Goal: Information Seeking & Learning: Learn about a topic

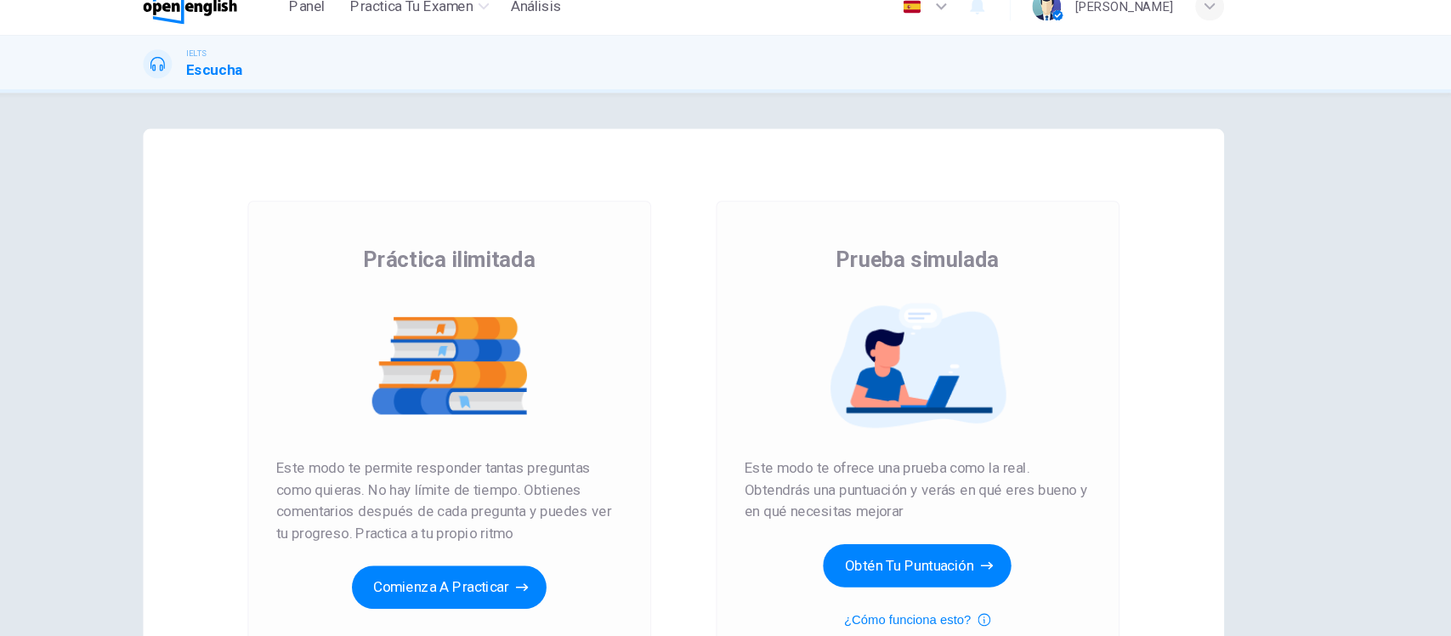
scroll to position [85, 0]
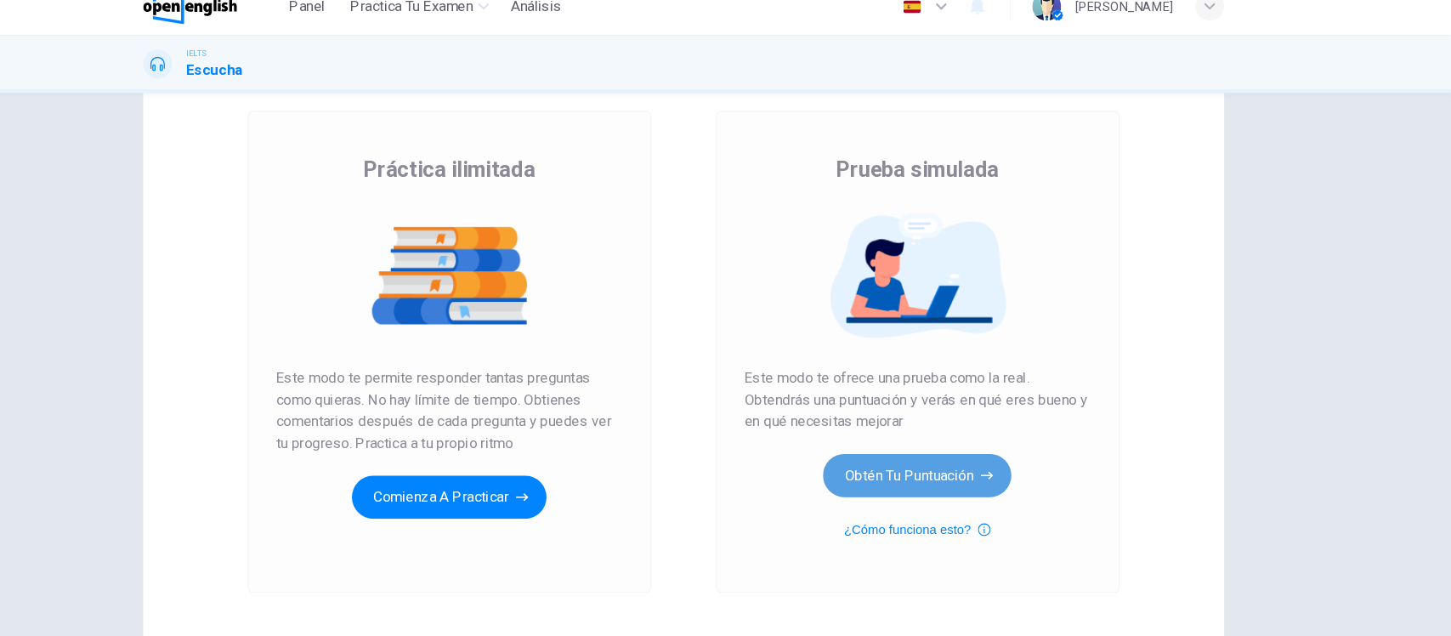
click at [967, 486] on button "Obtén tu puntuación" at bounding box center [947, 470] width 178 height 41
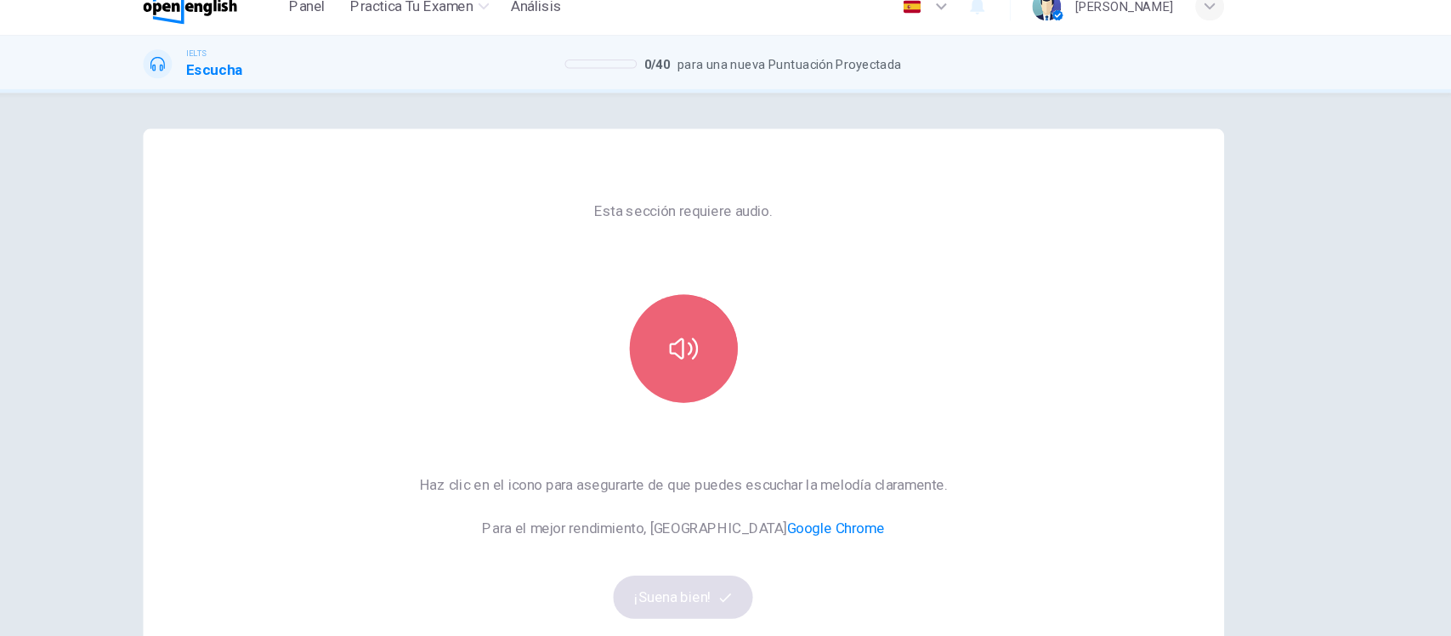
click at [714, 341] on icon "button" at bounding box center [725, 350] width 27 height 27
click at [712, 355] on icon "button" at bounding box center [725, 350] width 27 height 27
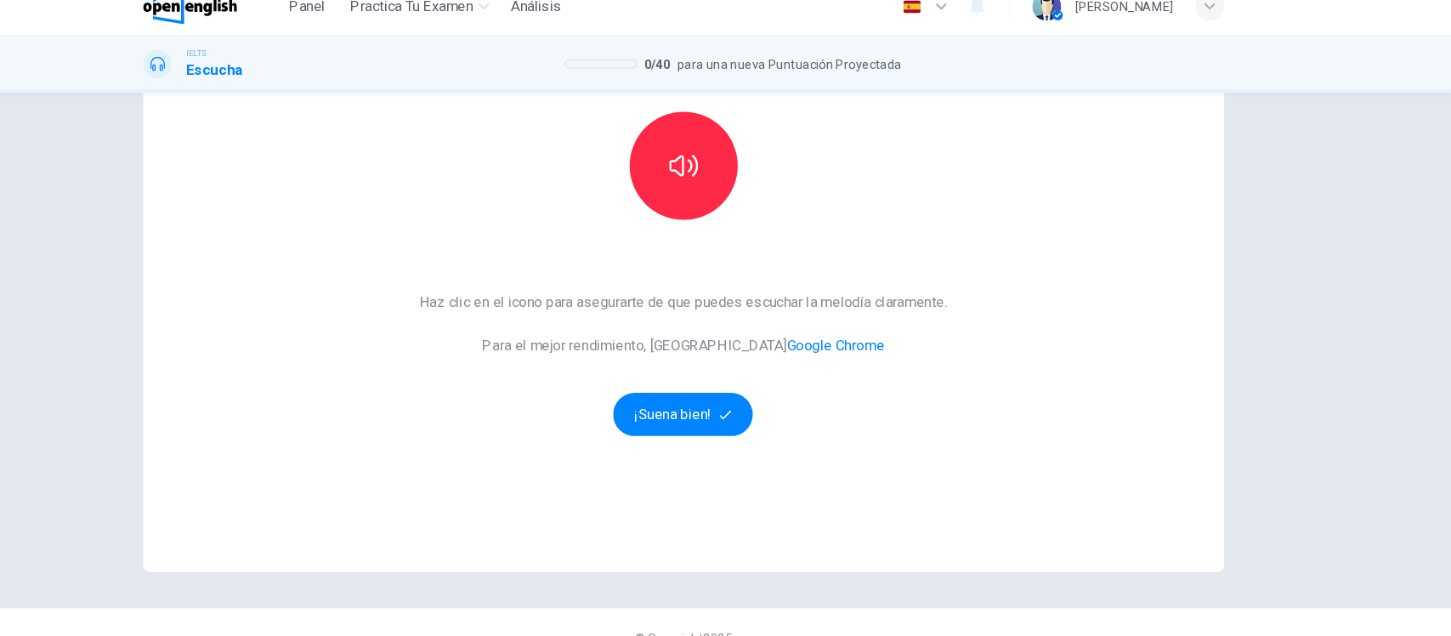
scroll to position [174, 0]
click at [731, 414] on button "¡Suena bien!" at bounding box center [726, 410] width 133 height 41
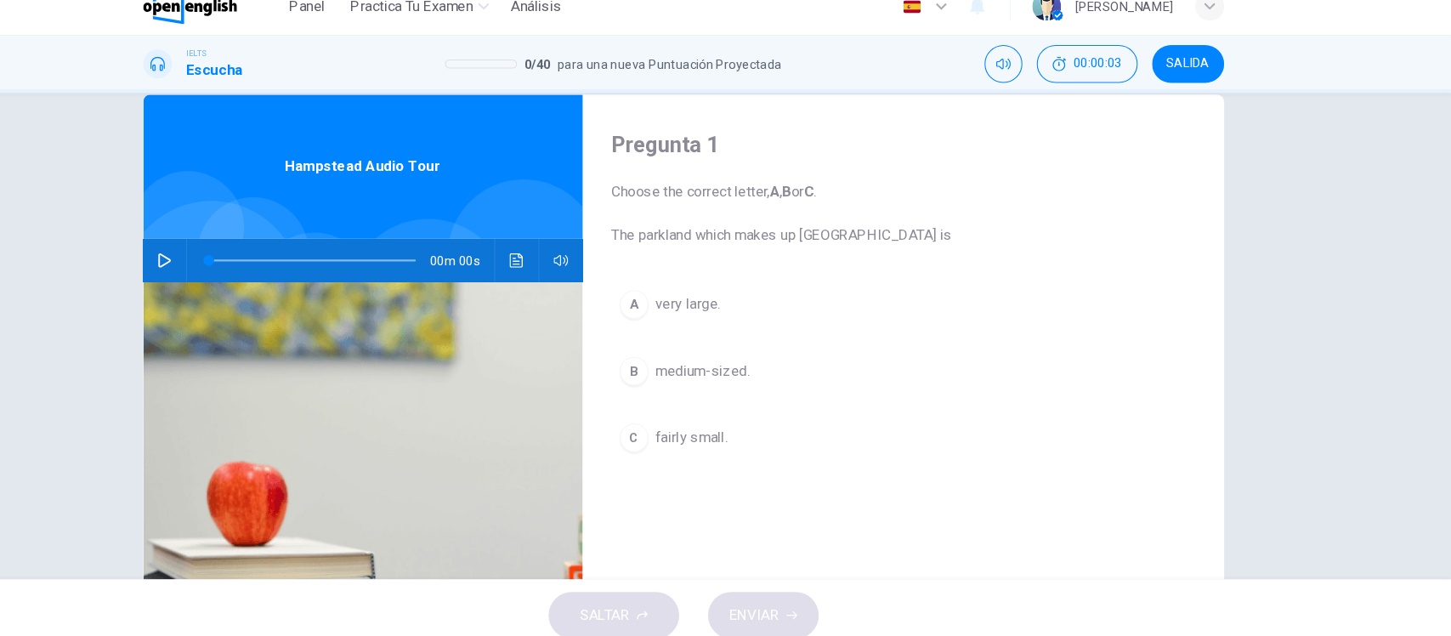
scroll to position [0, 0]
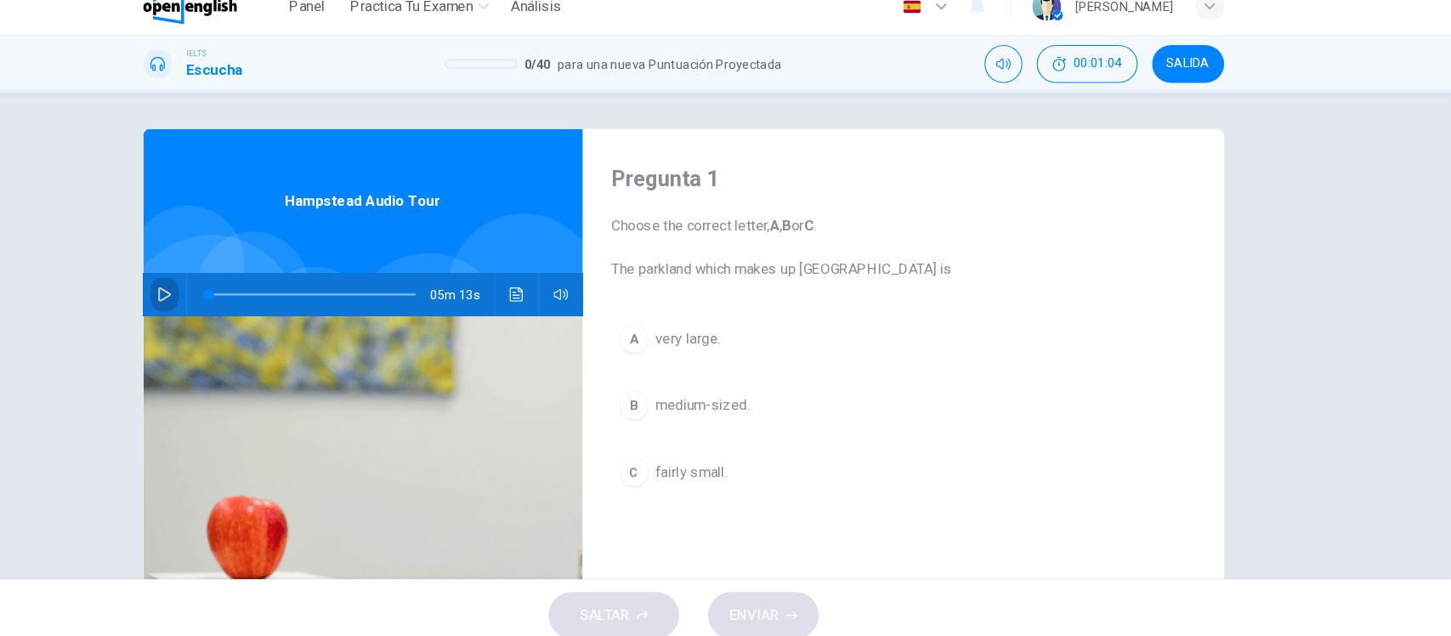
click at [236, 304] on icon "button" at bounding box center [236, 299] width 14 height 14
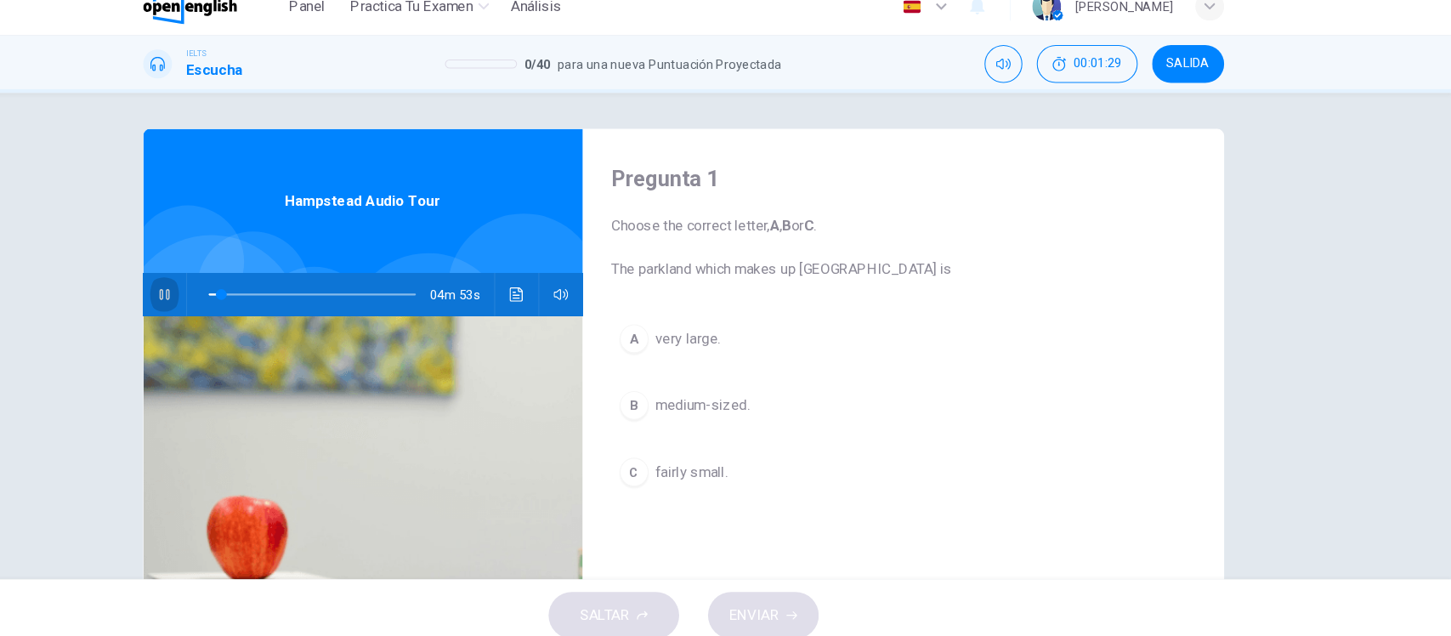
click at [231, 299] on icon "button" at bounding box center [235, 299] width 9 height 10
click at [230, 299] on icon "button" at bounding box center [236, 299] width 12 height 14
click at [279, 299] on span at bounding box center [375, 299] width 195 height 24
click at [139, 255] on div "Pregunta 1 Choose the correct letter, A , B or C . The parkland which makes up …" at bounding box center [725, 338] width 1451 height 459
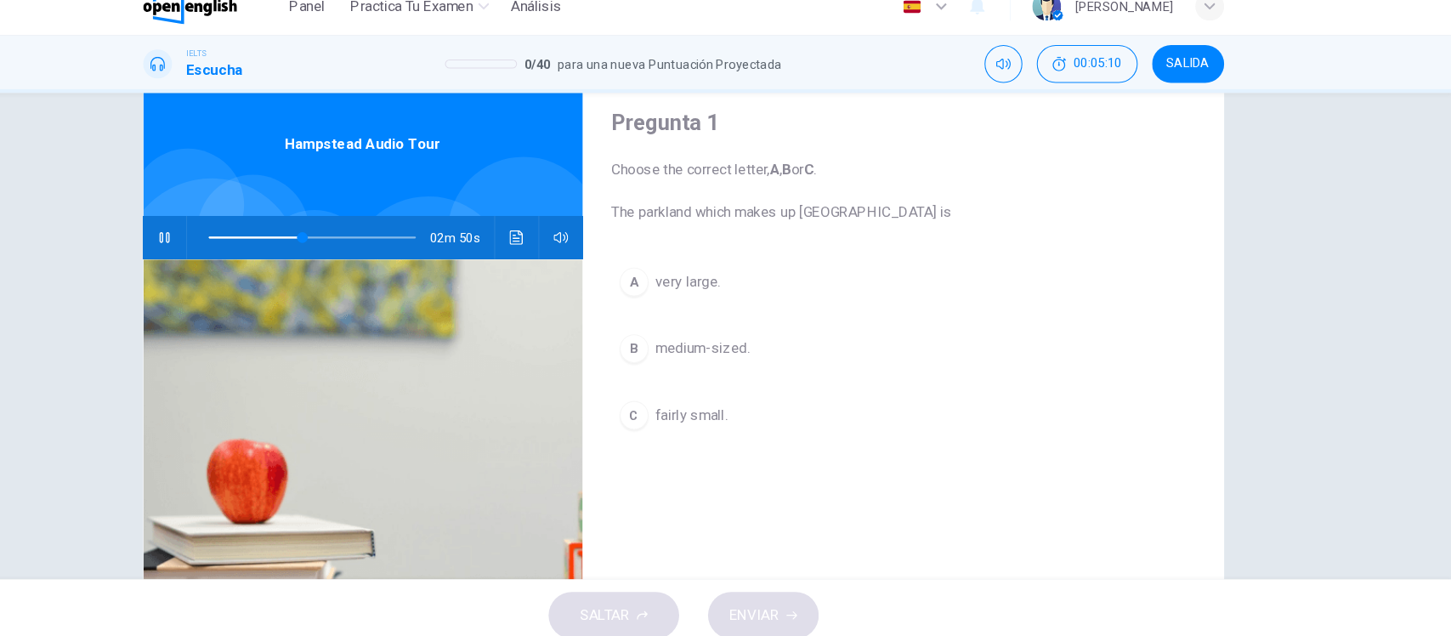
scroll to position [55, 0]
click at [278, 241] on span at bounding box center [375, 244] width 195 height 24
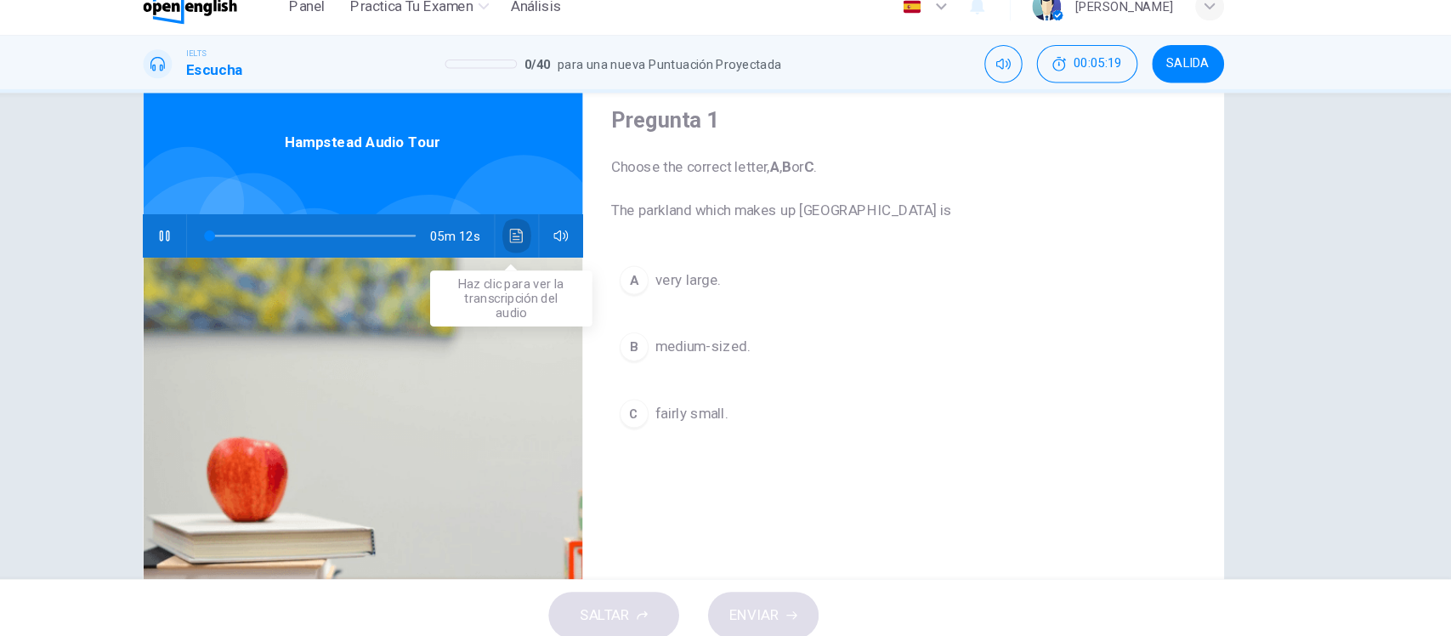
click at [563, 235] on button "Haz clic para ver la transcripción del audio" at bounding box center [568, 244] width 27 height 41
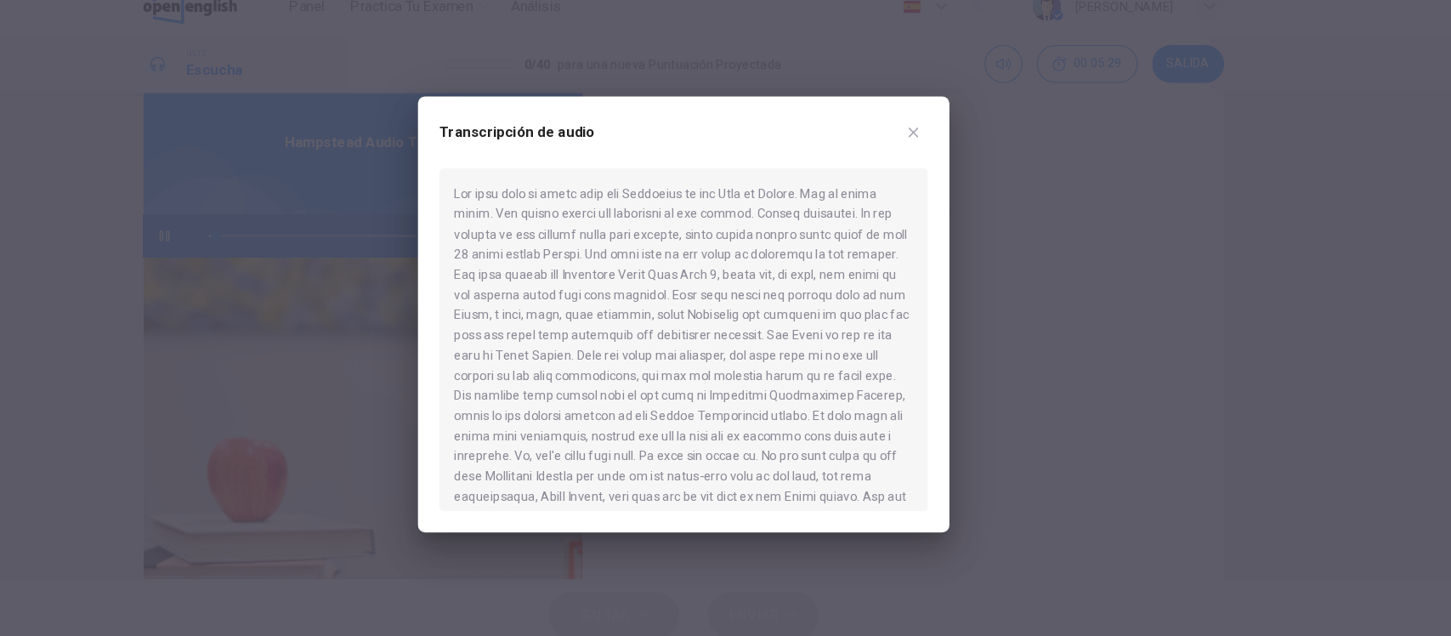
click at [563, 235] on div at bounding box center [726, 341] width 461 height 323
click at [929, 150] on button "button" at bounding box center [942, 146] width 27 height 27
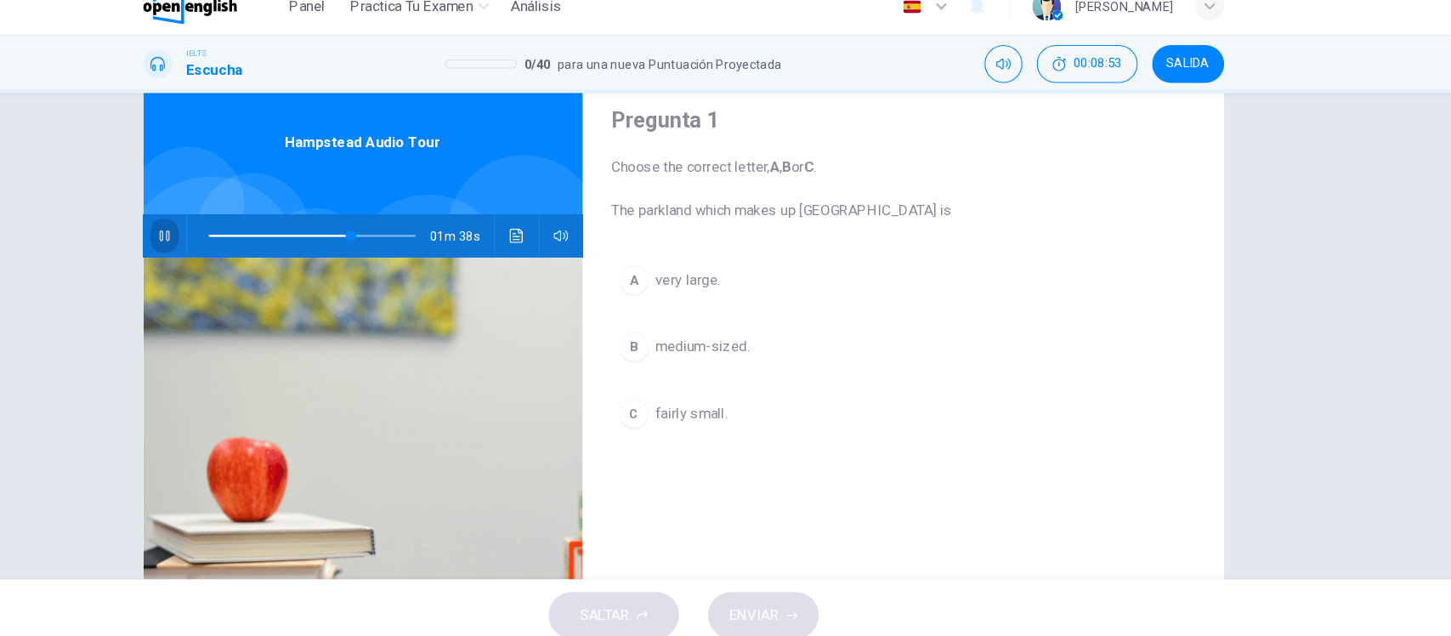
click at [229, 242] on icon "button" at bounding box center [236, 244] width 14 height 14
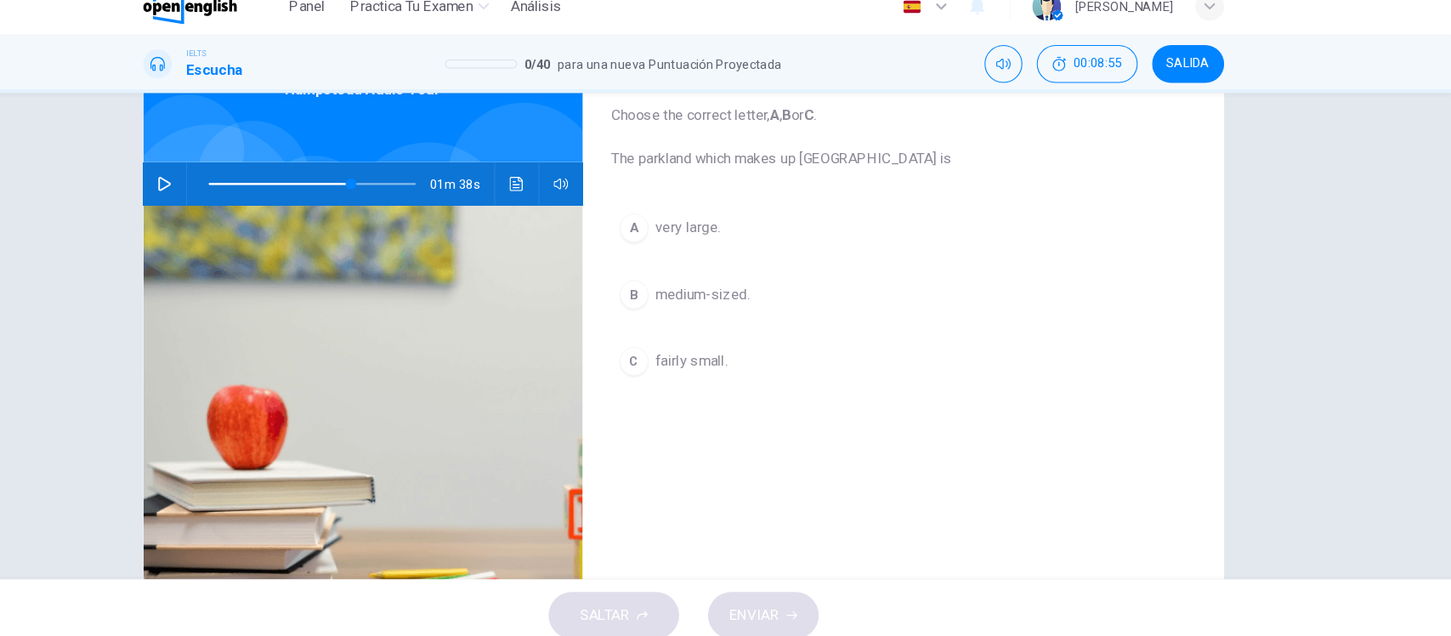
scroll to position [109, 0]
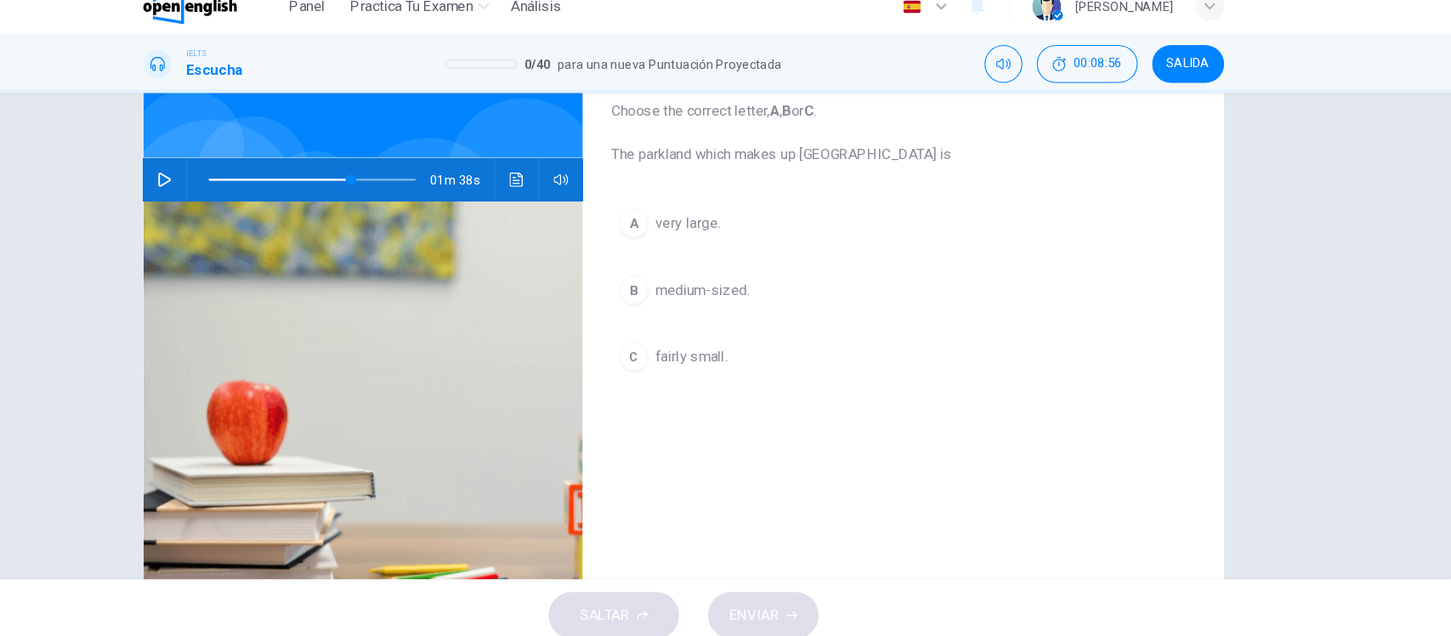
click at [725, 254] on div "A very large. B medium-sized. C fairly small." at bounding box center [933, 312] width 551 height 202
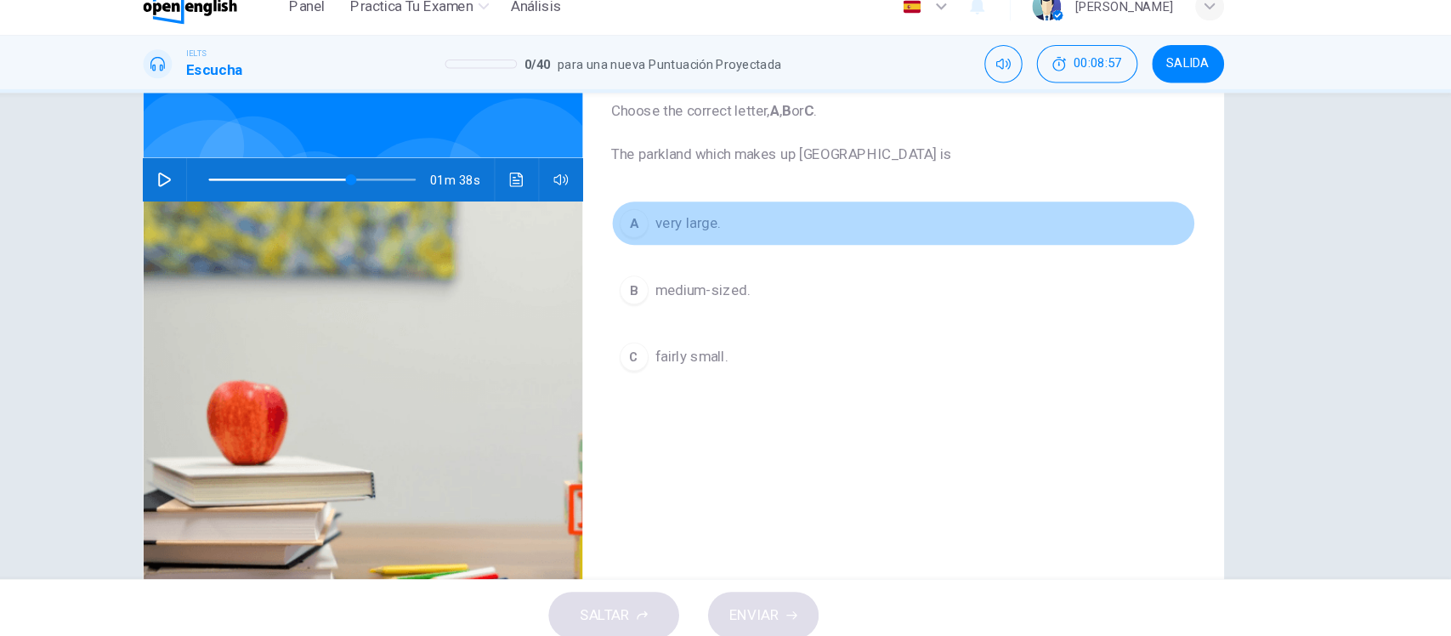
click at [730, 246] on button "A very large." at bounding box center [933, 232] width 551 height 42
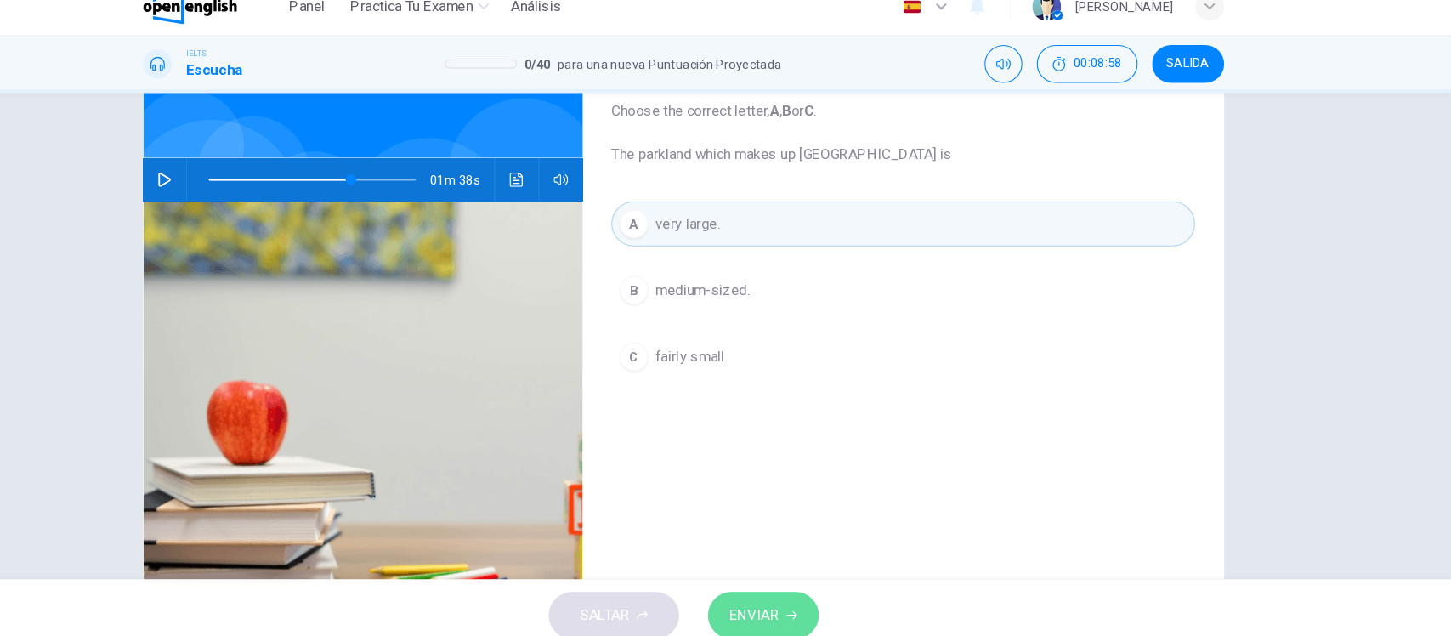
click at [805, 584] on button "ENVIAR" at bounding box center [801, 602] width 105 height 44
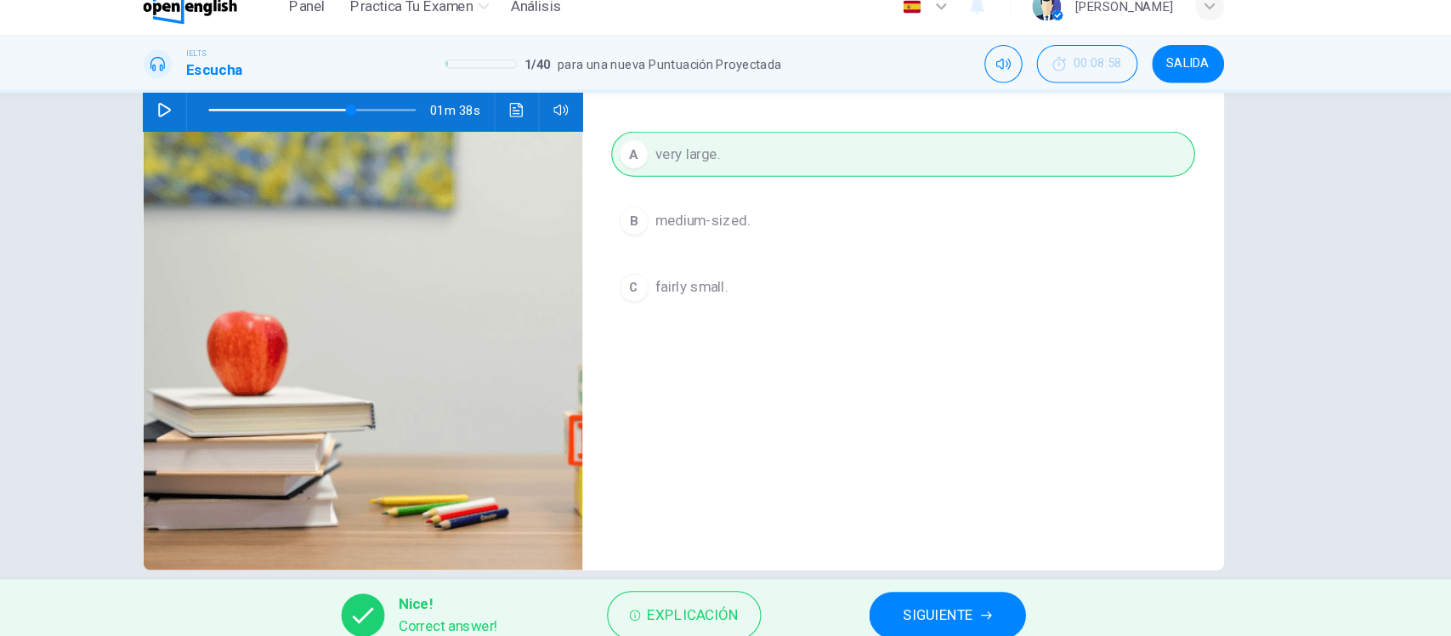
scroll to position [175, 0]
click at [732, 603] on span "Explicación" at bounding box center [735, 602] width 86 height 24
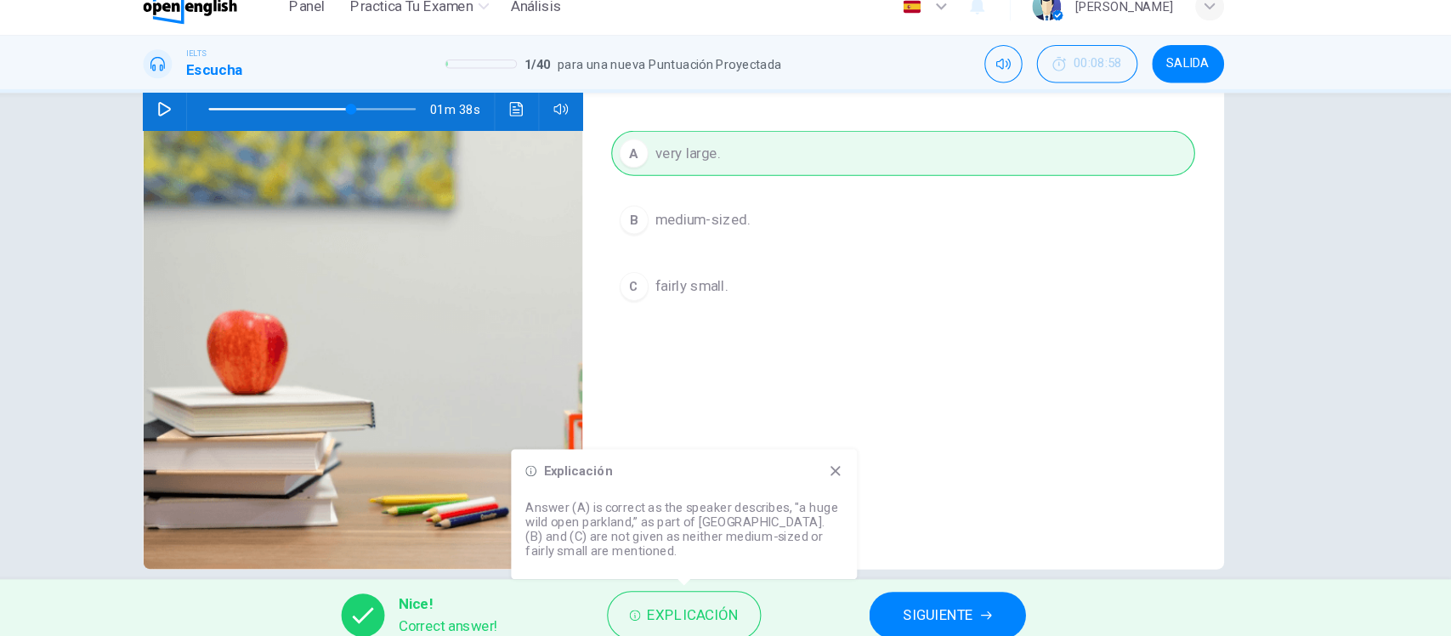
click at [641, 499] on p "Answer (A) is correct as the speaker describes, "a huge wild open parkland,” as…" at bounding box center [726, 520] width 299 height 54
drag, startPoint x: 641, startPoint y: 499, endPoint x: 692, endPoint y: 510, distance: 52.2
click at [692, 510] on p "Answer (A) is correct as the speaker describes, "a huge wild open parkland,” as…" at bounding box center [726, 520] width 299 height 54
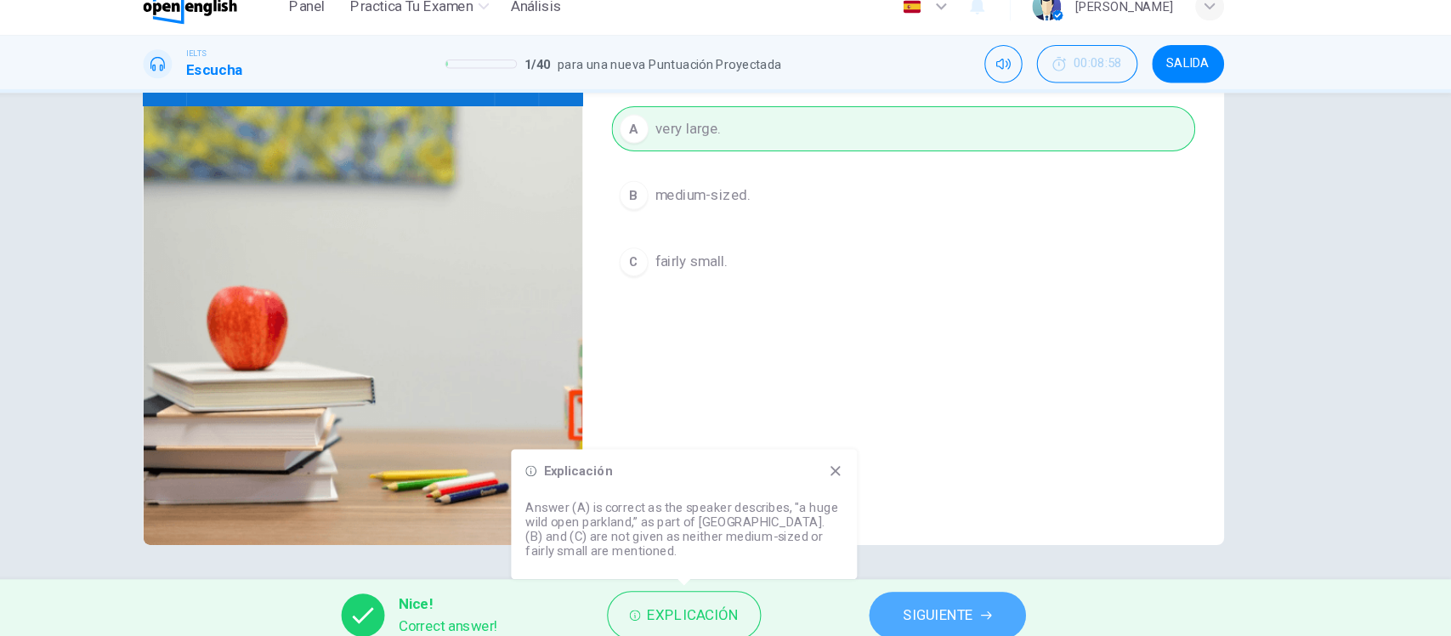
click at [961, 603] on span "SIGUIENTE" at bounding box center [966, 602] width 66 height 24
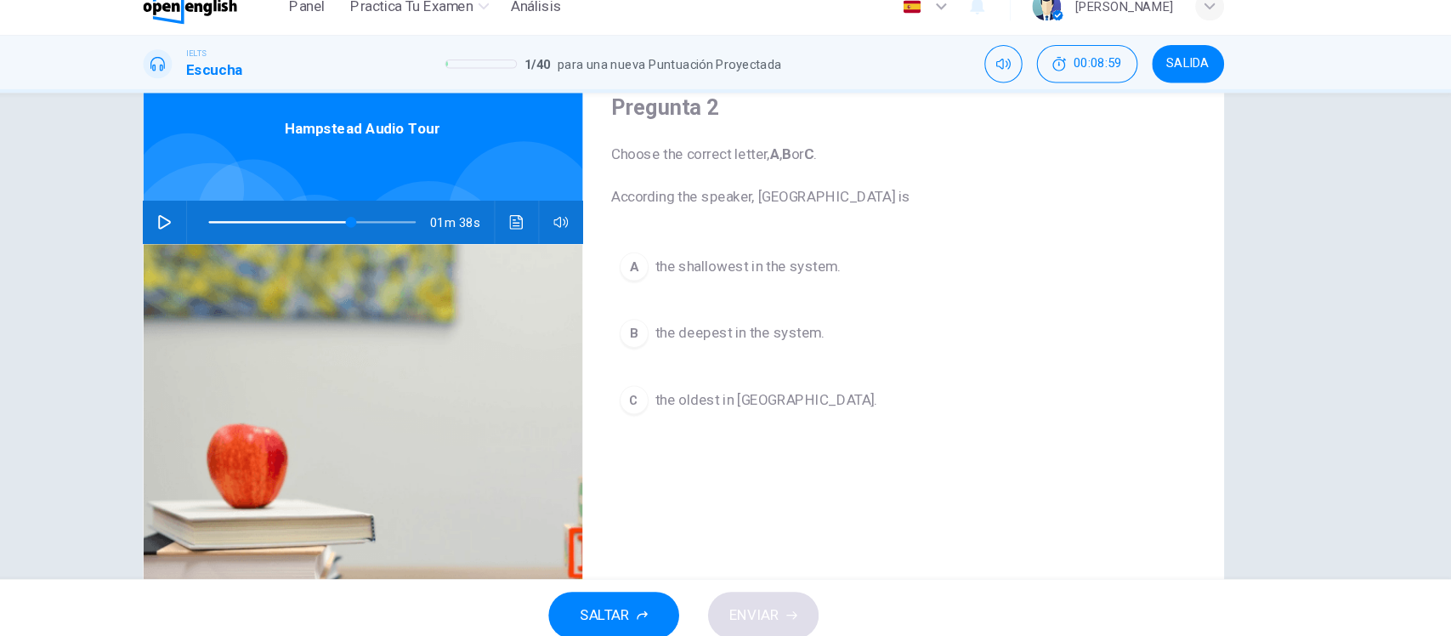
scroll to position [66, 0]
click at [312, 229] on span at bounding box center [375, 233] width 195 height 24
click at [229, 229] on icon "button" at bounding box center [236, 233] width 14 height 14
click at [705, 337] on span "the deepest in the system." at bounding box center [778, 337] width 159 height 20
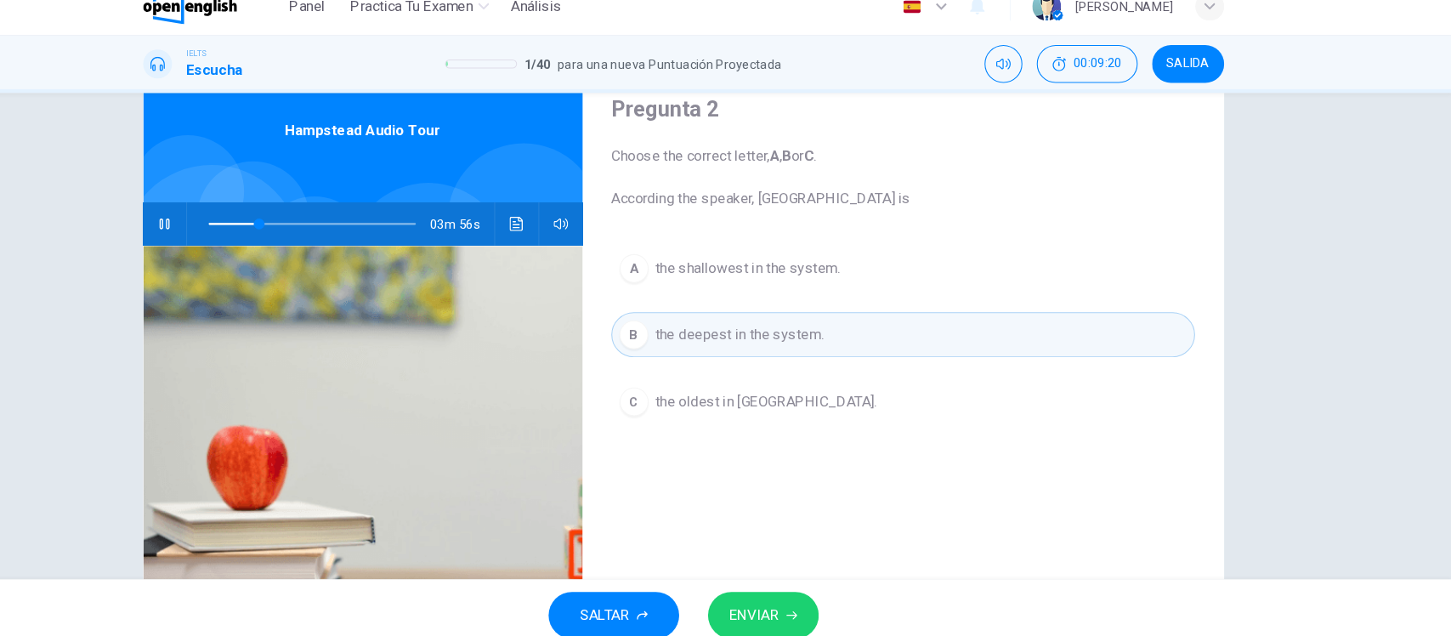
click at [815, 601] on span "ENVIAR" at bounding box center [792, 602] width 47 height 24
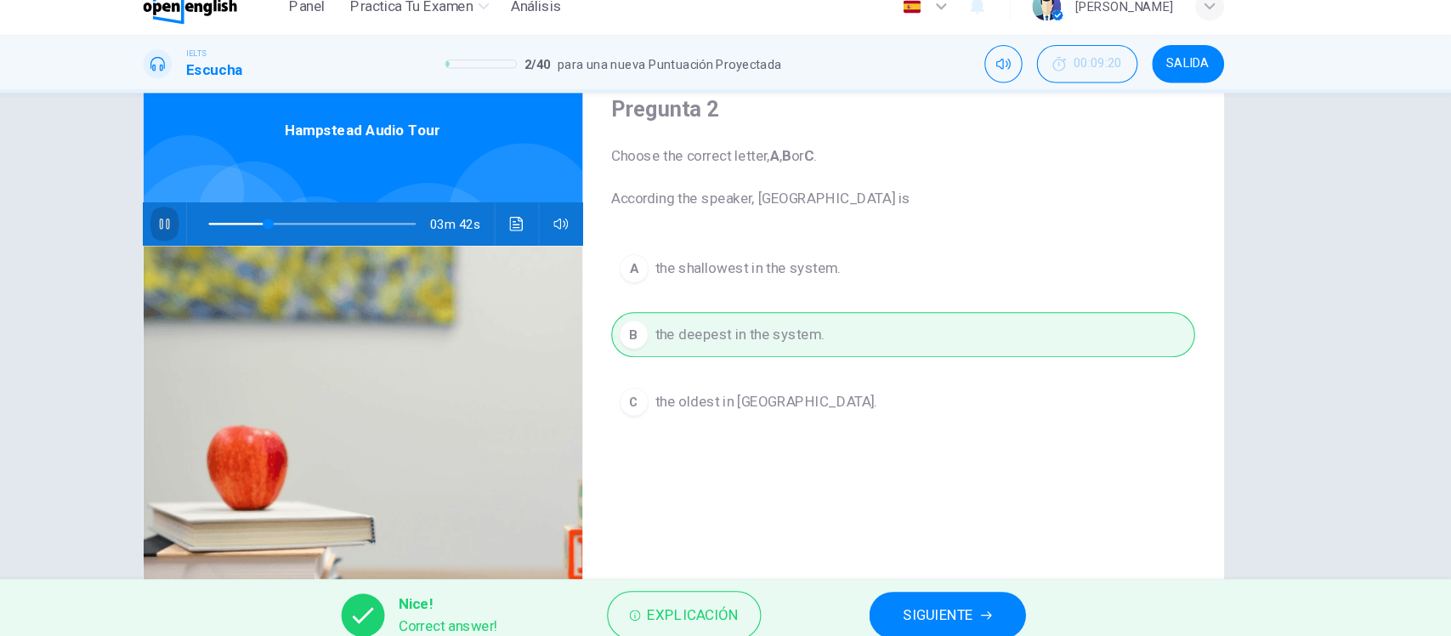
click at [232, 226] on icon "button" at bounding box center [236, 233] width 14 height 14
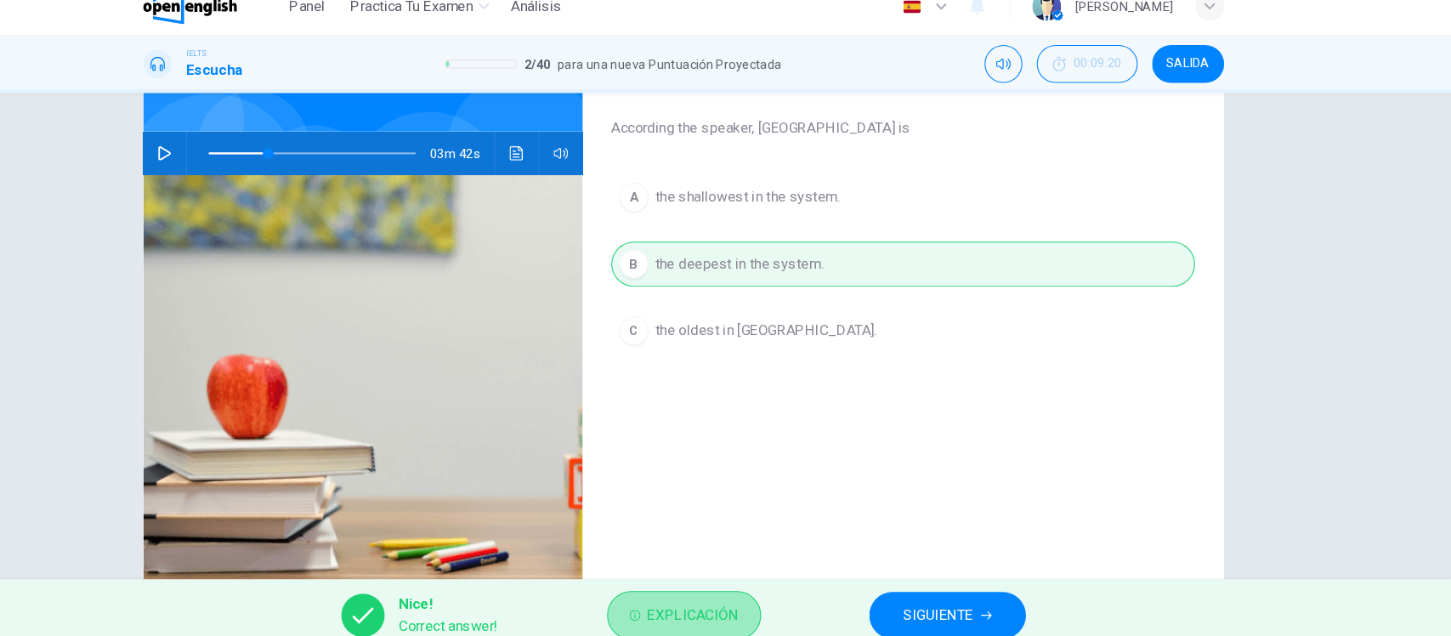
click at [721, 606] on span "Explicación" at bounding box center [735, 602] width 86 height 24
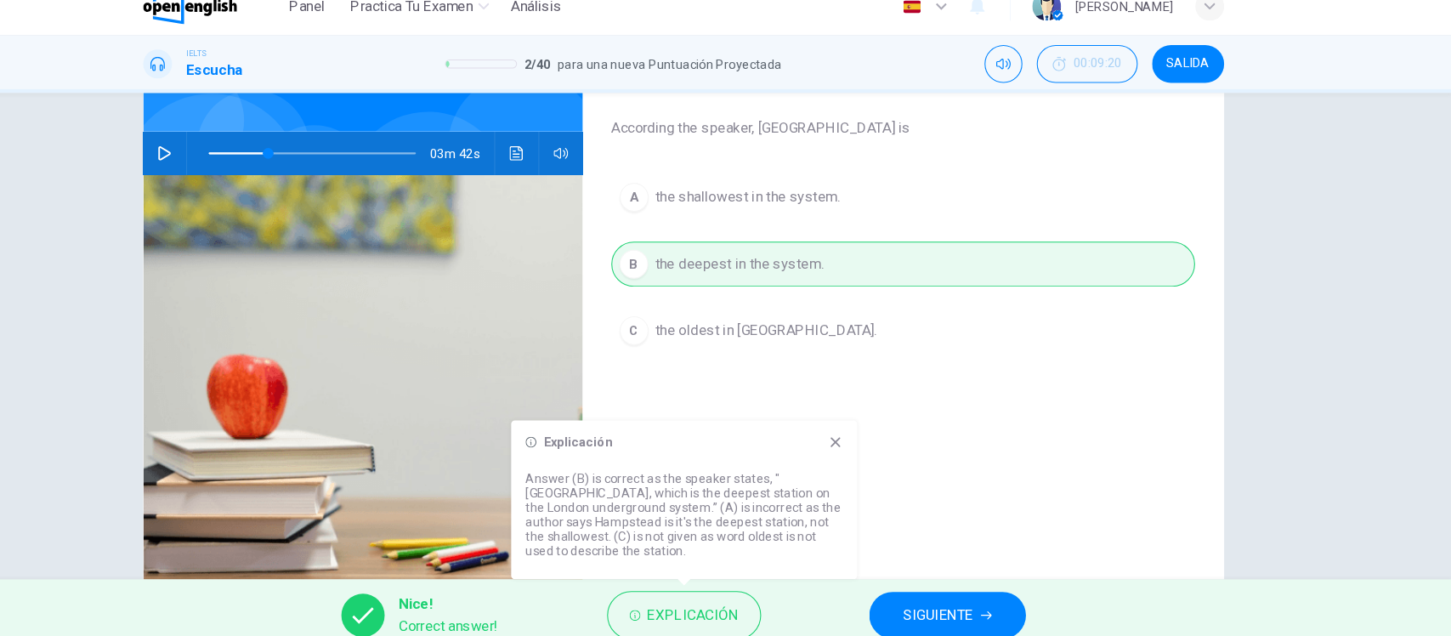
click at [688, 372] on div "A the shallowest in the system. B the deepest in the system. C the oldest in [G…" at bounding box center [933, 287] width 551 height 202
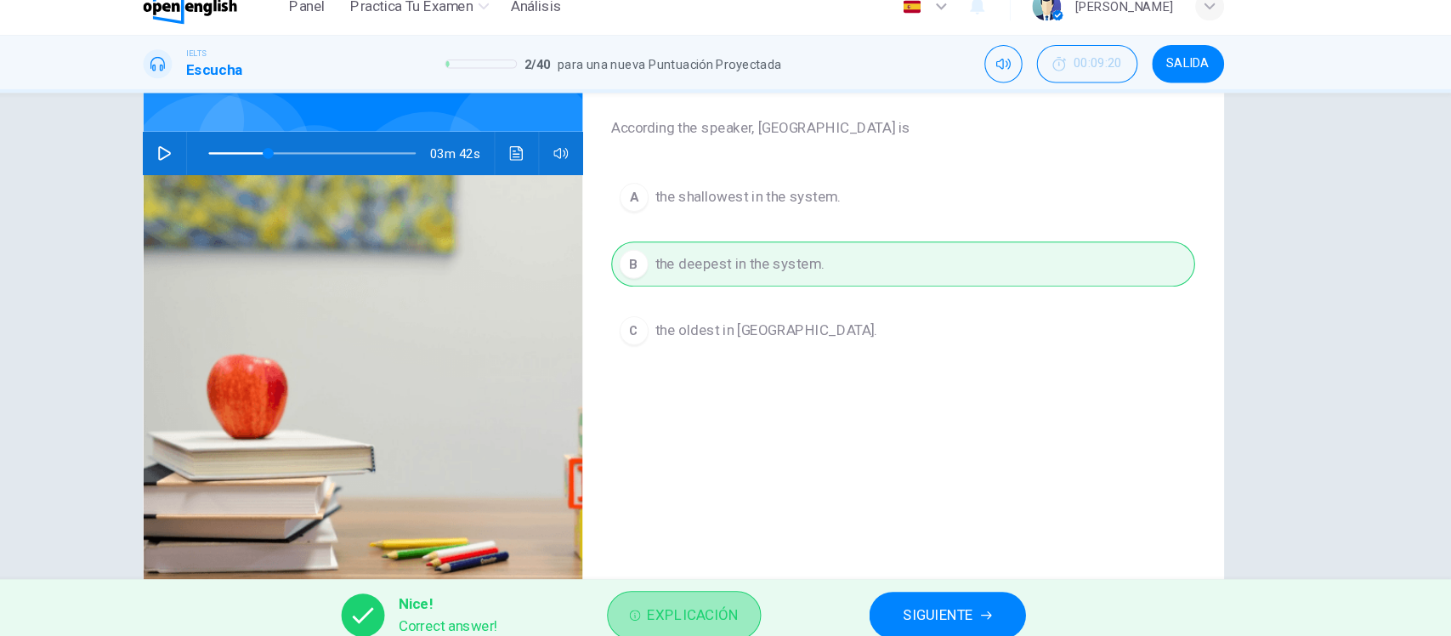
click at [717, 590] on span "Explicación" at bounding box center [735, 602] width 86 height 24
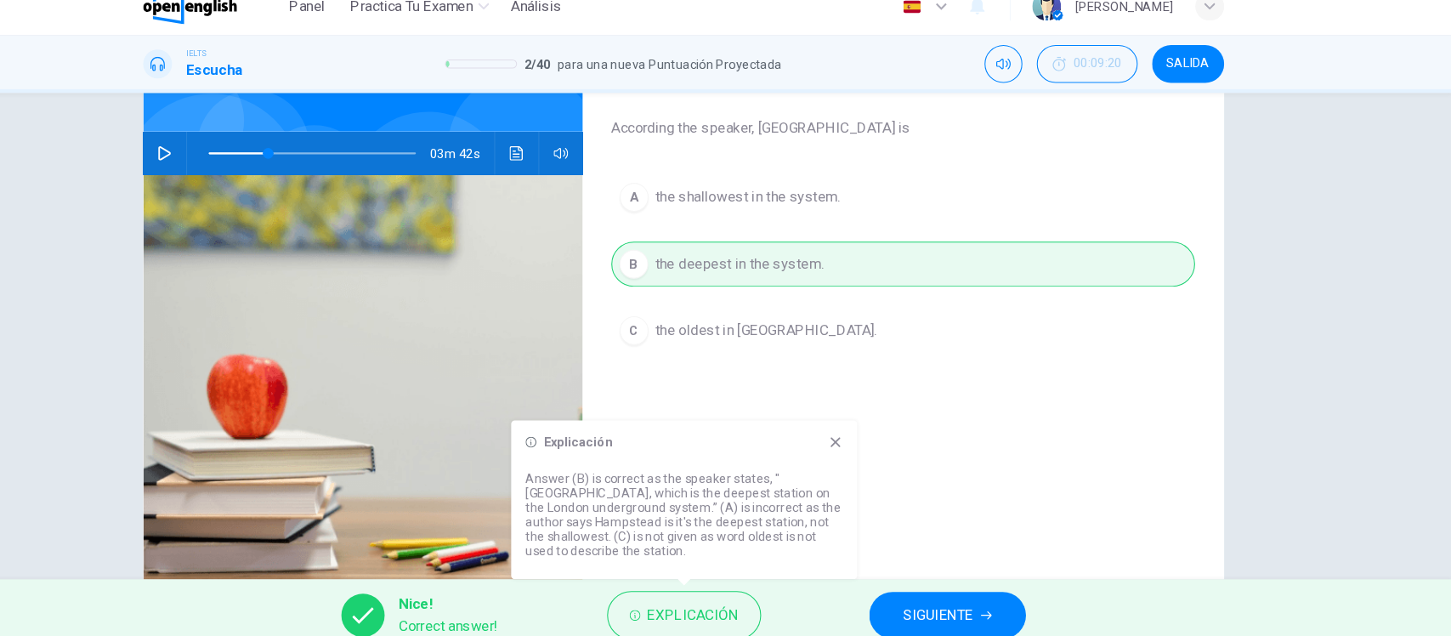
click at [713, 375] on div "A the shallowest in the system. B the deepest in the system. C the oldest in [G…" at bounding box center [933, 287] width 551 height 202
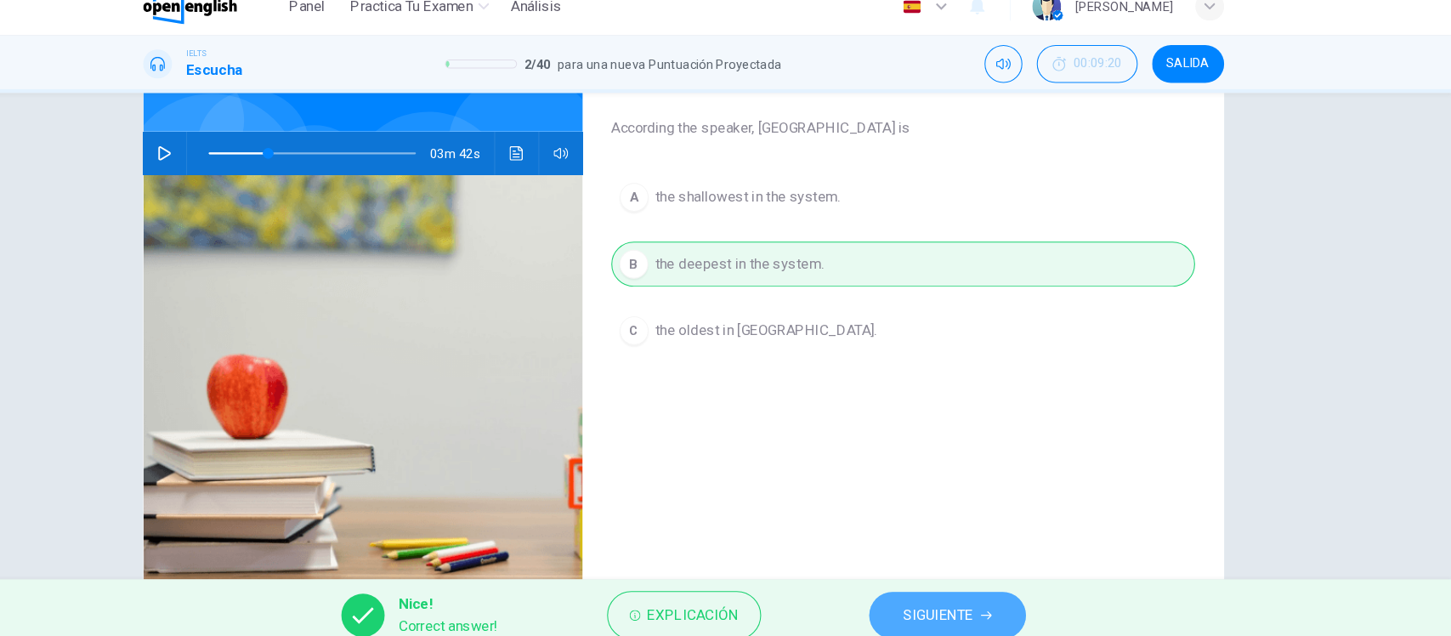
click at [962, 598] on span "SIGUIENTE" at bounding box center [966, 602] width 66 height 24
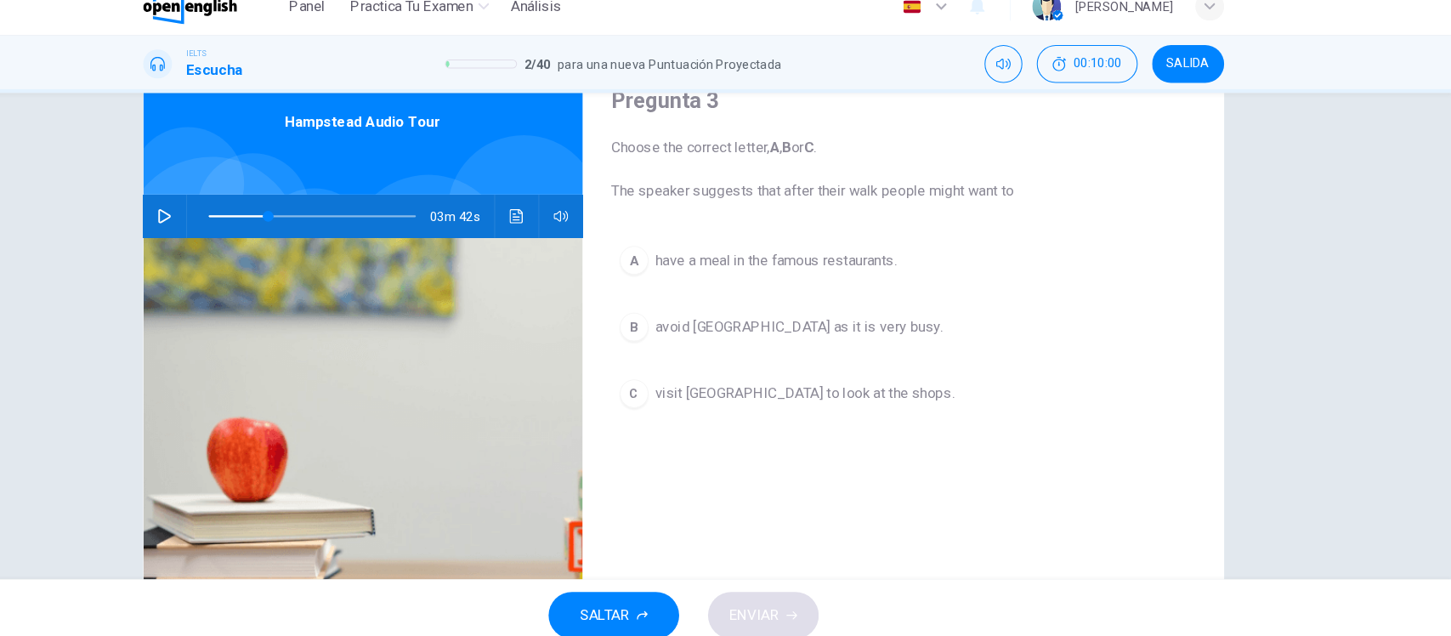
scroll to position [77, 0]
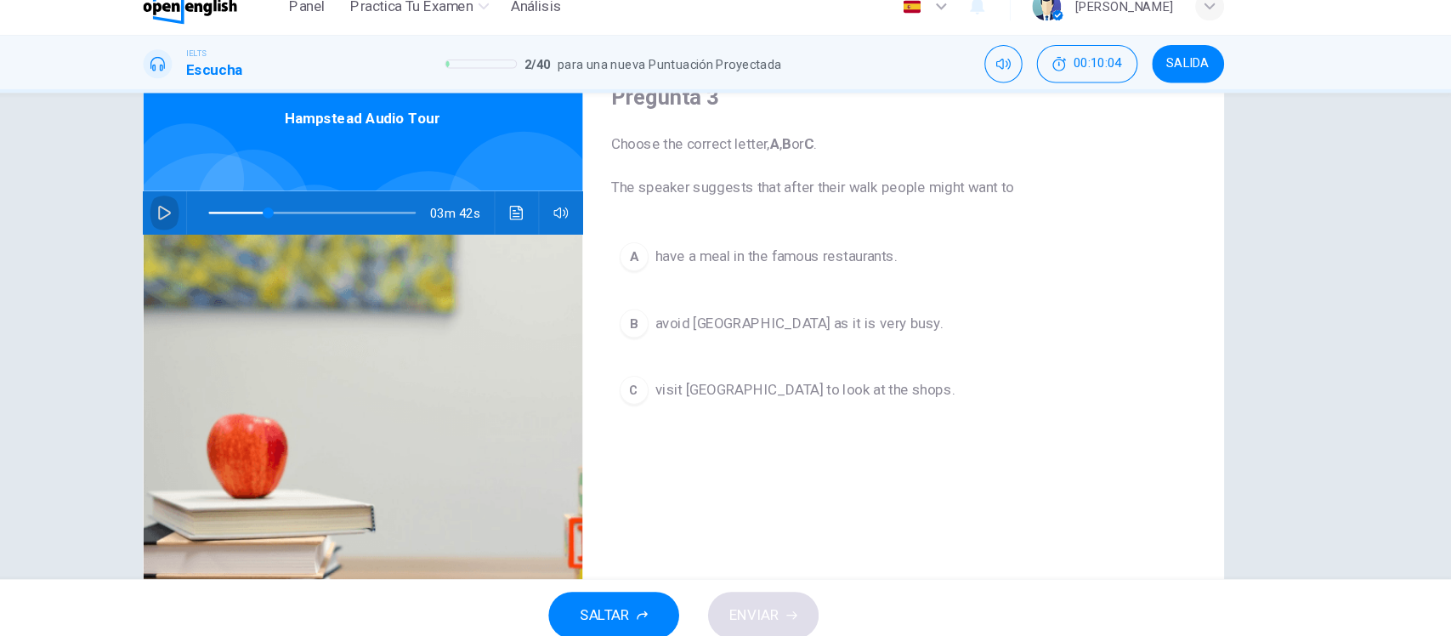
click at [229, 215] on icon "button" at bounding box center [236, 222] width 14 height 14
click at [326, 218] on span at bounding box center [331, 222] width 10 height 10
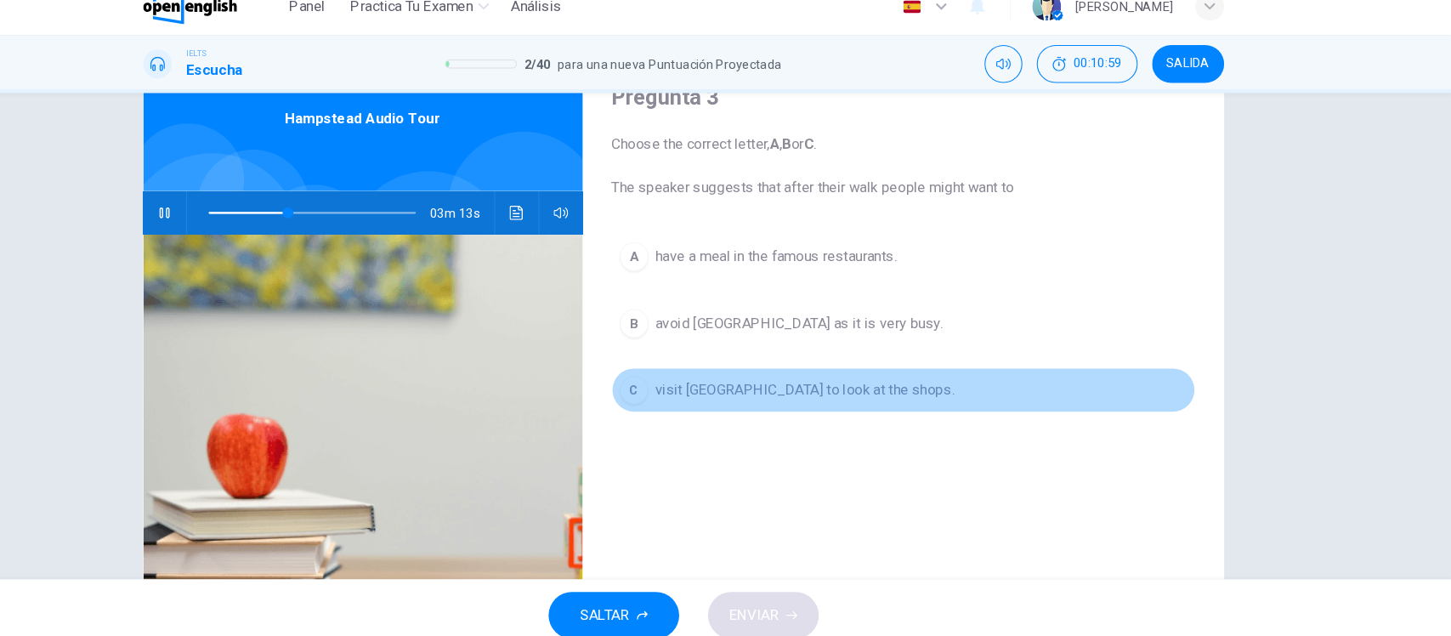
click at [814, 388] on span "visit [GEOGRAPHIC_DATA] to look at the shops." at bounding box center [840, 389] width 282 height 20
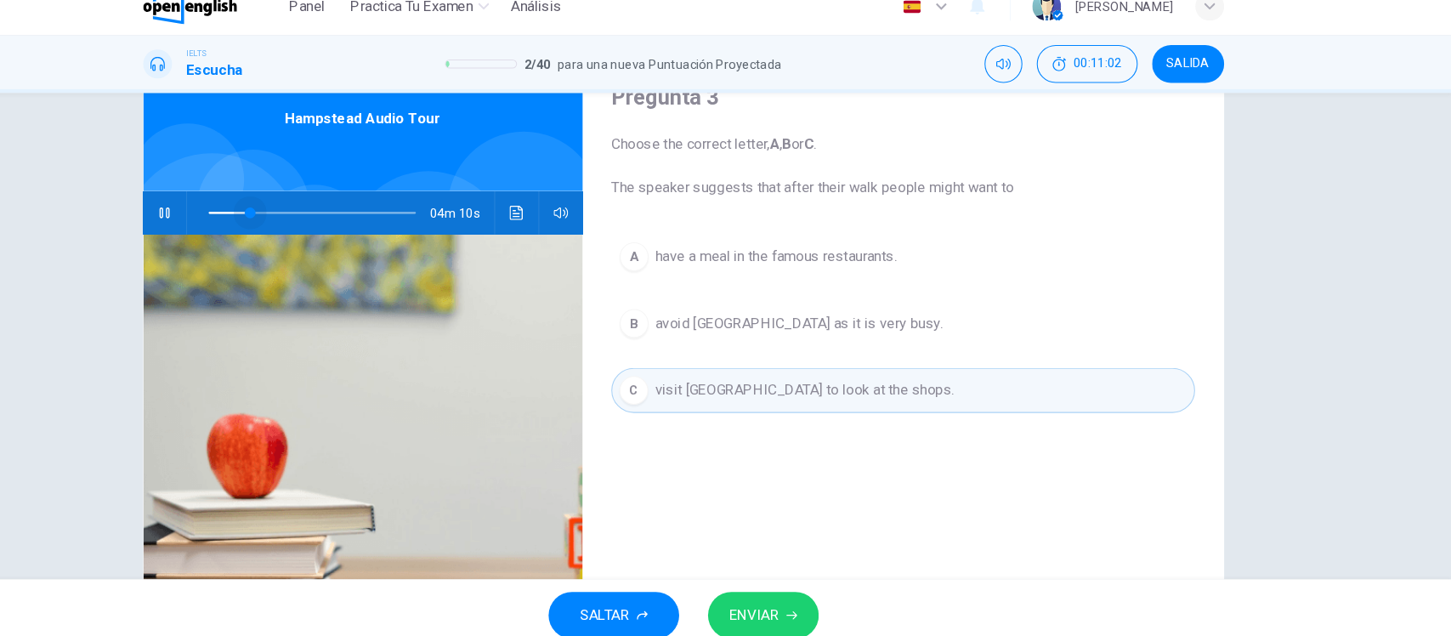
click at [312, 220] on span at bounding box center [375, 222] width 195 height 24
click at [309, 221] on span at bounding box center [375, 222] width 195 height 24
click at [562, 219] on icon "Haz clic para ver la transcripción del audio" at bounding box center [569, 222] width 14 height 14
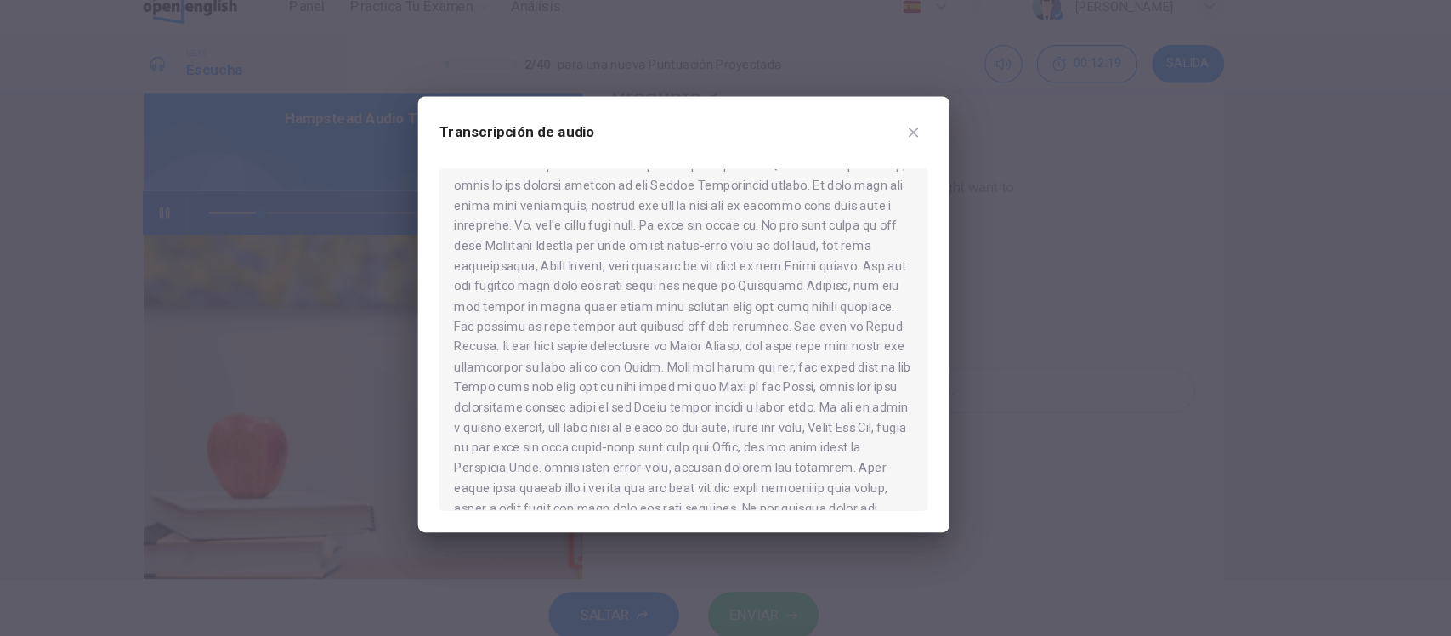
scroll to position [223, 0]
click at [936, 147] on icon "button" at bounding box center [943, 146] width 14 height 14
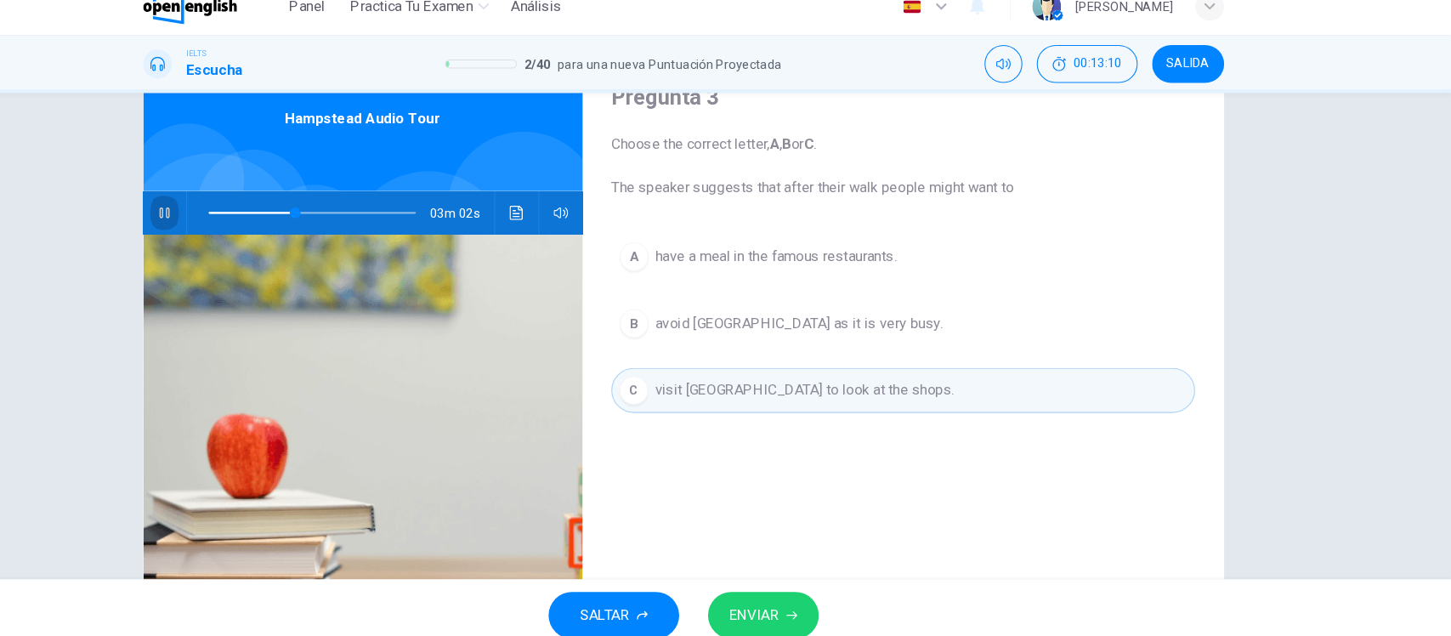
click at [229, 224] on icon "button" at bounding box center [236, 222] width 14 height 14
click at [816, 595] on button "ENVIAR" at bounding box center [801, 602] width 105 height 44
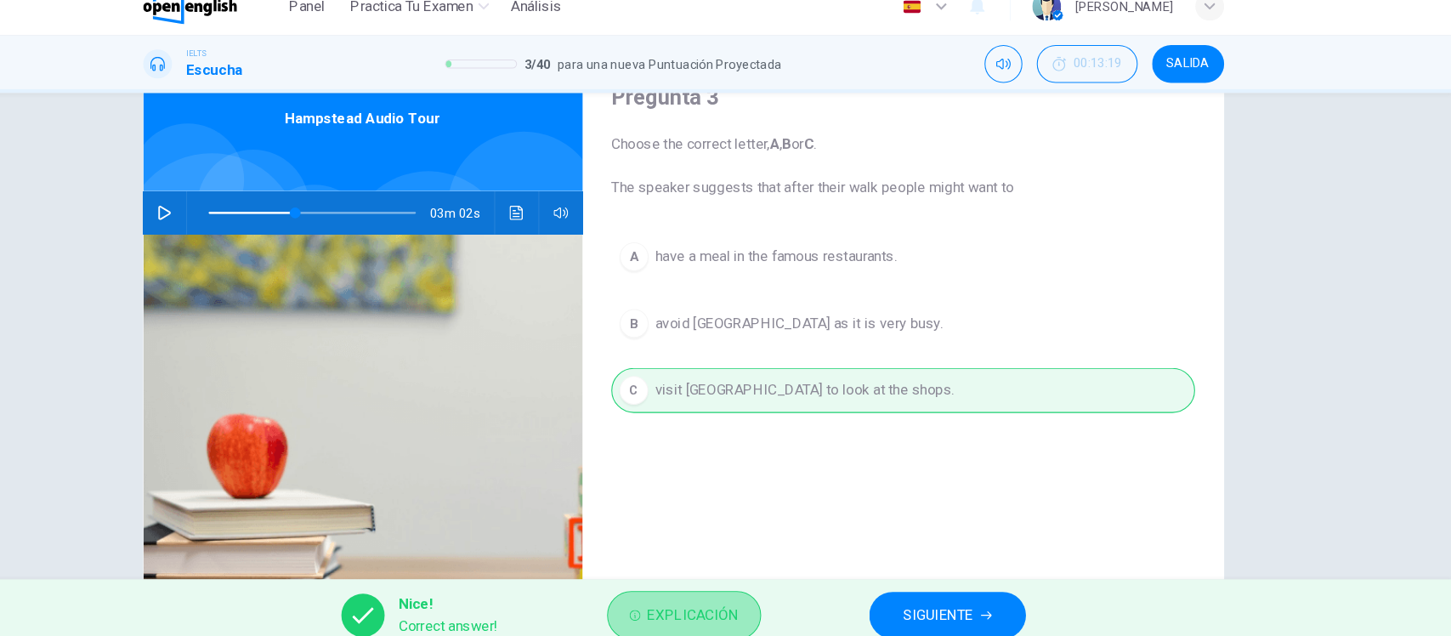
click at [720, 603] on span "Explicación" at bounding box center [735, 602] width 86 height 24
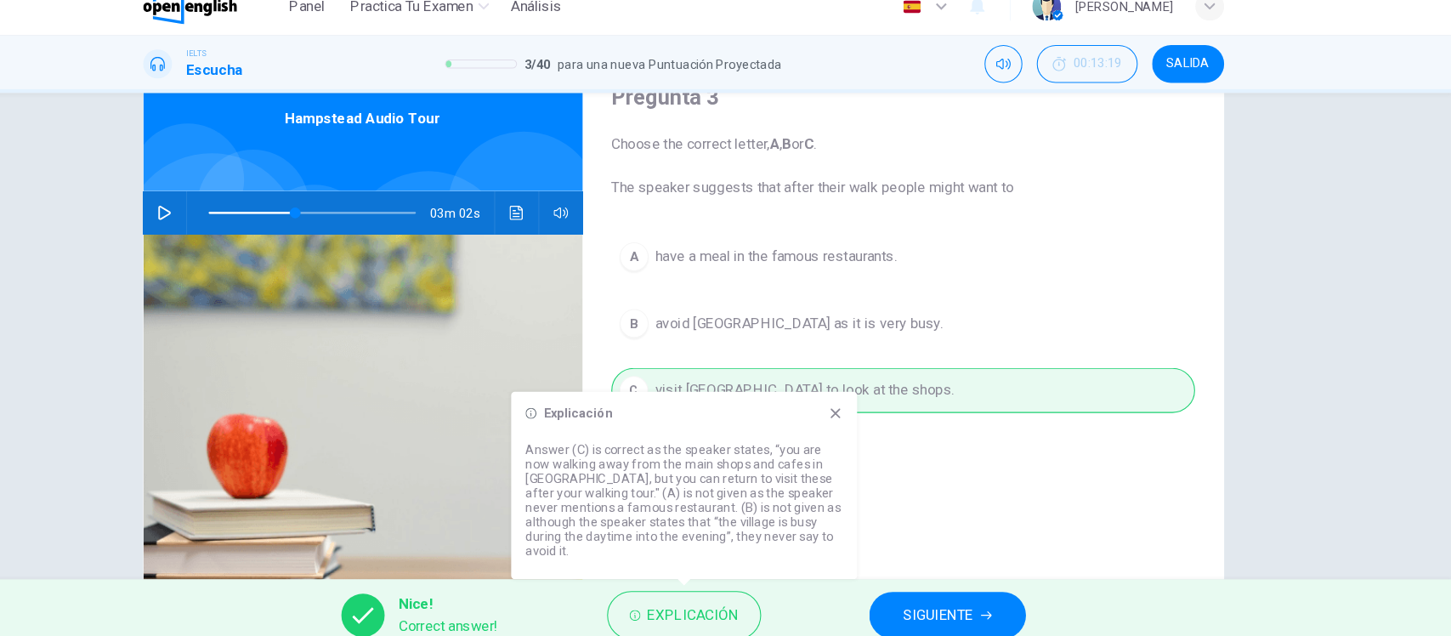
click at [1036, 480] on div "Pregunta 3 Choose the correct letter, A , B or C . The speaker suggests that af…" at bounding box center [933, 360] width 605 height 591
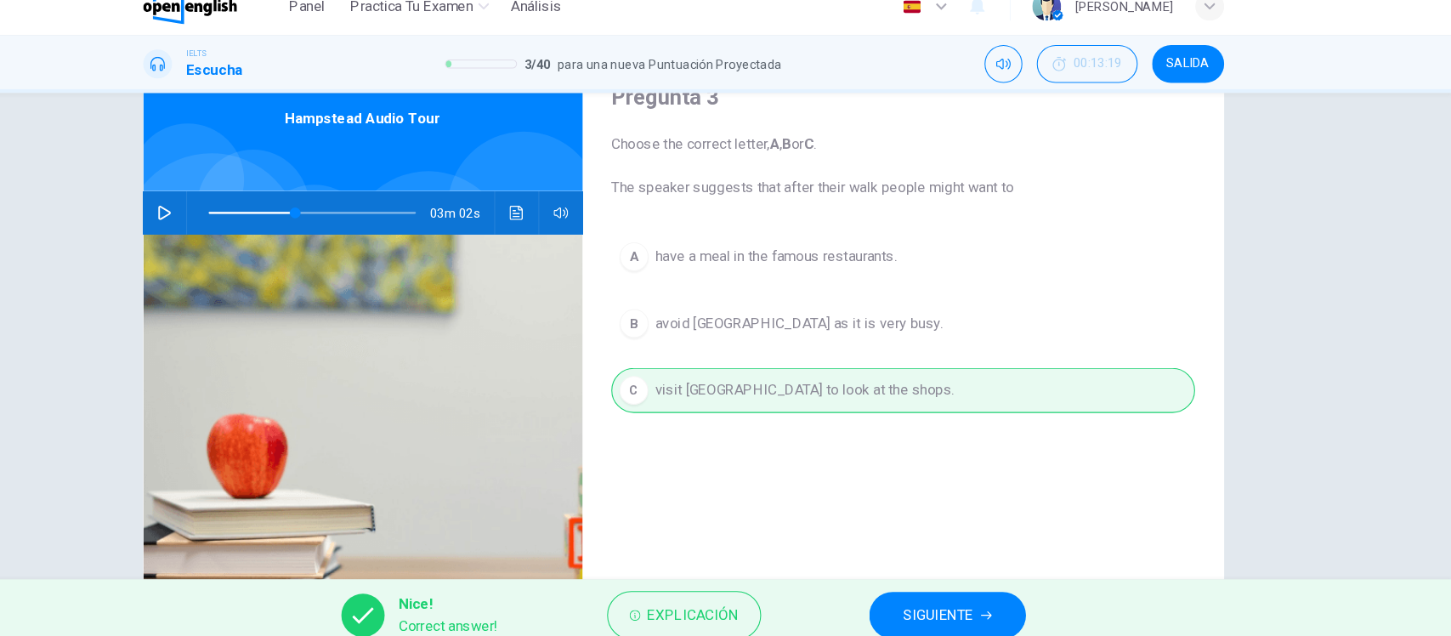
click at [989, 585] on button "SIGUIENTE" at bounding box center [975, 602] width 148 height 44
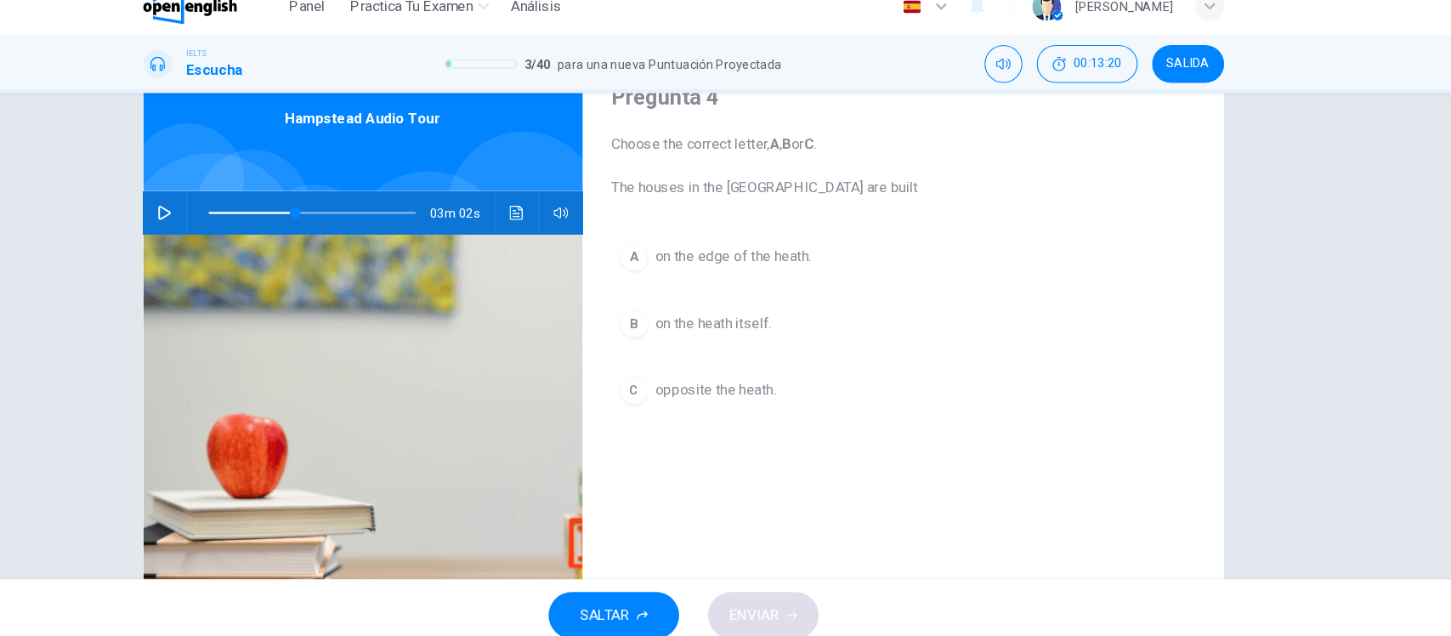
scroll to position [0, 0]
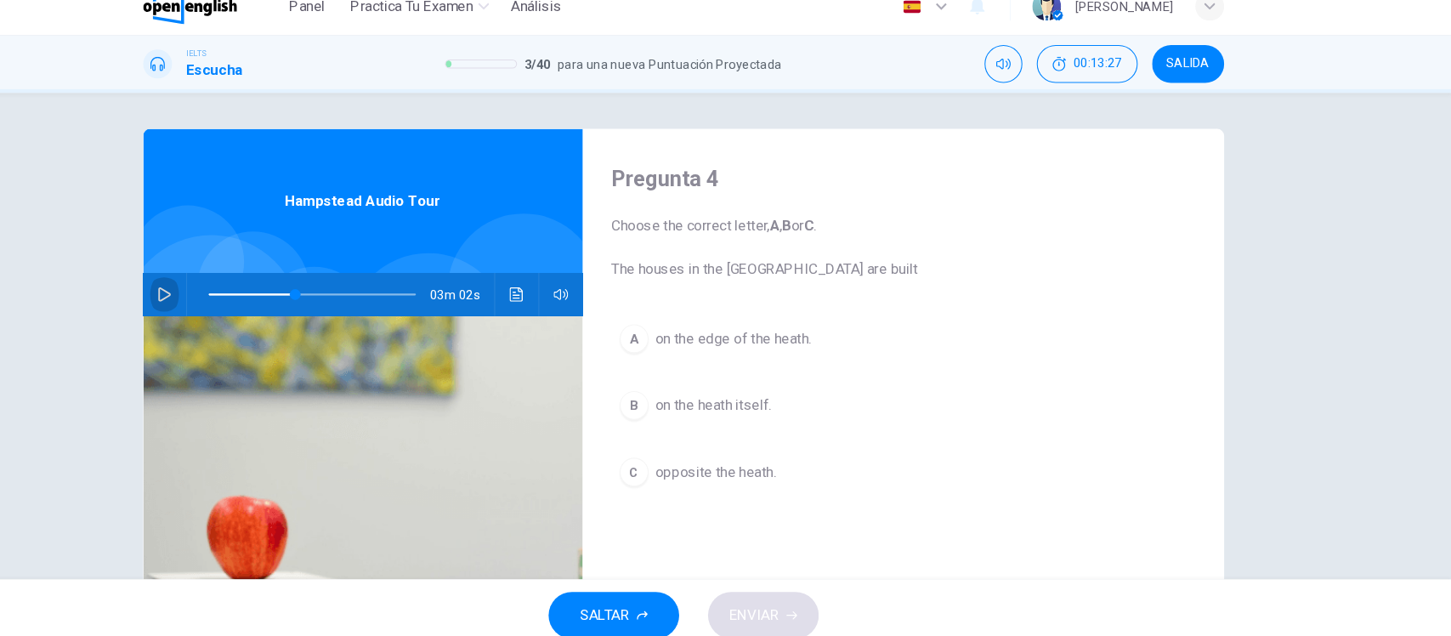
click at [229, 292] on icon "button" at bounding box center [236, 299] width 14 height 14
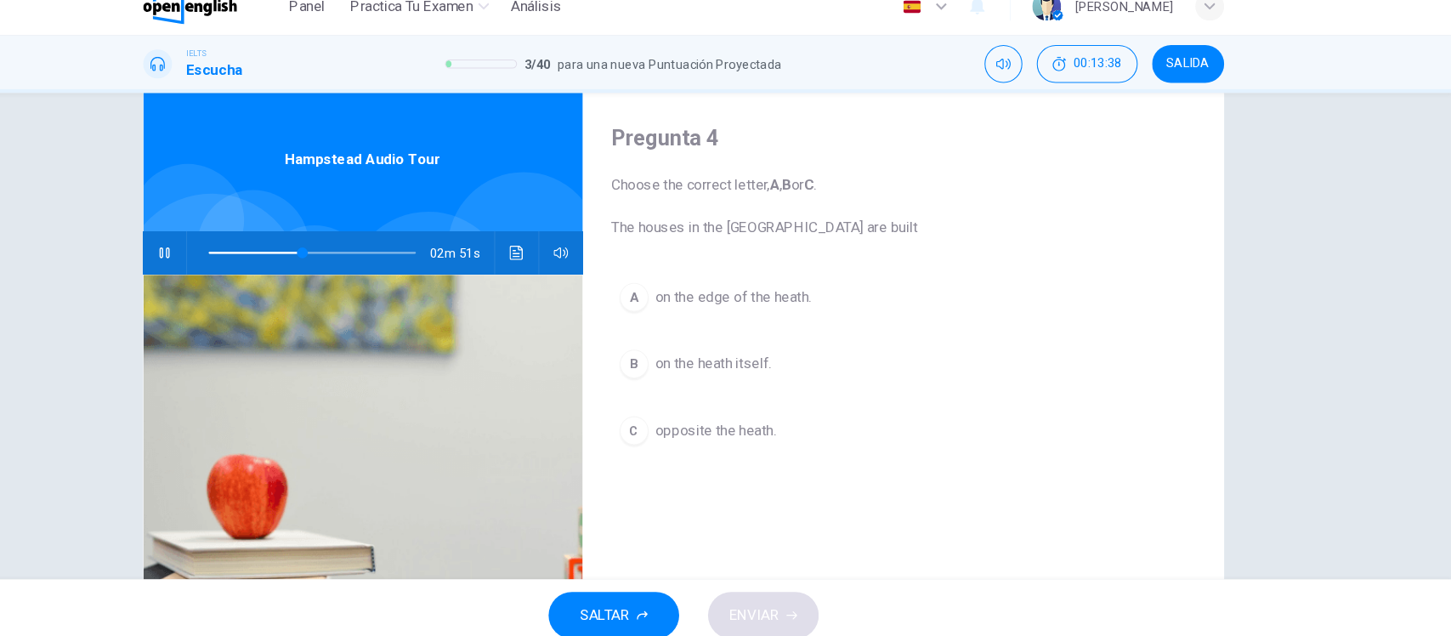
scroll to position [40, 0]
click at [347, 257] on span at bounding box center [352, 259] width 10 height 10
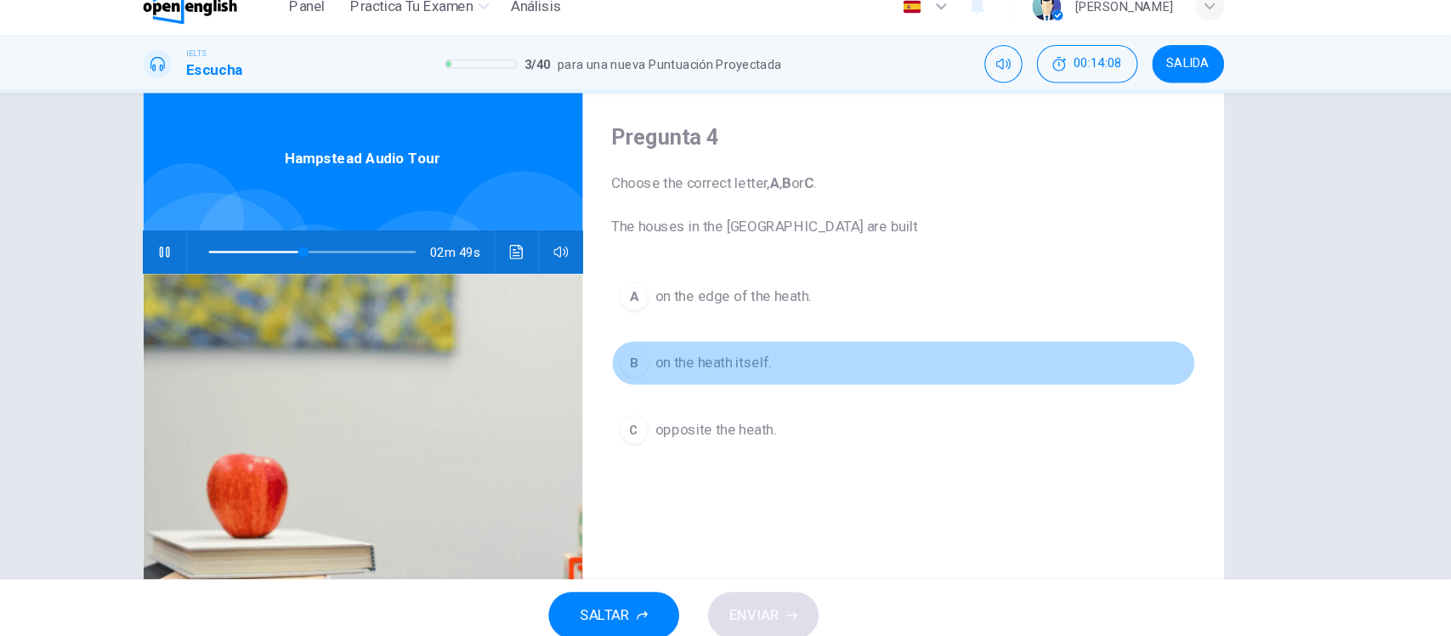
click at [758, 343] on button "B on the heath itself." at bounding box center [933, 364] width 551 height 42
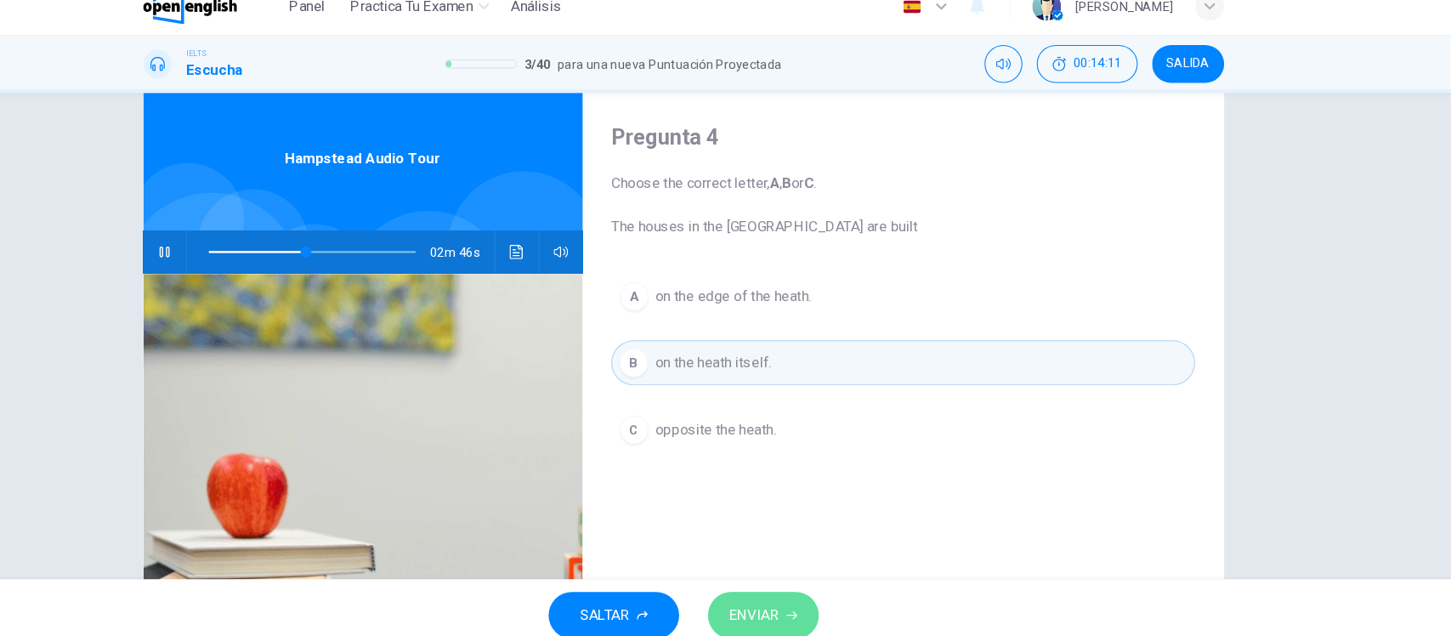
click at [799, 601] on span "ENVIAR" at bounding box center [792, 602] width 47 height 24
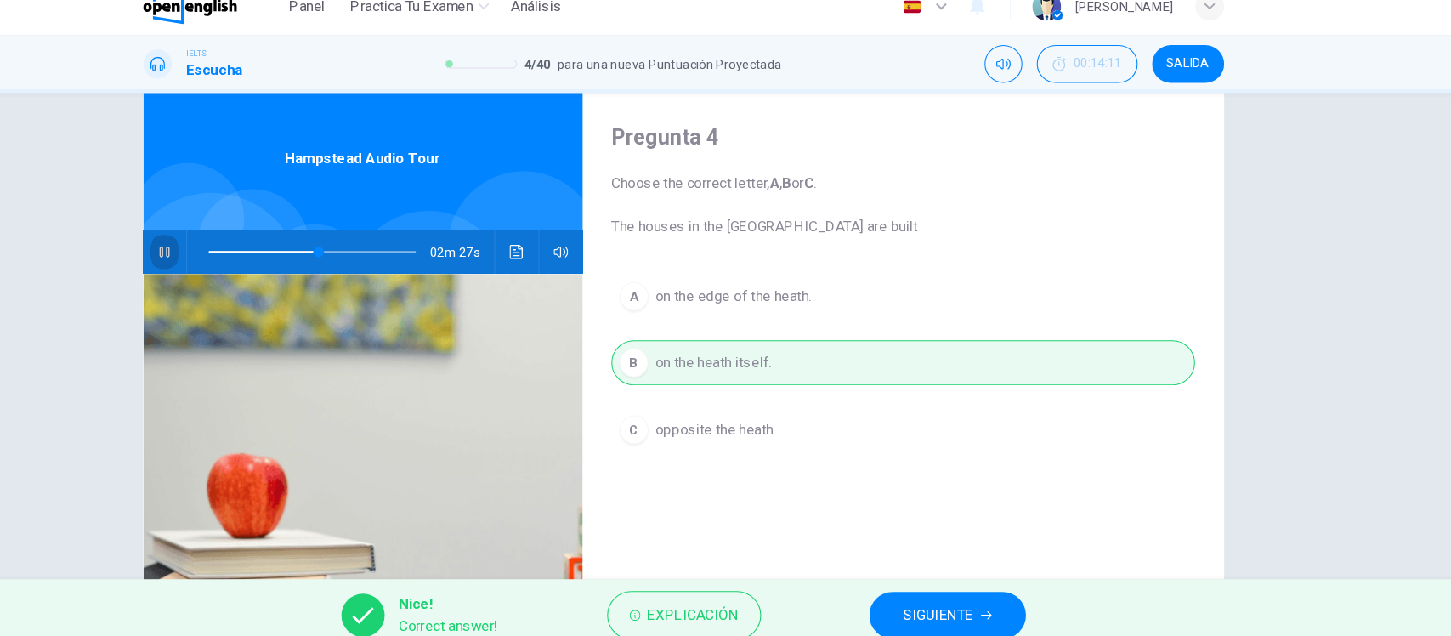
click at [229, 252] on icon "button" at bounding box center [236, 259] width 14 height 14
click at [737, 612] on span "Explicación" at bounding box center [735, 602] width 86 height 24
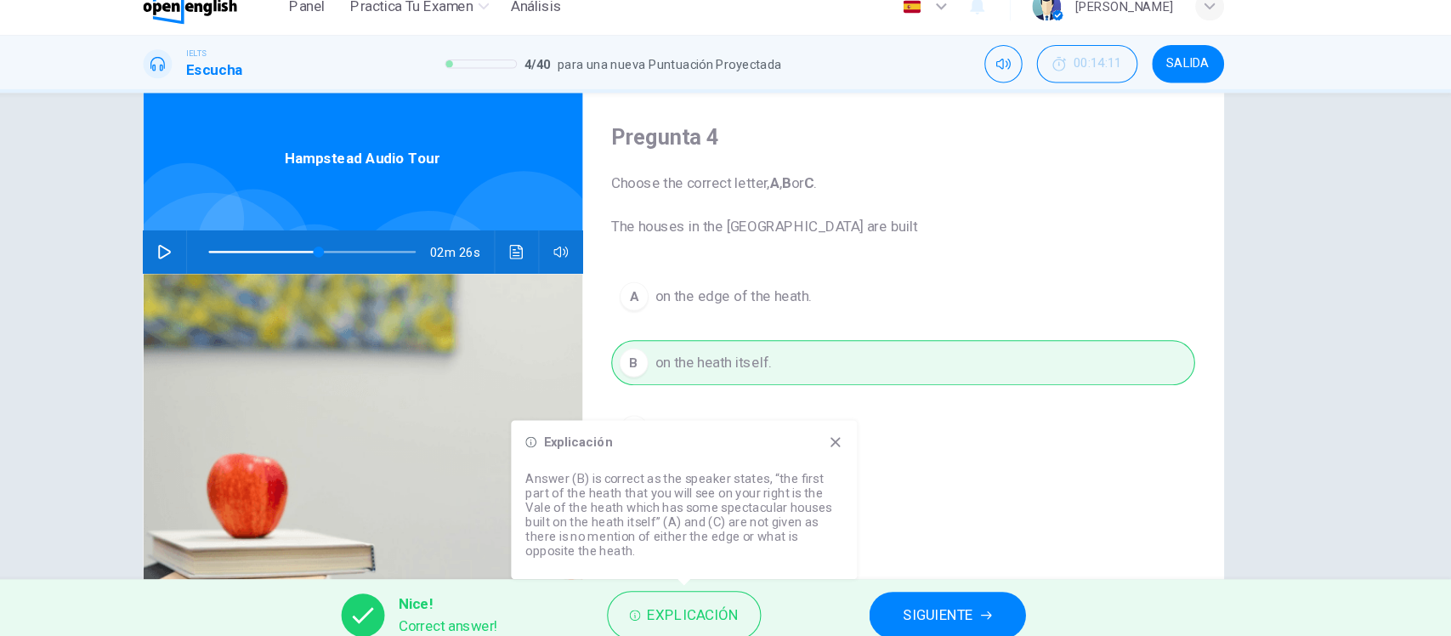
click at [1034, 510] on div "Pregunta 4 Choose the correct letter, A , B or C . The houses in the Vale of th…" at bounding box center [933, 398] width 605 height 591
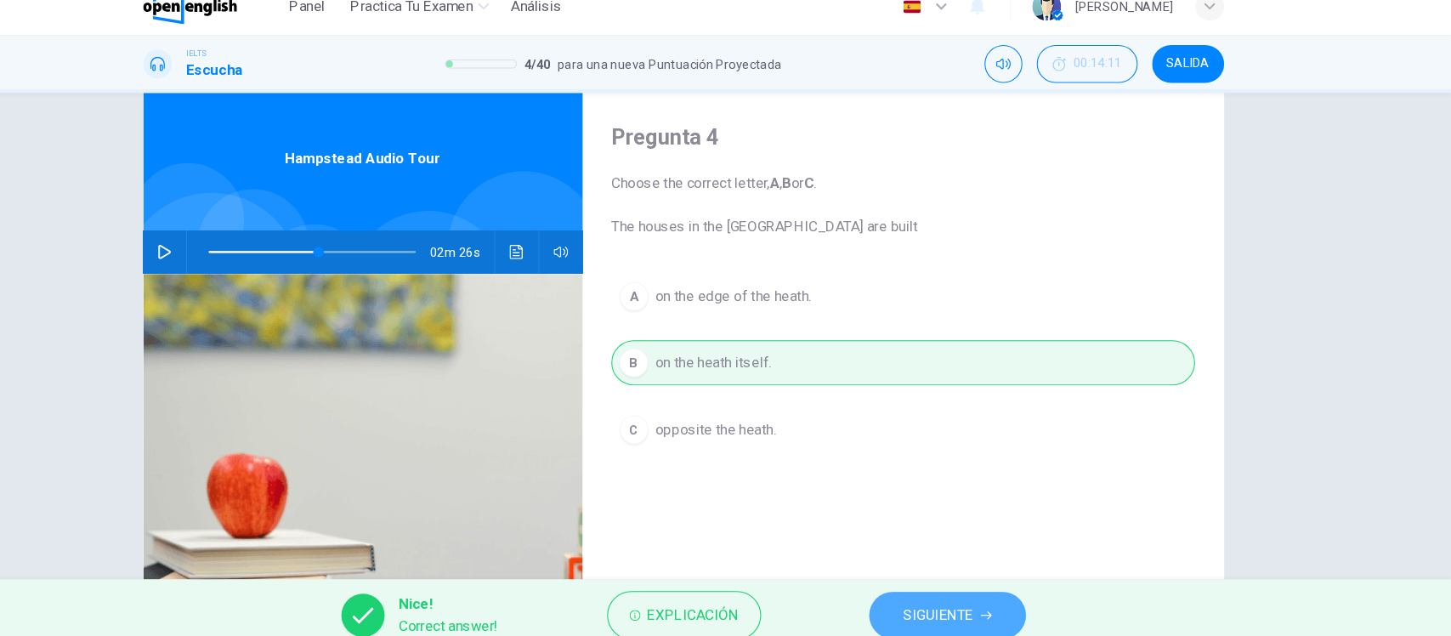
click at [961, 598] on span "SIGUIENTE" at bounding box center [966, 602] width 66 height 24
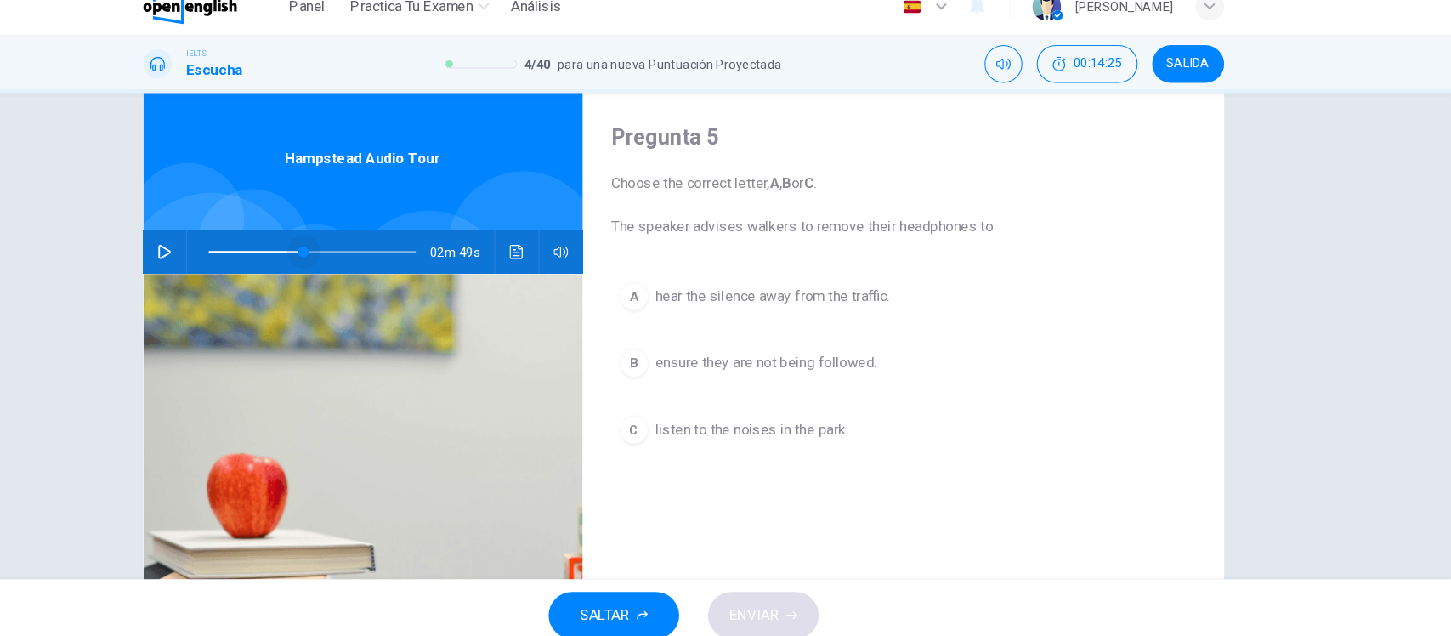
click at [363, 259] on span at bounding box center [367, 259] width 10 height 10
click at [229, 254] on icon "button" at bounding box center [236, 259] width 14 height 14
click at [726, 518] on div "Pregunta 5 Choose the correct letter, A , B or C . The speaker advises walkers …" at bounding box center [933, 398] width 605 height 591
click at [229, 260] on icon "button" at bounding box center [236, 259] width 14 height 14
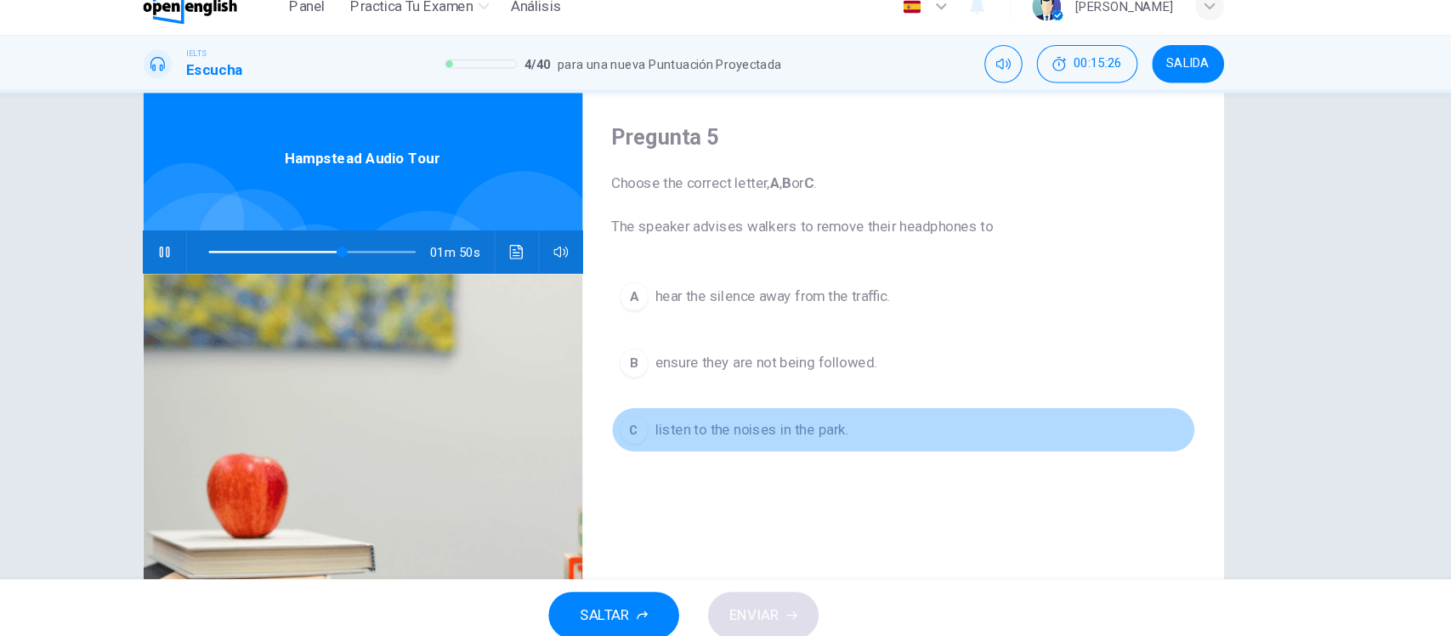
click at [719, 433] on span "listen to the noises in the park." at bounding box center [790, 426] width 182 height 20
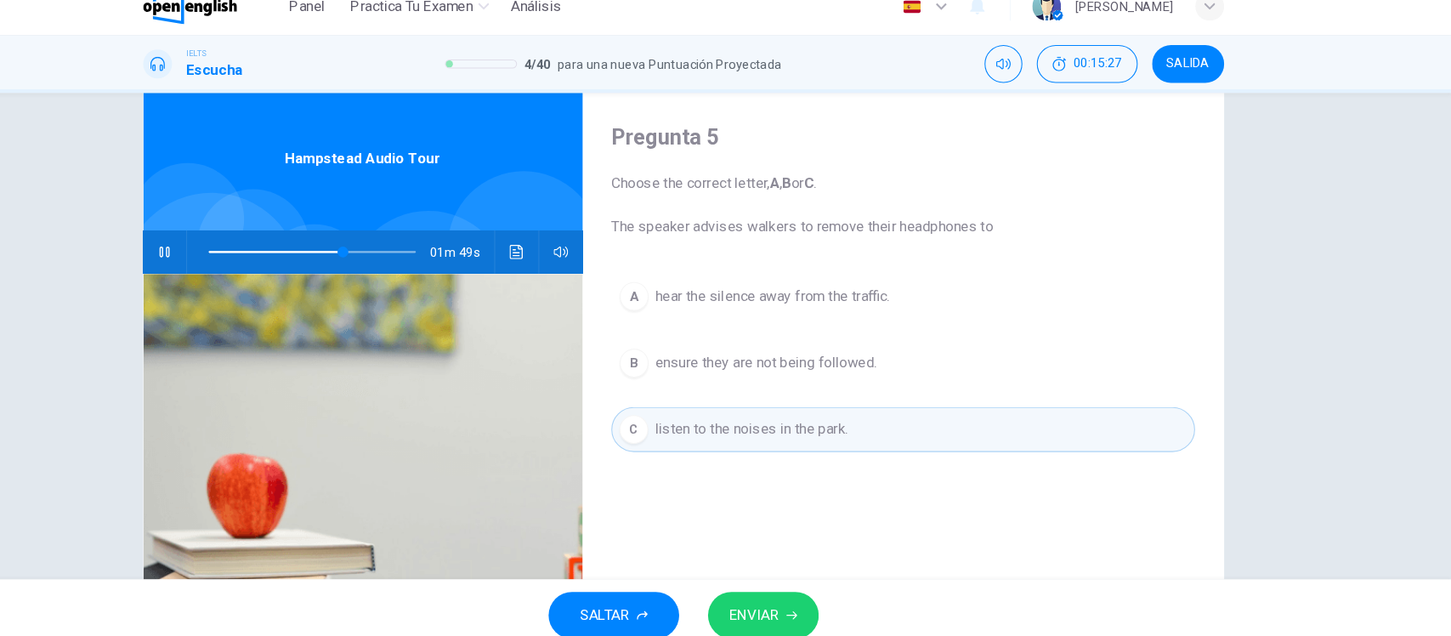
click at [815, 609] on span "ENVIAR" at bounding box center [792, 602] width 47 height 24
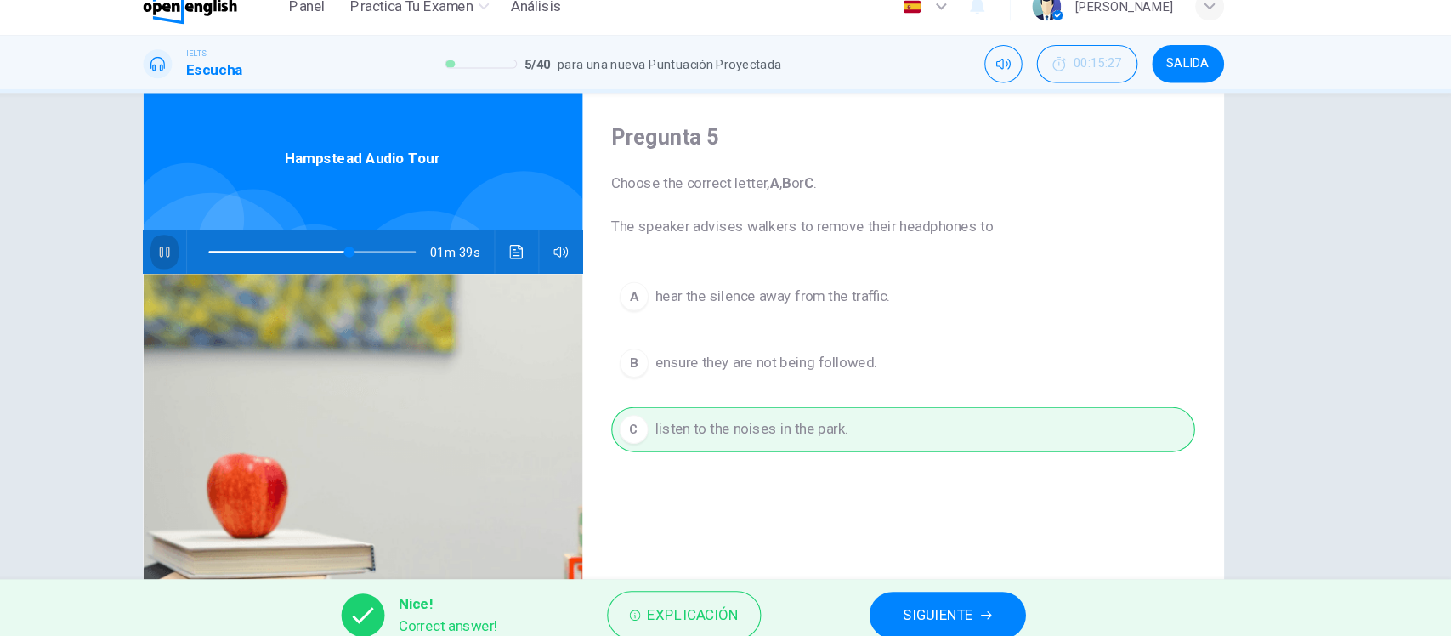
click at [229, 252] on icon "button" at bounding box center [236, 259] width 14 height 14
click at [722, 598] on span "Explicación" at bounding box center [735, 602] width 86 height 24
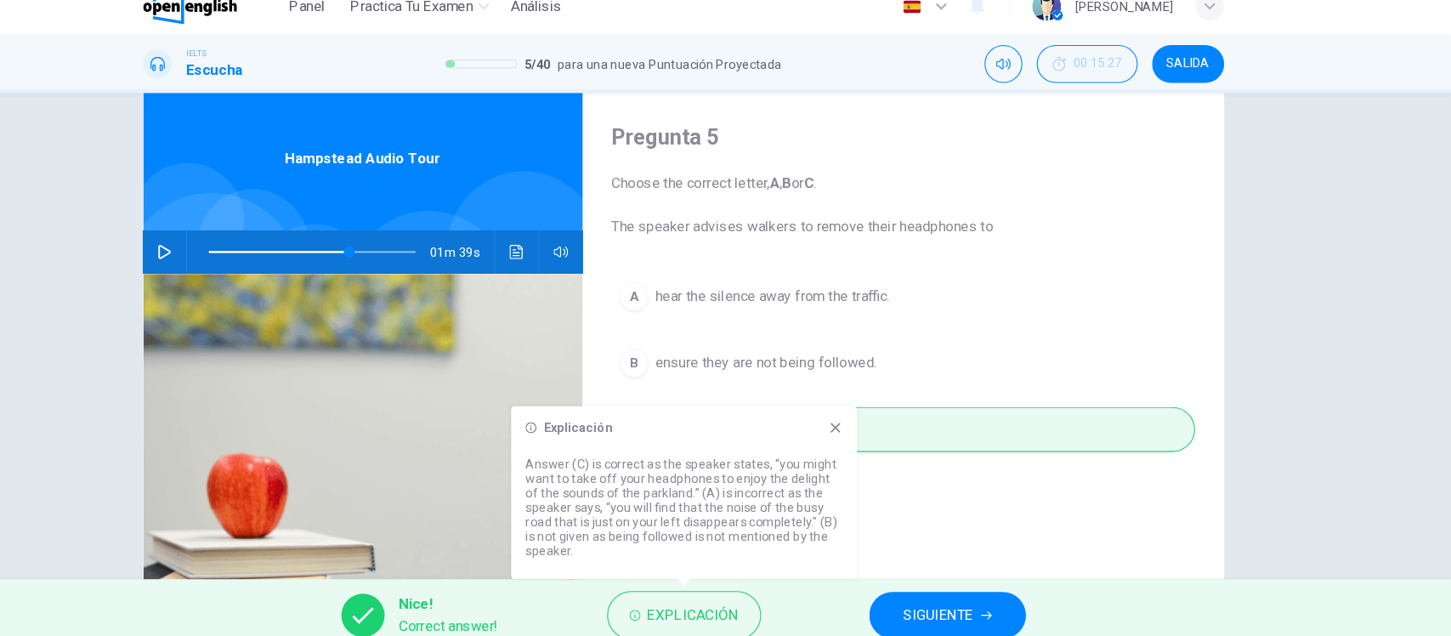
click at [1051, 331] on div "A hear the silence away from the traffic. B ensure they are not being followed.…" at bounding box center [933, 381] width 551 height 202
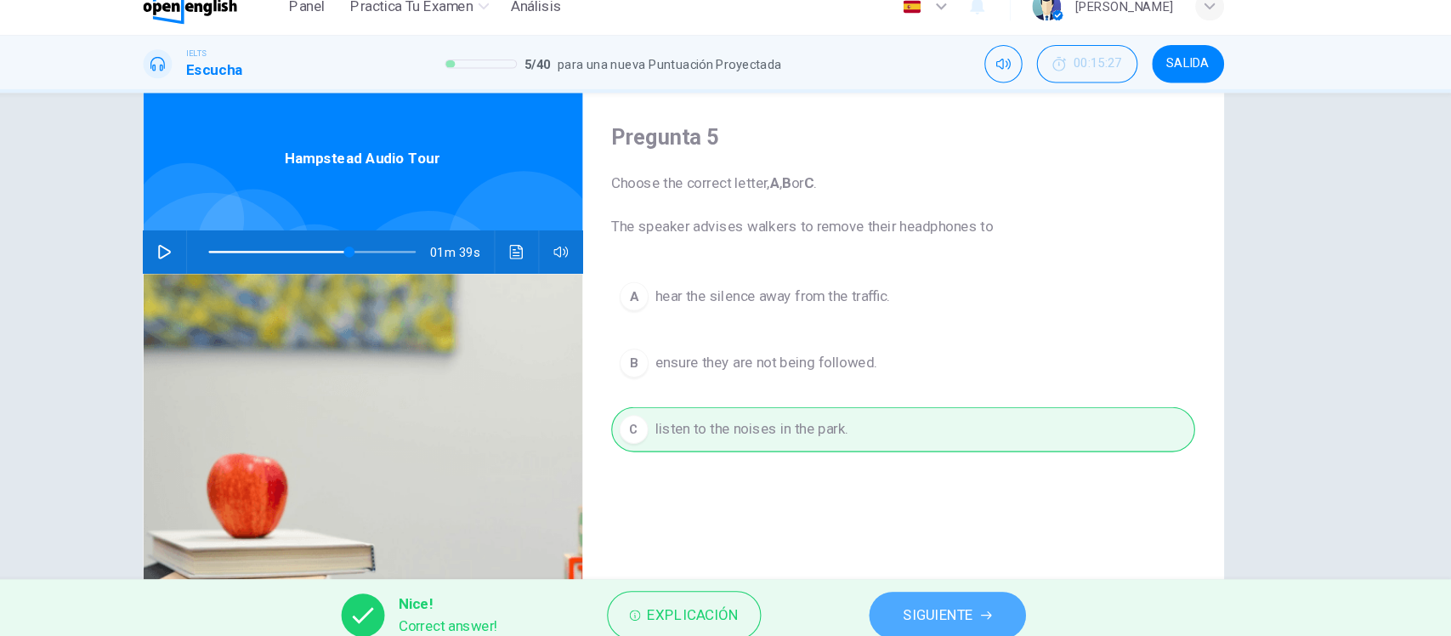
click at [950, 594] on span "SIGUIENTE" at bounding box center [966, 602] width 66 height 24
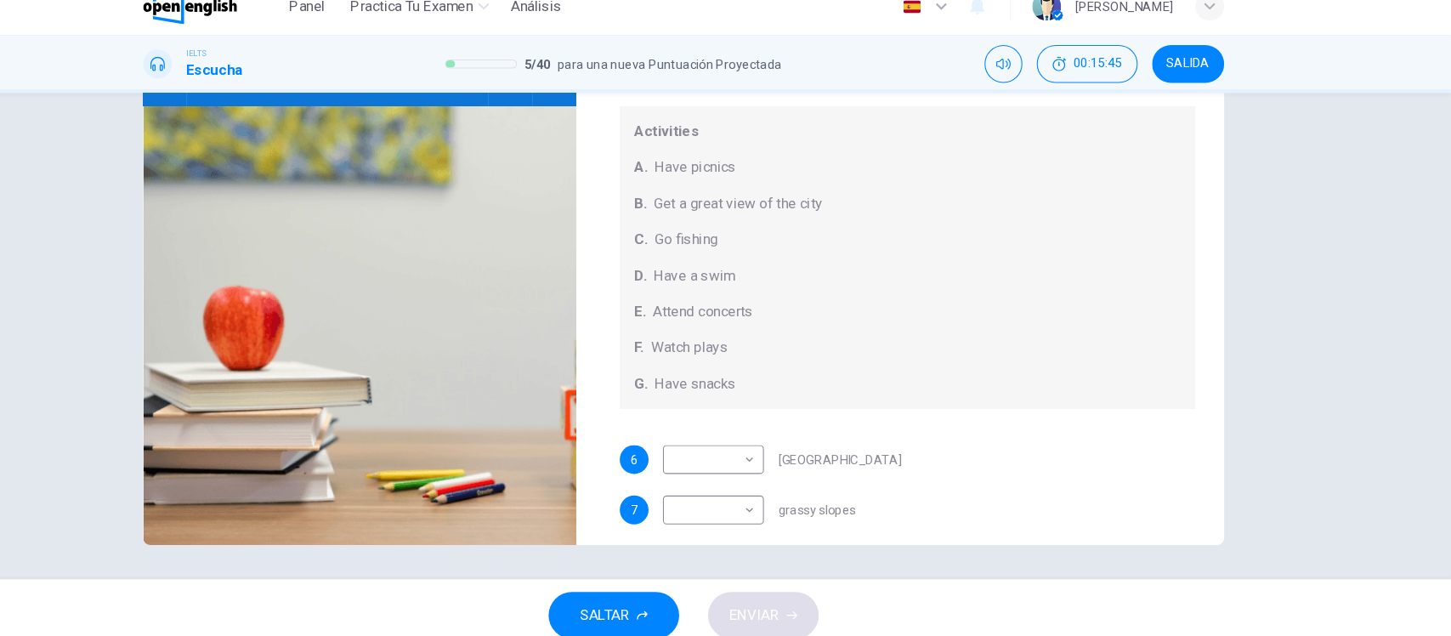
scroll to position [0, 0]
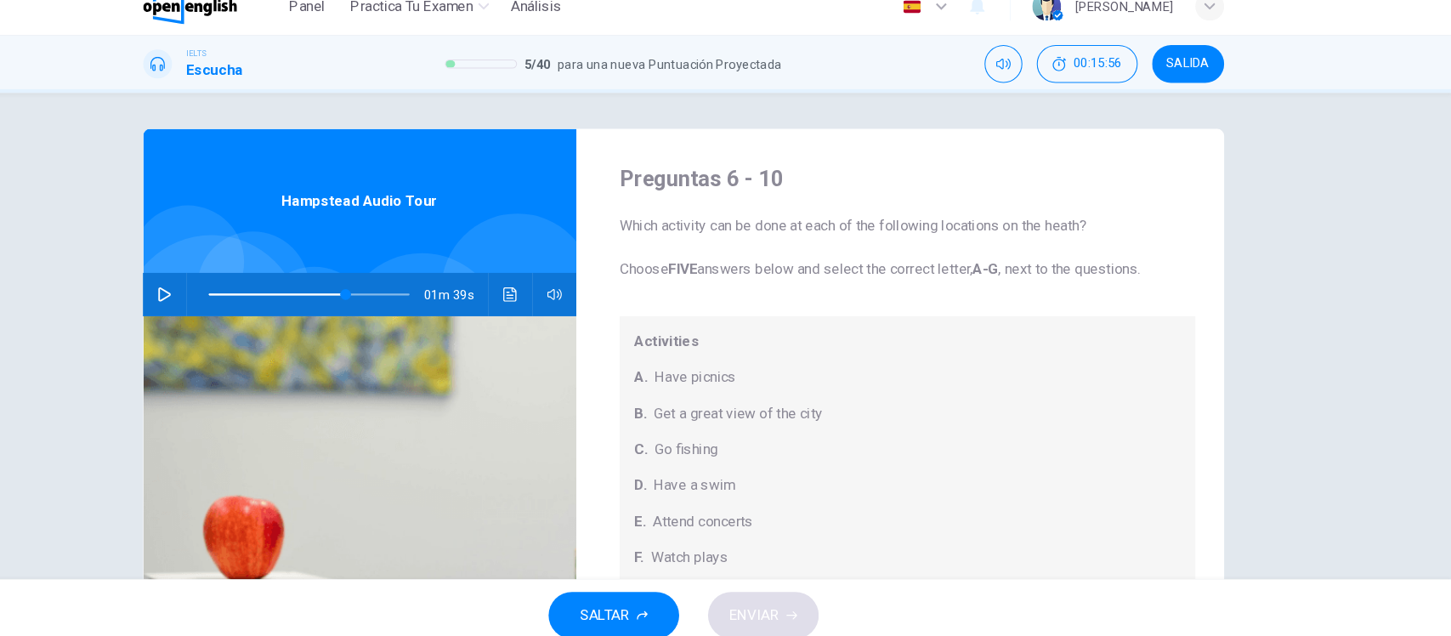
click at [1323, 399] on div "Preguntas 6 - 10 Which activity can be done at each of the following locations …" at bounding box center [725, 338] width 1451 height 459
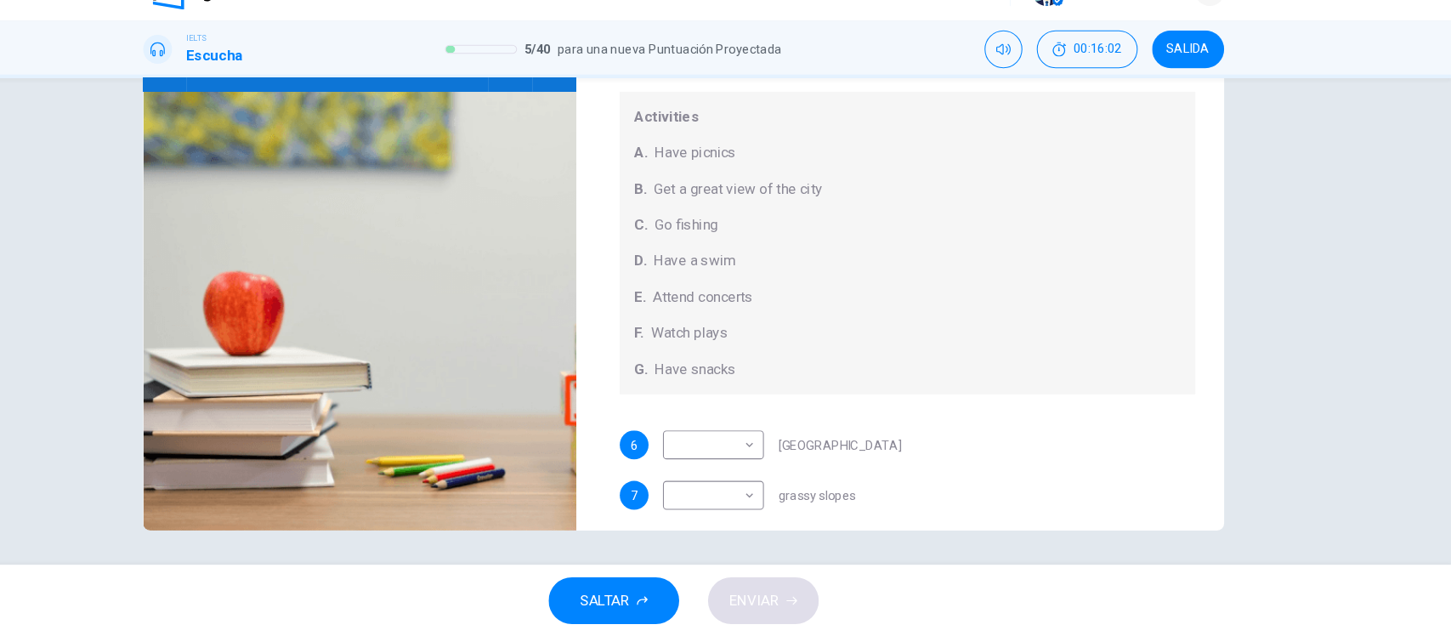
scroll to position [157, 0]
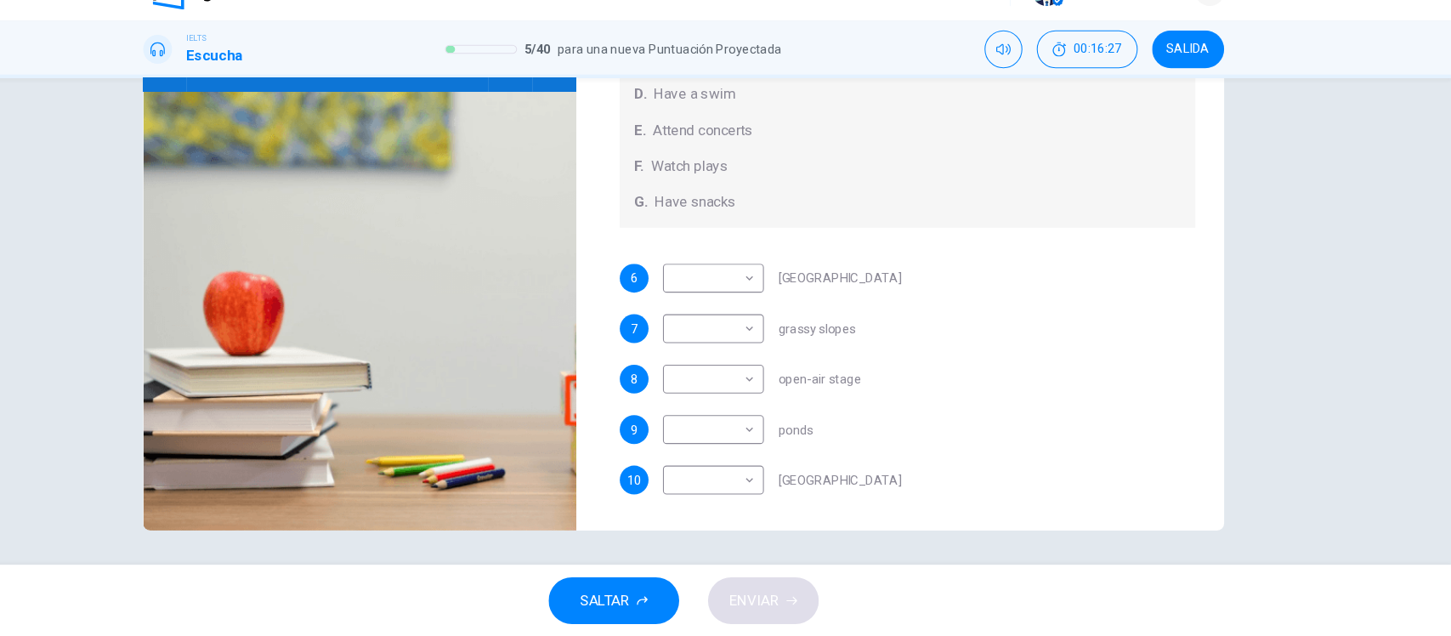
click at [1314, 304] on div "Preguntas 6 - 10 Which activity can be done at each of the following locations …" at bounding box center [725, 338] width 1451 height 459
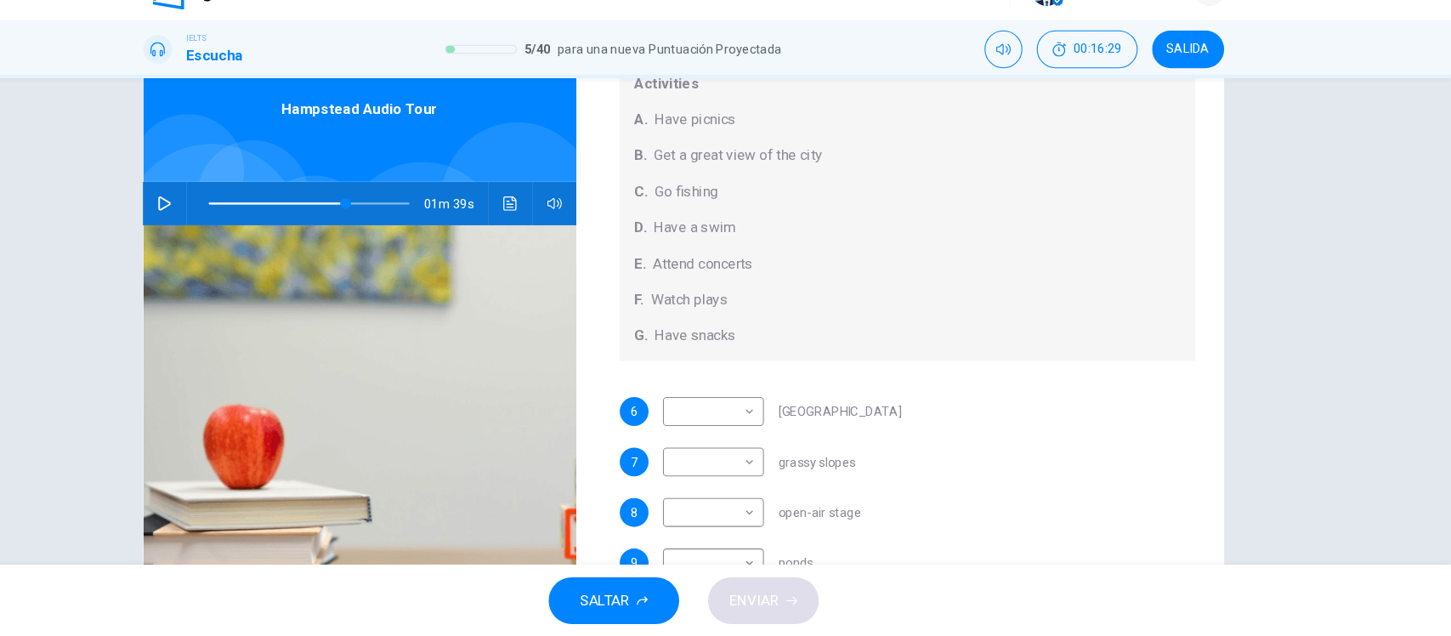
scroll to position [71, 0]
click at [381, 224] on span at bounding box center [373, 229] width 190 height 24
click at [232, 227] on icon "button" at bounding box center [236, 229] width 14 height 14
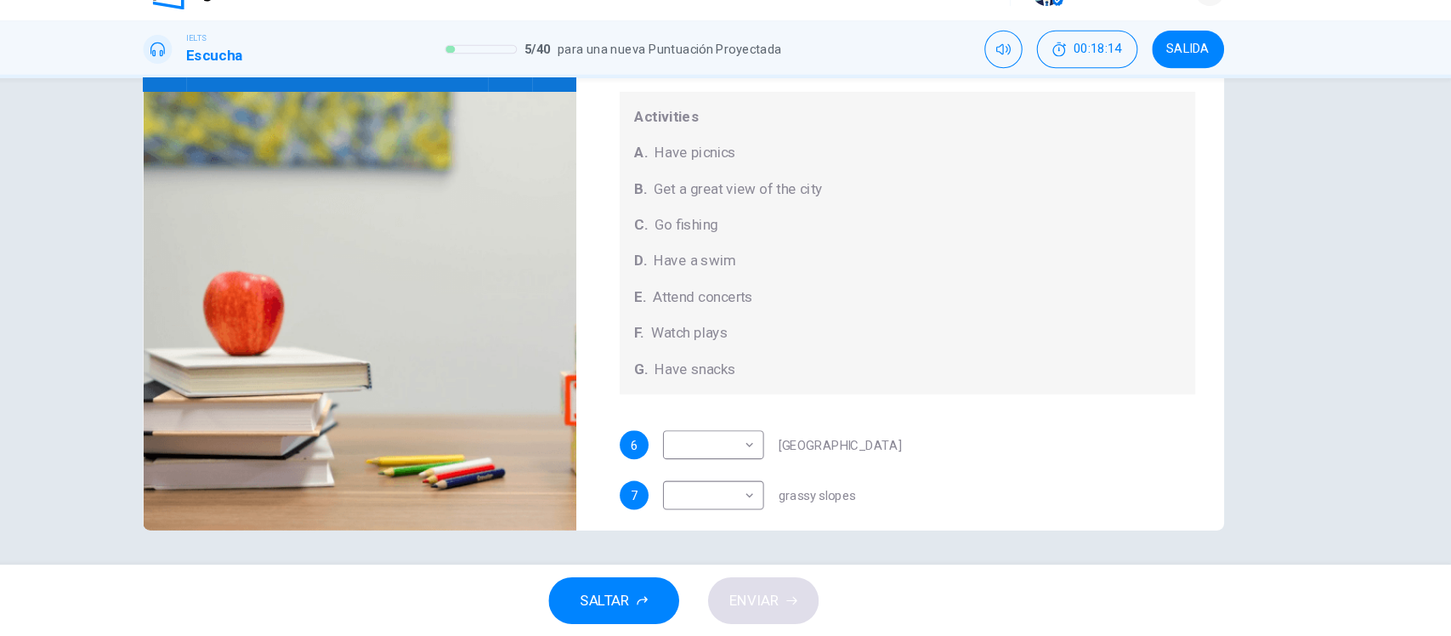
scroll to position [157, 0]
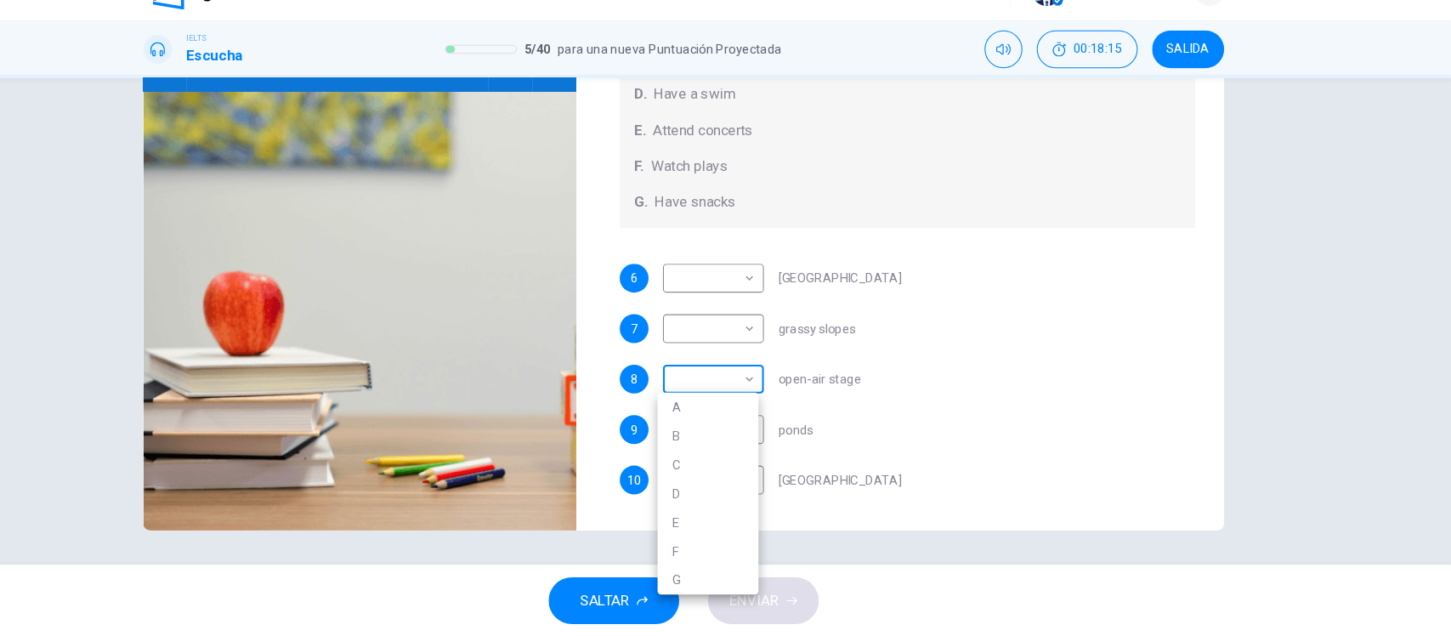
click at [727, 390] on body "Este sitio utiliza cookies, como se explica en nuestra Política de Privacidad .…" at bounding box center [725, 318] width 1451 height 636
click at [728, 422] on li "A" at bounding box center [748, 418] width 95 height 27
type input "**"
type input "*"
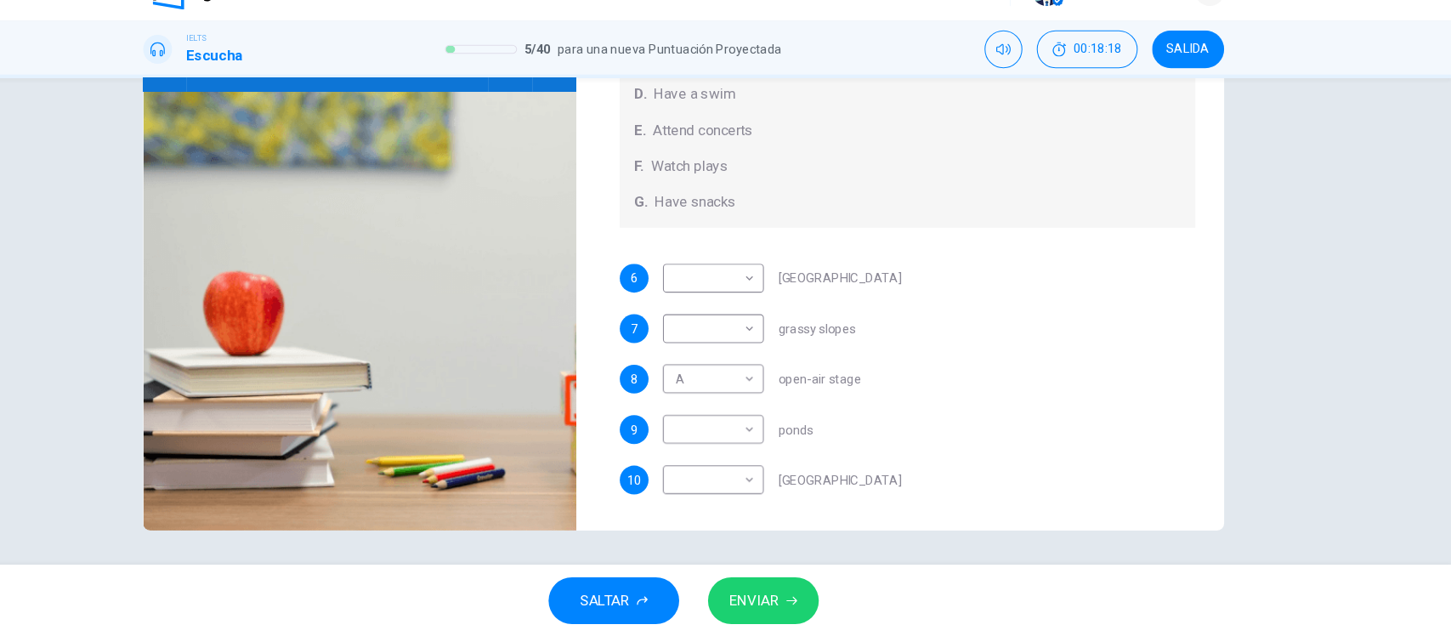
click at [1322, 426] on div "Preguntas 6 - 10 Which activity can be done at each of the following locations …" at bounding box center [725, 338] width 1451 height 459
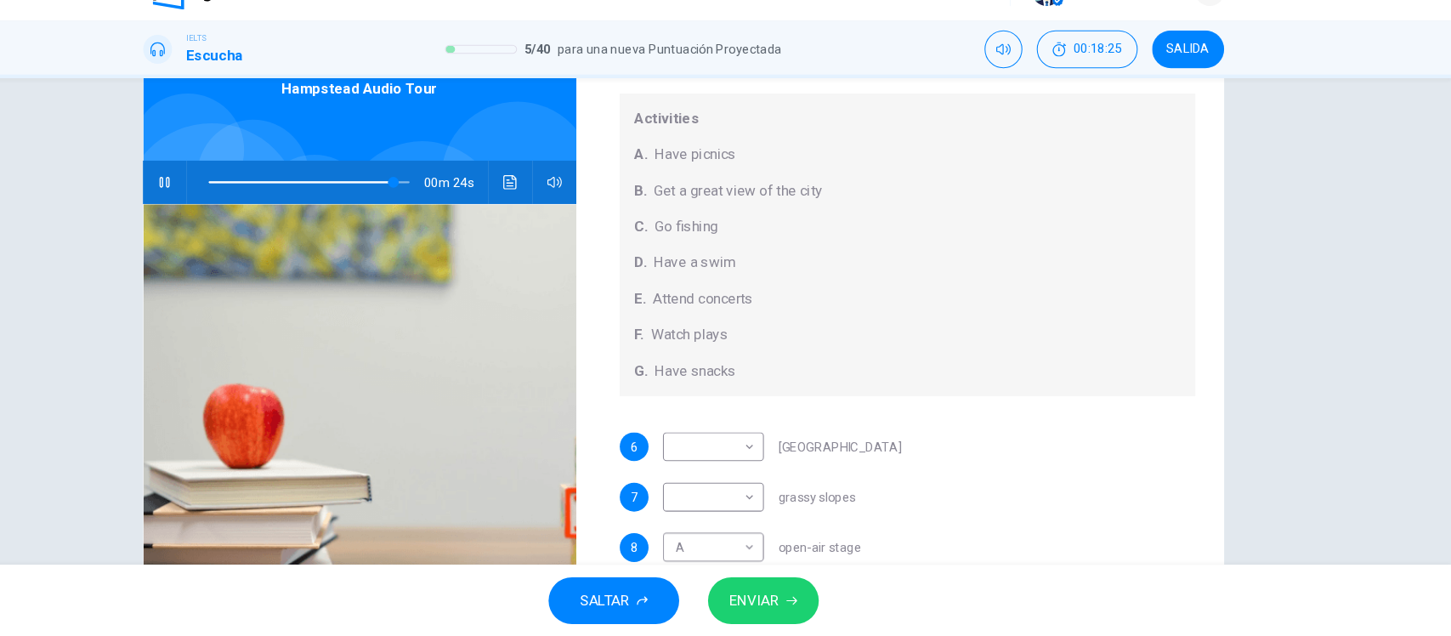
scroll to position [105, 0]
click at [367, 205] on span at bounding box center [373, 207] width 190 height 24
click at [433, 209] on span at bounding box center [438, 207] width 10 height 10
click at [741, 496] on body "Este sitio utiliza cookies, como se explica en nuestra Política de Privacidad .…" at bounding box center [725, 318] width 1451 height 636
click at [728, 577] on li "F" at bounding box center [748, 581] width 95 height 27
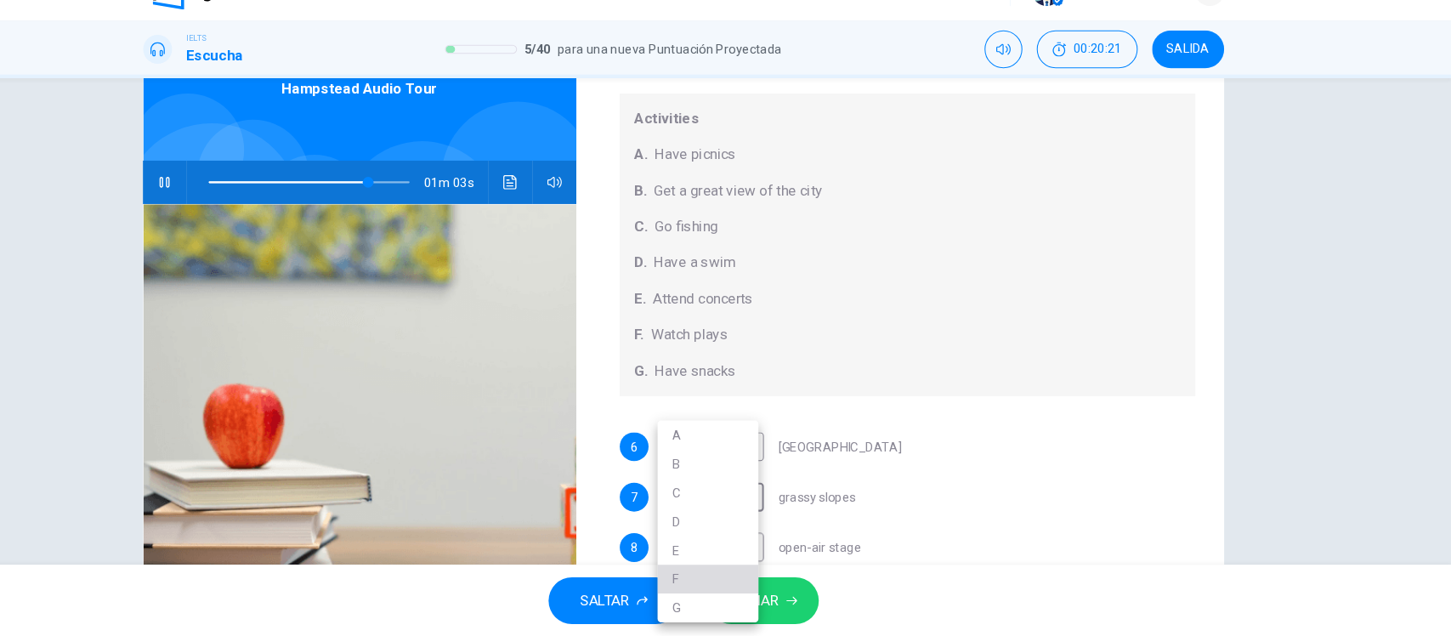
type input "**"
type input "*"
click at [1323, 479] on div "Preguntas 6 - 10 Which activity can be done at each of the following locations …" at bounding box center [725, 338] width 1451 height 459
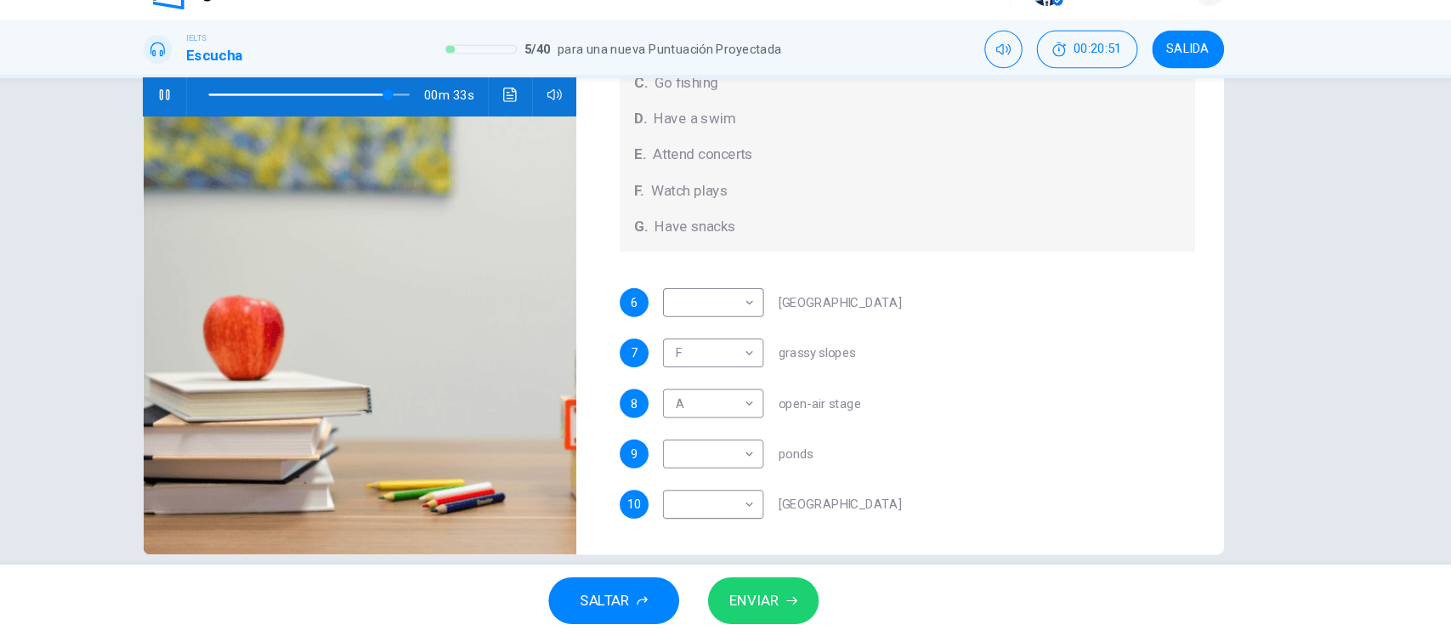
scroll to position [111, 0]
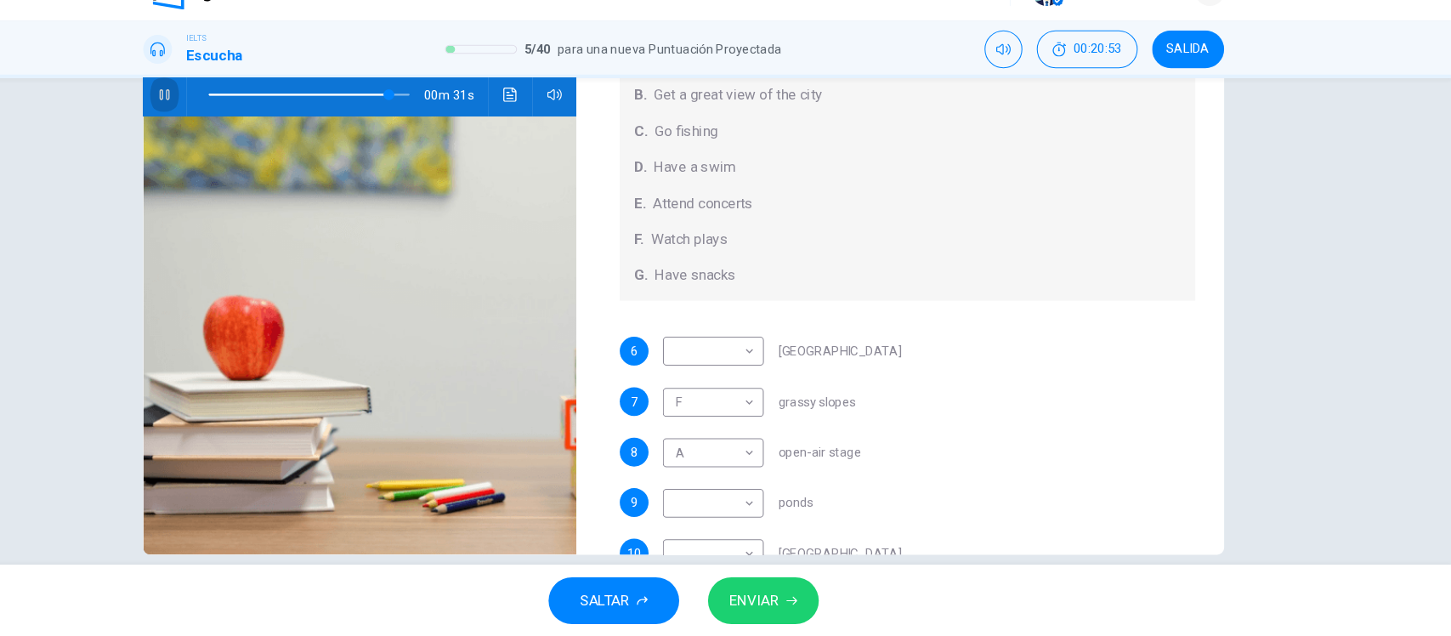
click at [235, 123] on icon "button" at bounding box center [235, 124] width 9 height 10
click at [738, 465] on body "Este sitio utiliza cookies, como se explica en nuestra Política de Privacidad .…" at bounding box center [725, 318] width 1451 height 636
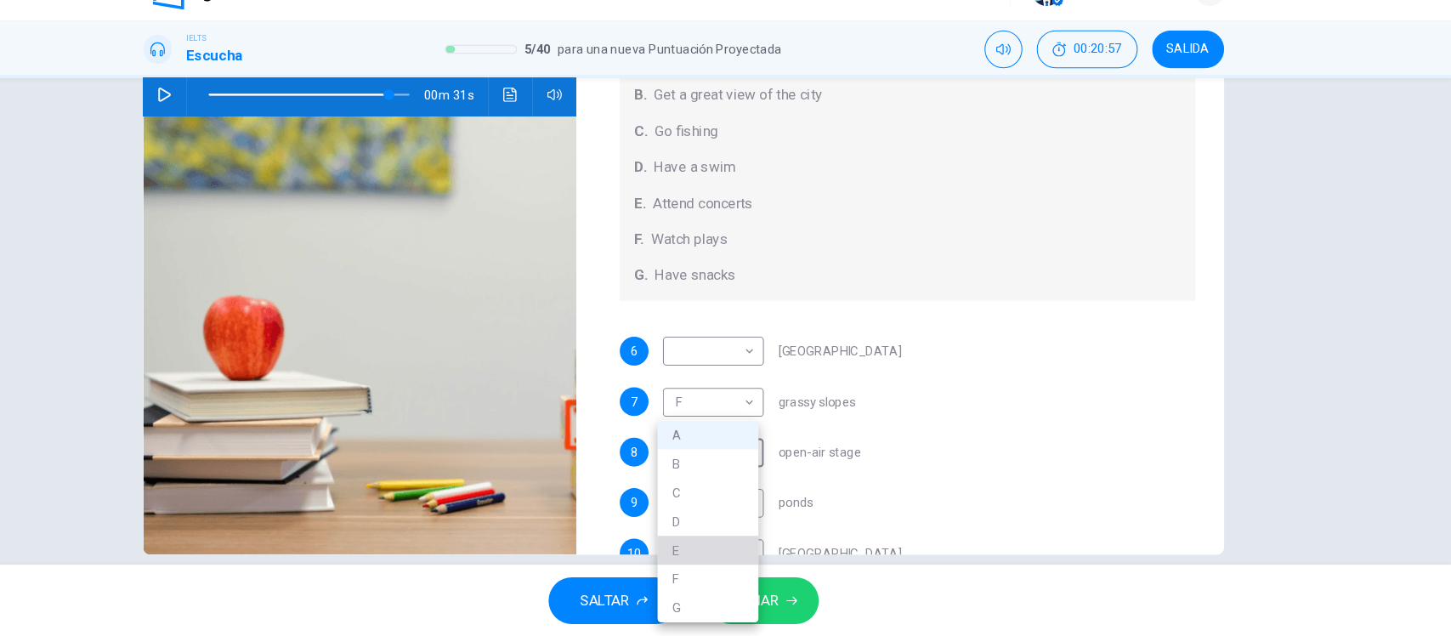
click at [719, 557] on li "E" at bounding box center [748, 554] width 95 height 27
type input "**"
type input "*"
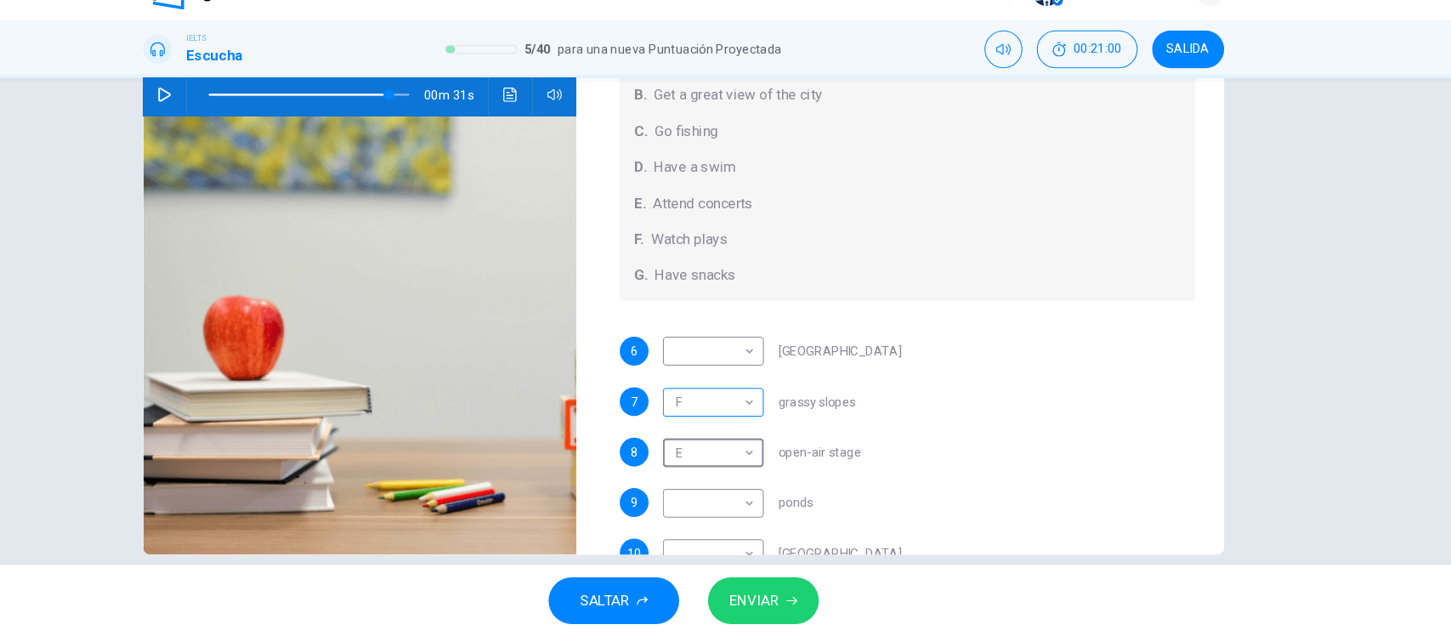
click at [759, 416] on body "Este sitio utiliza cookies, como se explica en nuestra Política de Privacidad .…" at bounding box center [725, 318] width 1451 height 636
click at [742, 432] on li "A" at bounding box center [748, 440] width 95 height 27
type input "**"
type input "*"
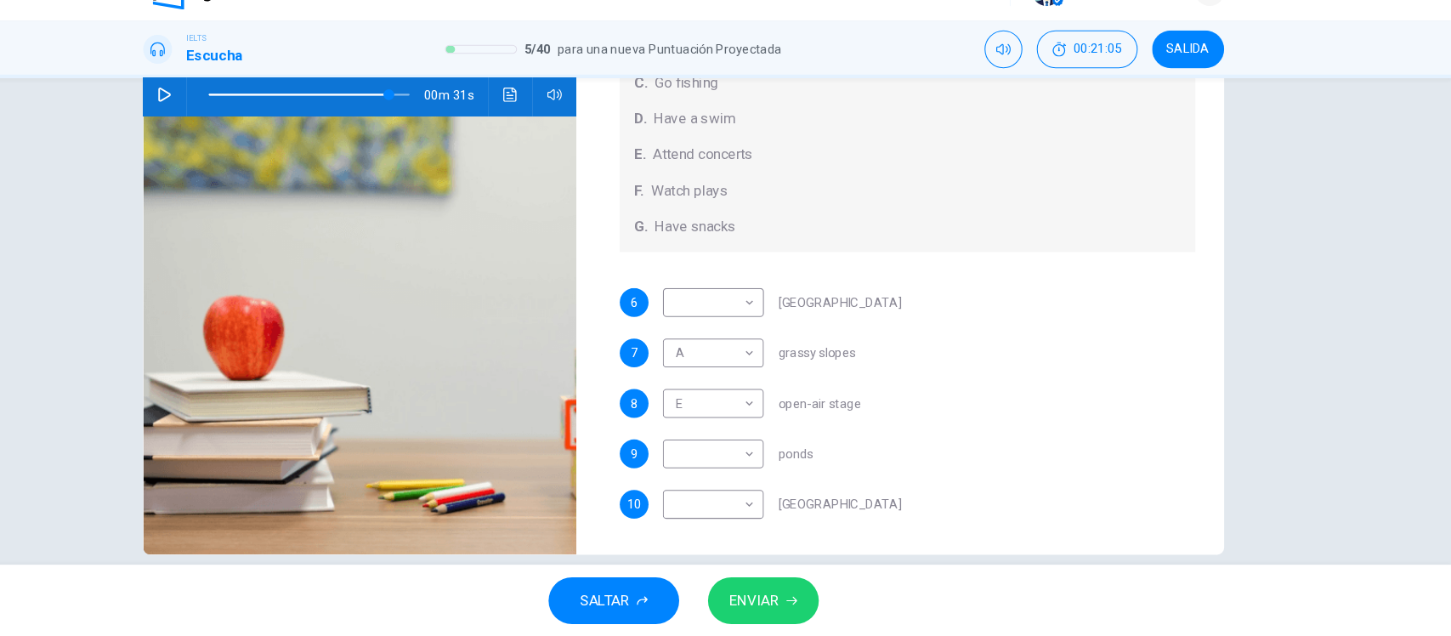
click at [352, 317] on img at bounding box center [421, 351] width 410 height 414
click at [230, 125] on icon "button" at bounding box center [236, 124] width 14 height 14
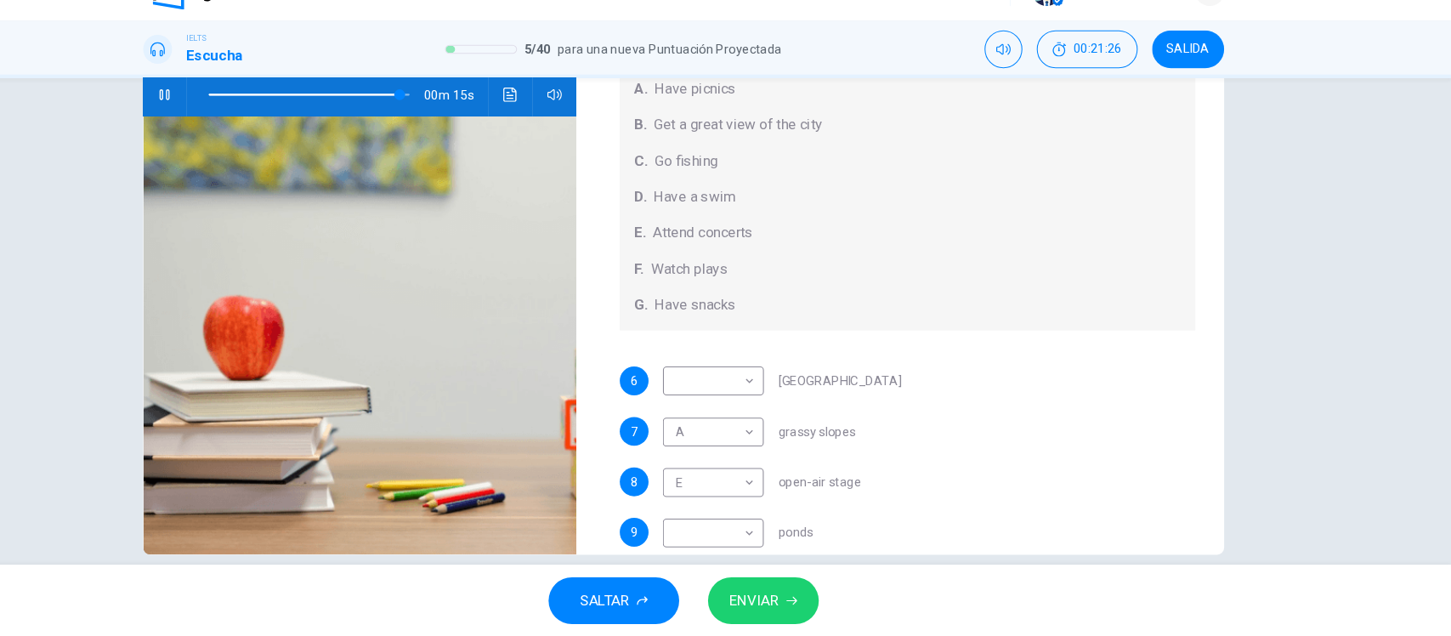
scroll to position [82, 0]
click at [441, 122] on span at bounding box center [446, 124] width 10 height 10
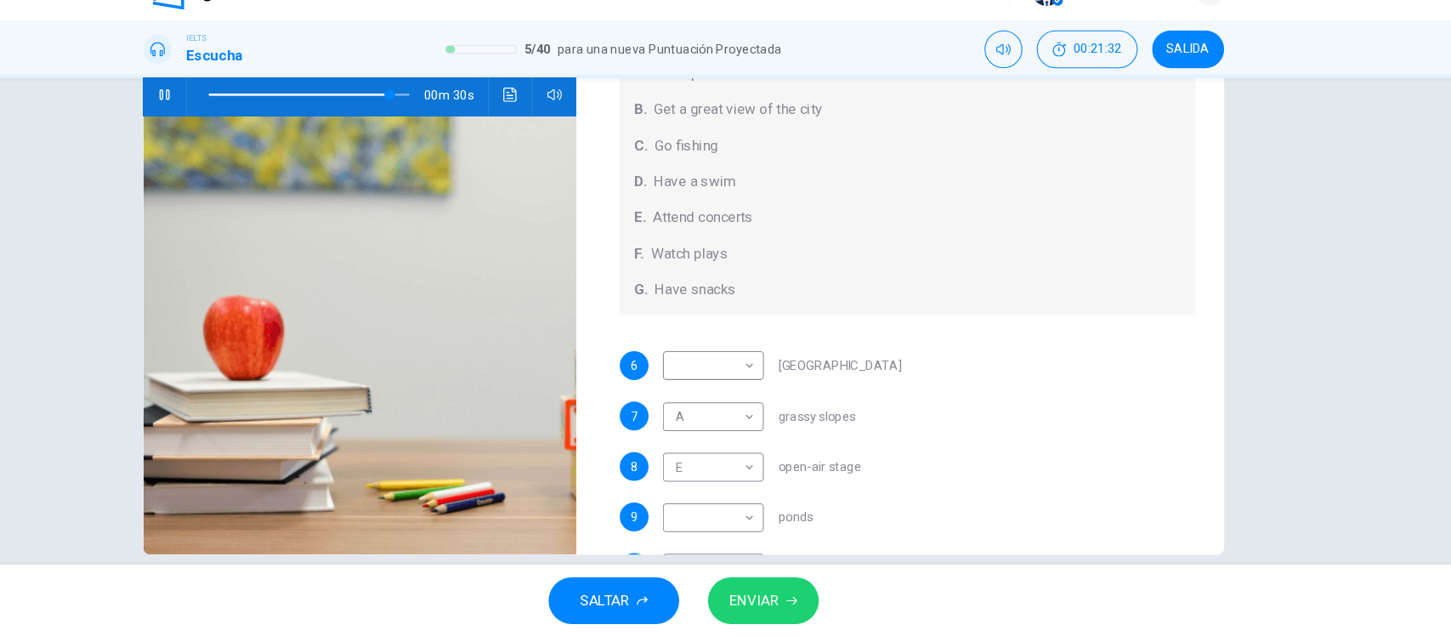
scroll to position [96, 0]
click at [1054, 481] on div "8 E * ​ open-air stage" at bounding box center [936, 476] width 543 height 27
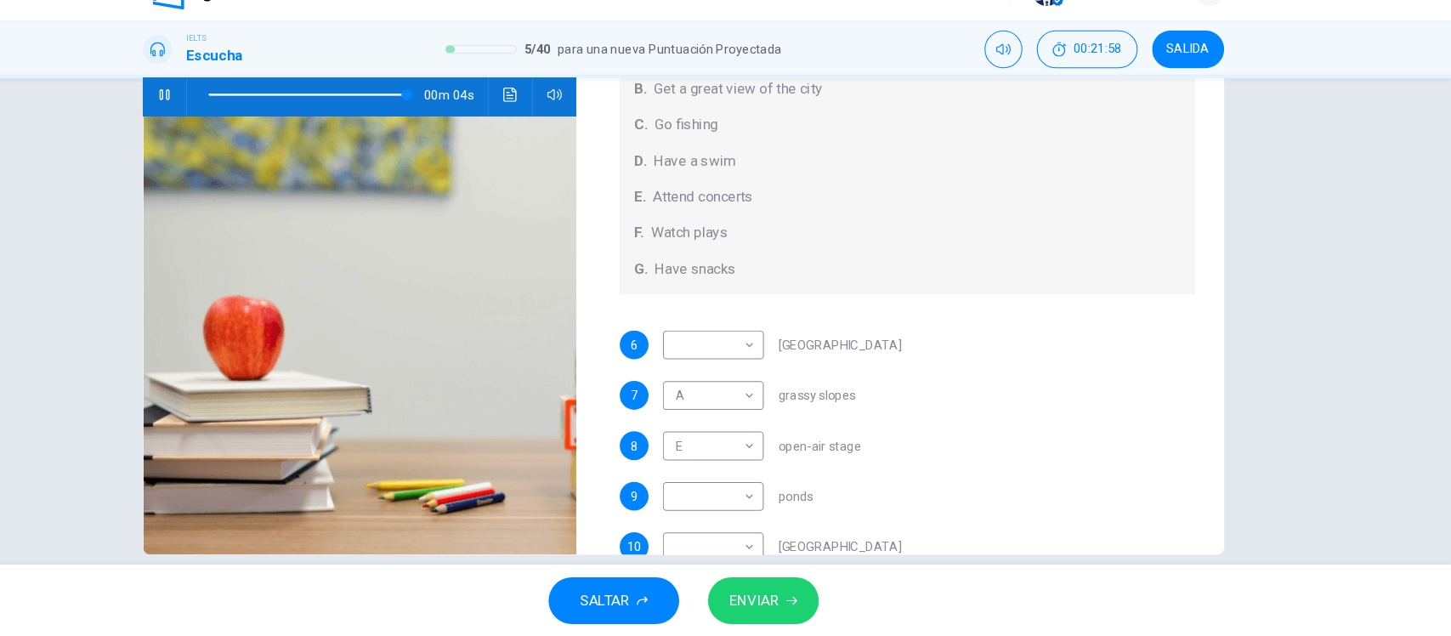
scroll to position [157, 0]
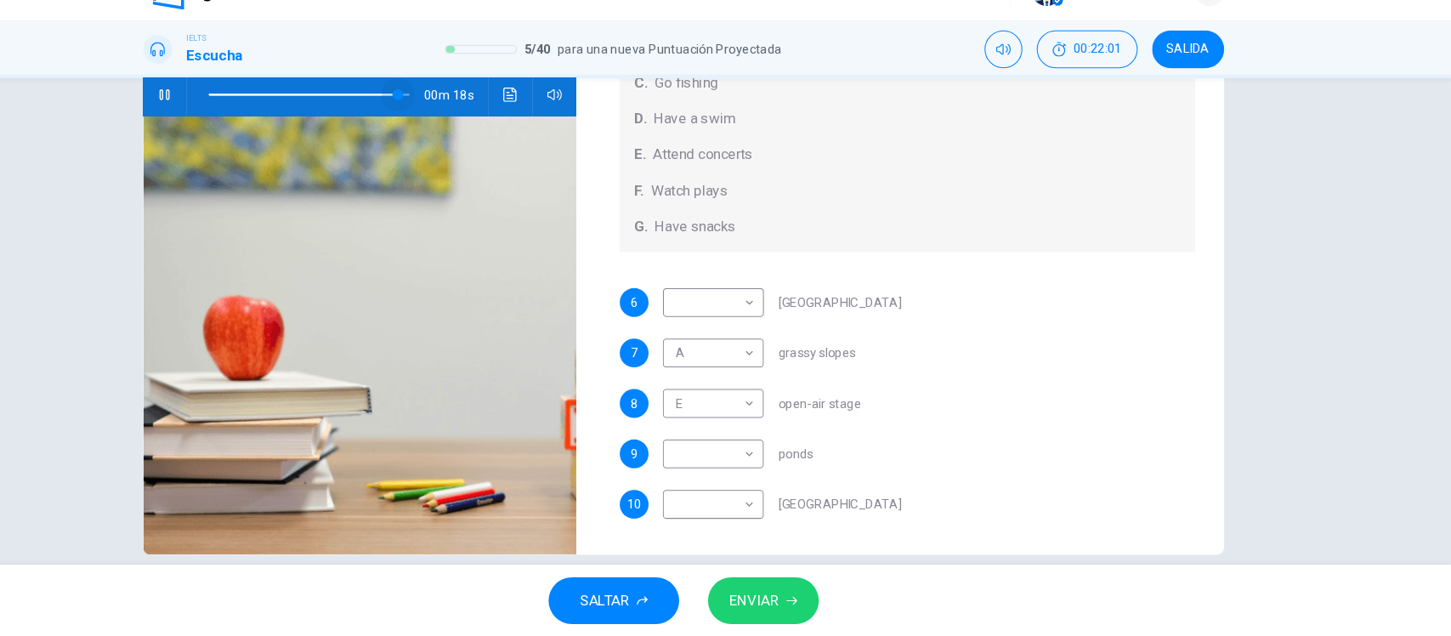
click at [451, 124] on span at bounding box center [456, 124] width 10 height 10
click at [739, 515] on body "Este sitio utiliza cookies, como se explica en nuestra Política de Privacidad .…" at bounding box center [725, 318] width 1451 height 636
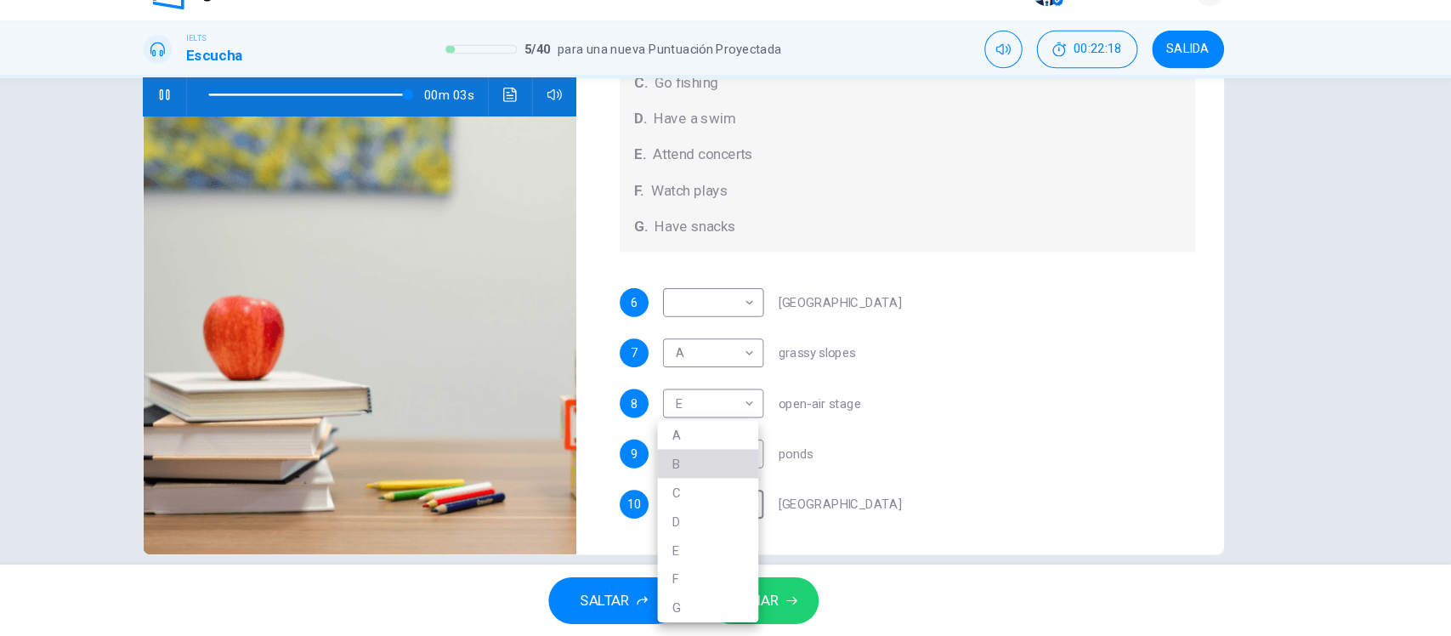
click at [728, 474] on li "B" at bounding box center [748, 472] width 95 height 27
type input "**"
type input "*"
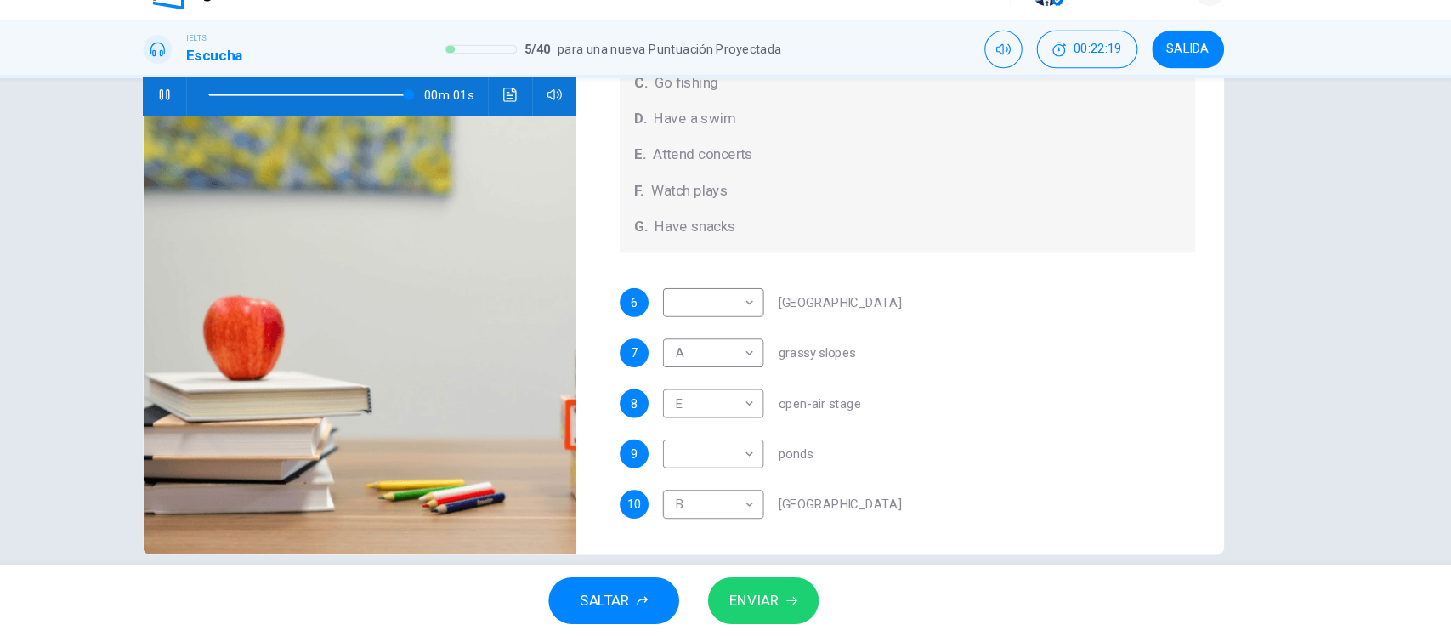
click at [1085, 421] on div "8 E * ​ open-air stage" at bounding box center [936, 415] width 543 height 27
type input "*"
click at [736, 462] on body "Este sitio utiliza cookies, como se explica en nuestra Política de Privacidad .…" at bounding box center [725, 318] width 1451 height 636
click at [726, 502] on li "C" at bounding box center [748, 499] width 95 height 27
type input "*"
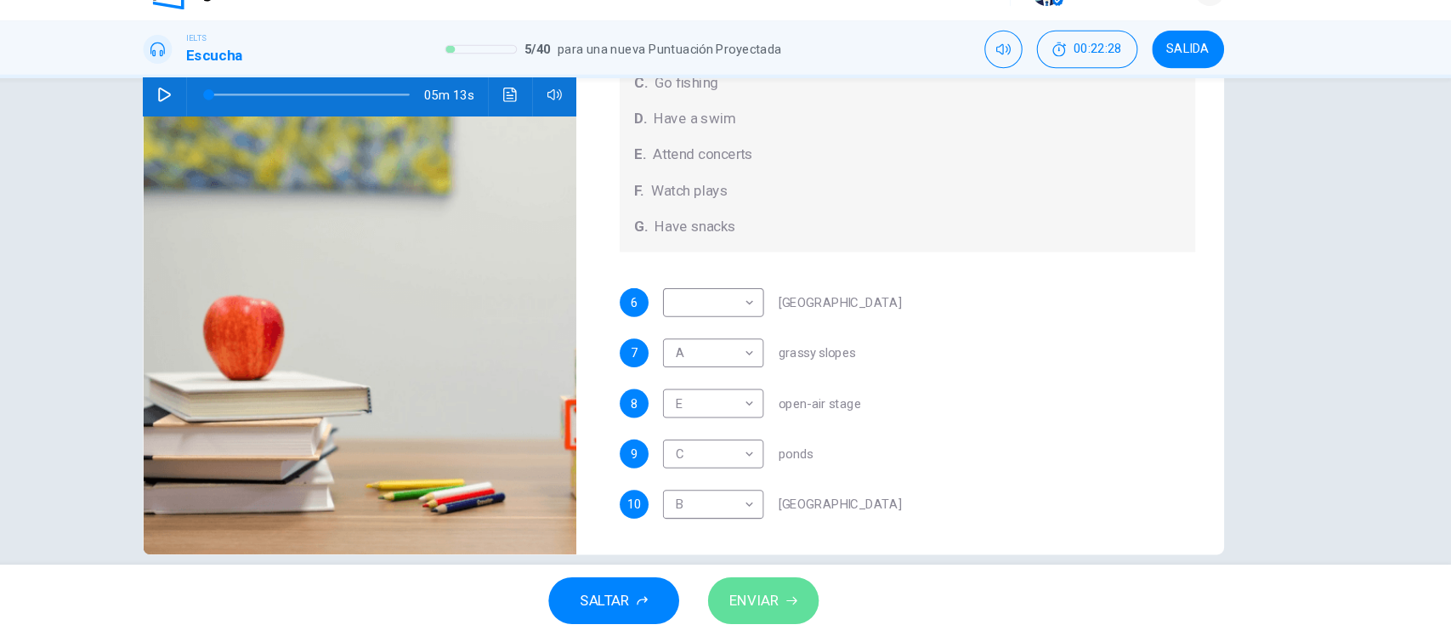
click at [798, 604] on span "ENVIAR" at bounding box center [792, 602] width 47 height 24
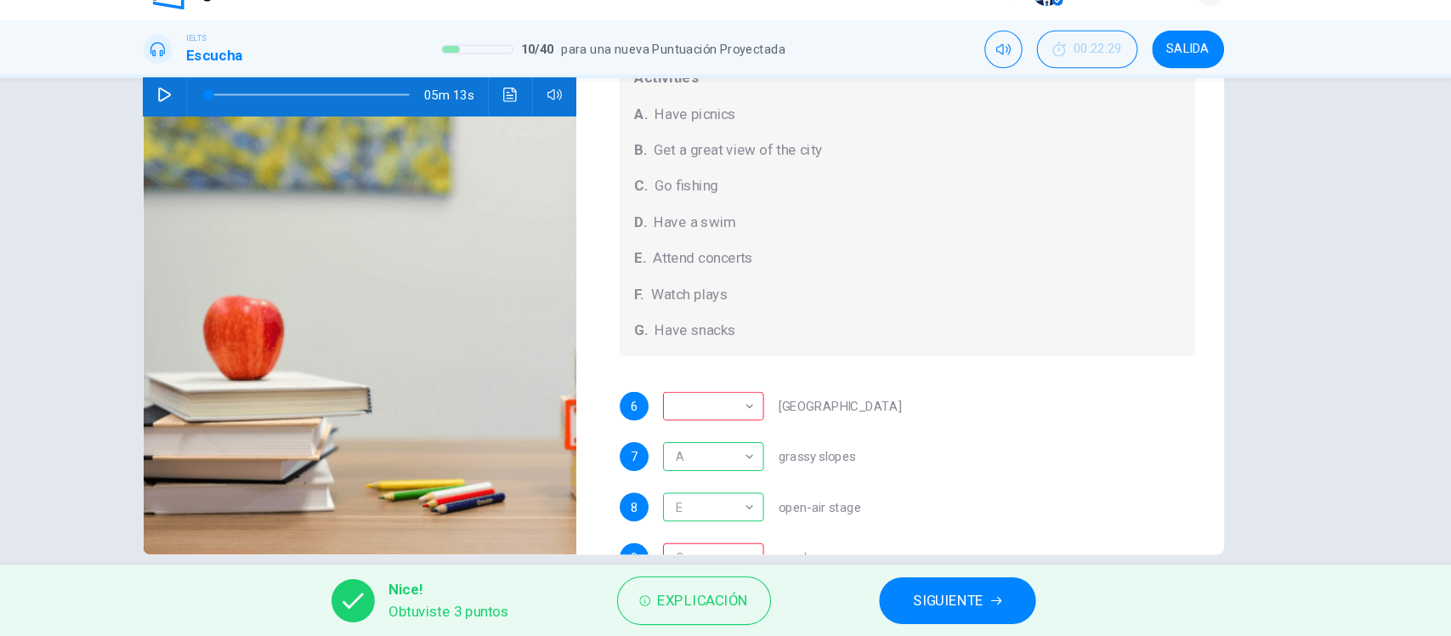
scroll to position [110, 0]
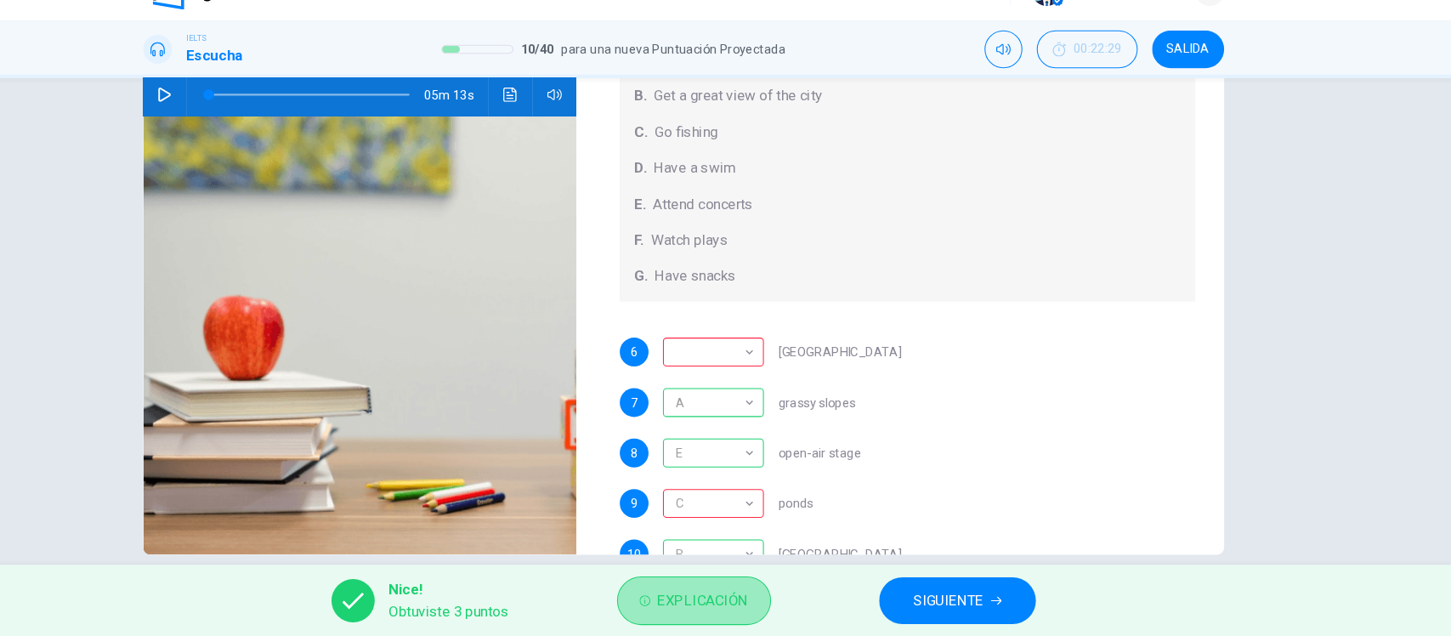
click at [720, 586] on button "Explicación" at bounding box center [735, 602] width 145 height 46
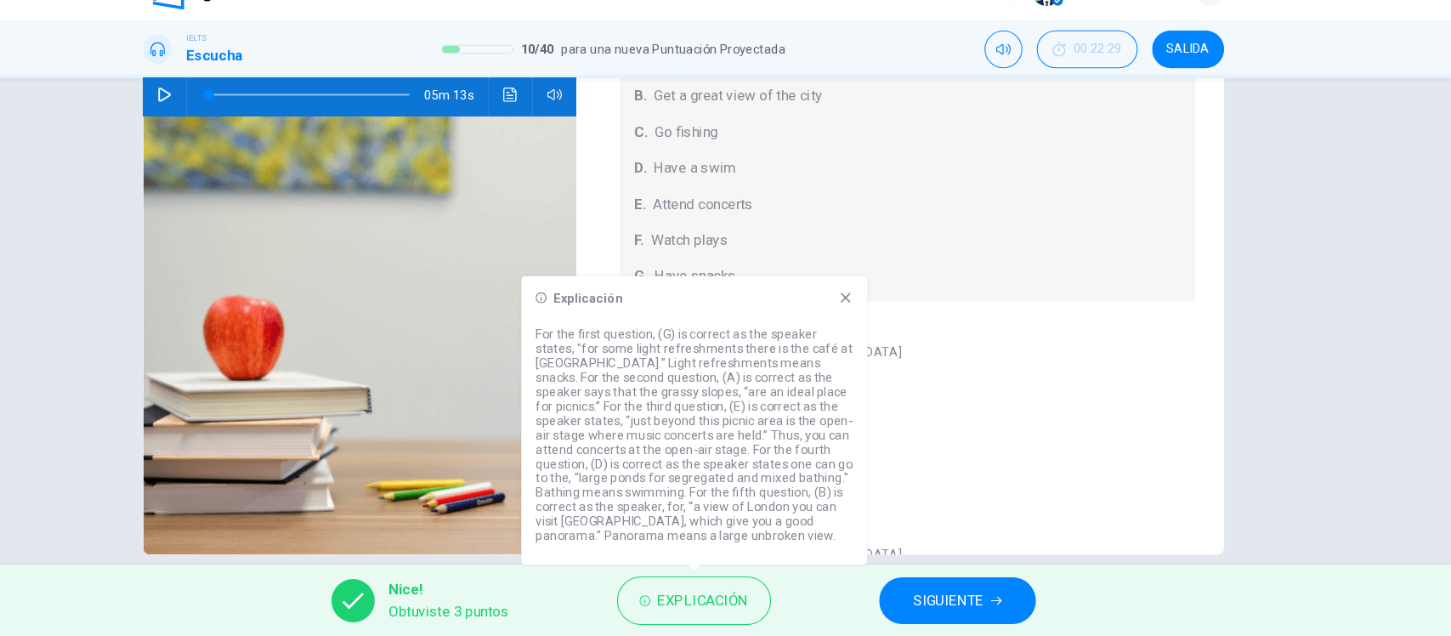
click at [877, 321] on icon at bounding box center [879, 316] width 14 height 14
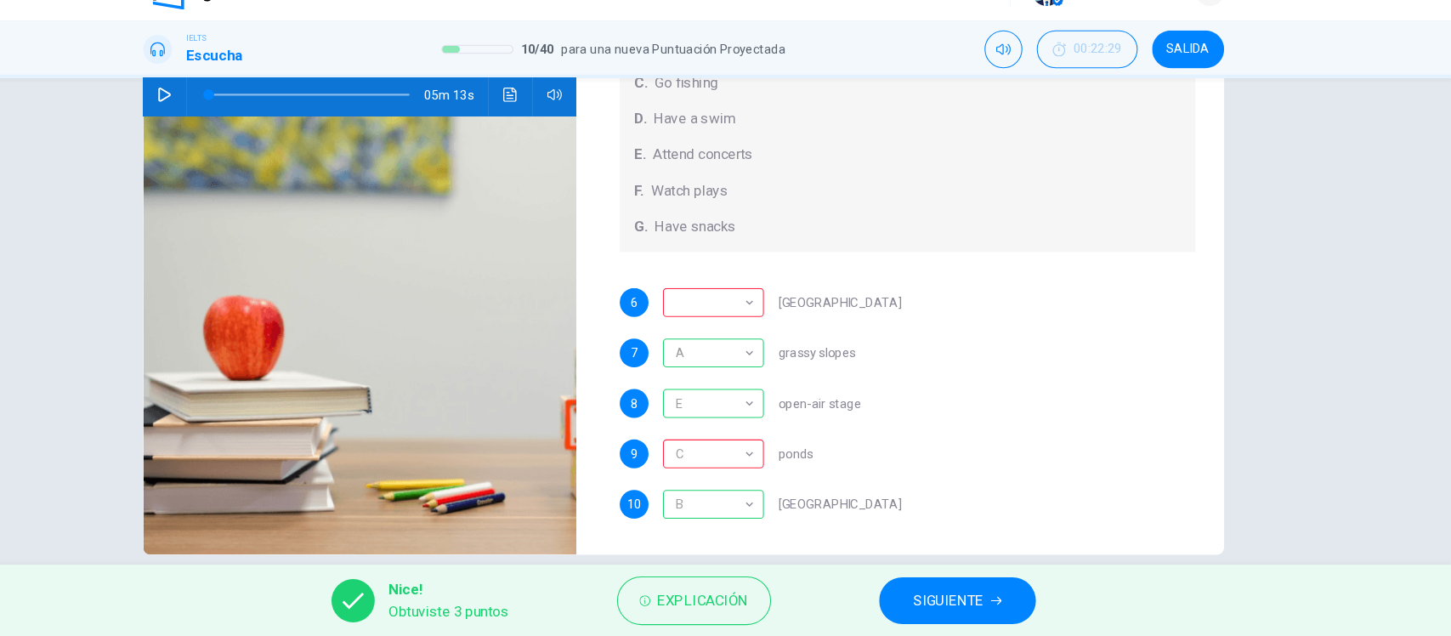
scroll to position [198, 0]
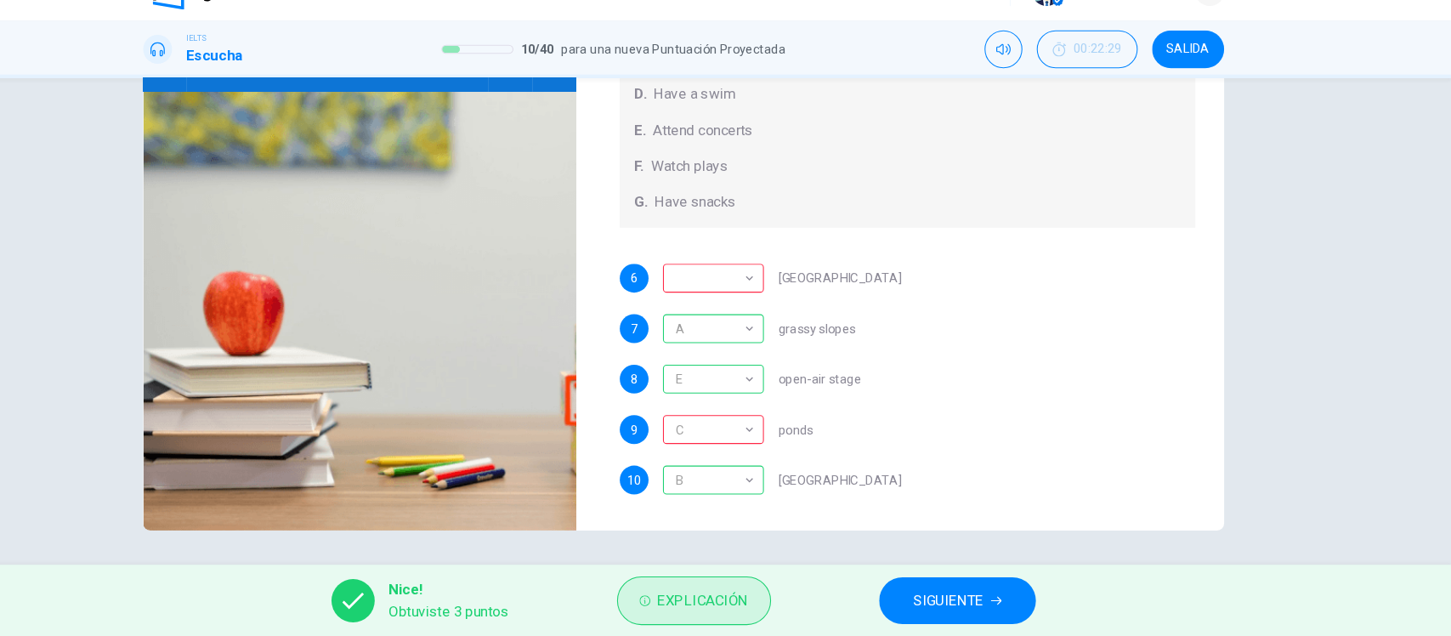
click at [726, 597] on span "Explicación" at bounding box center [744, 602] width 86 height 24
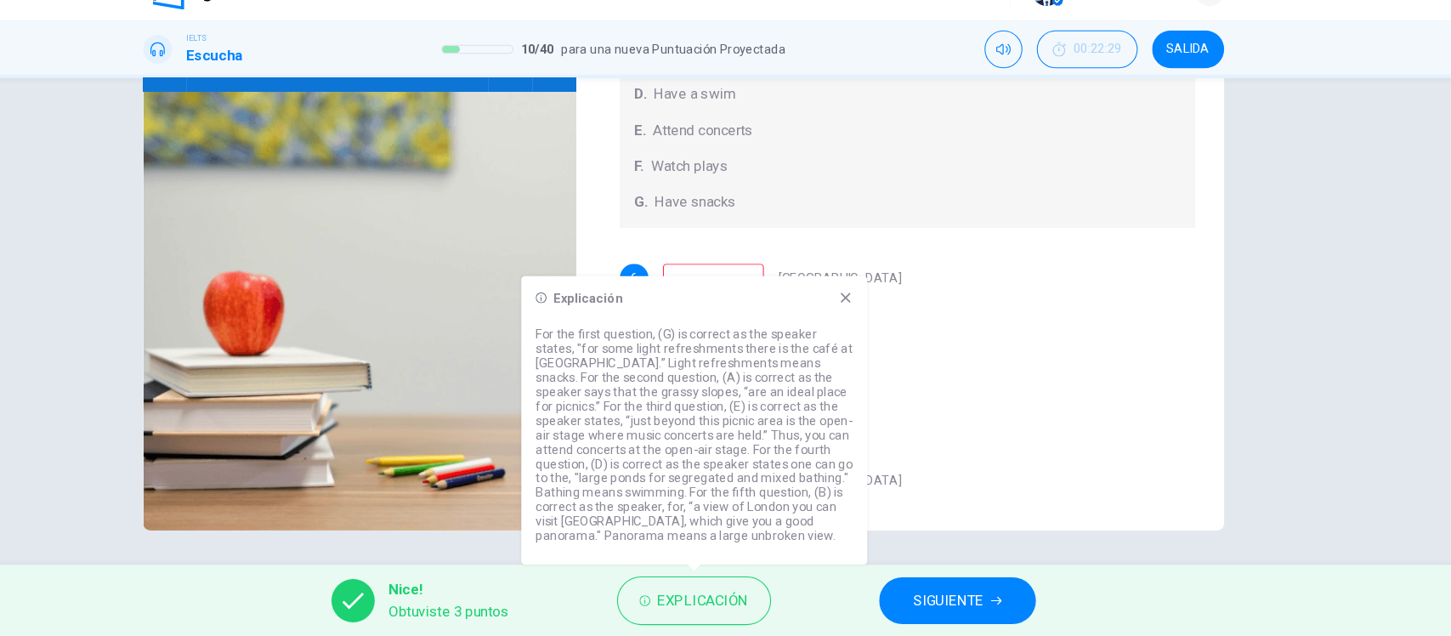
click at [881, 312] on icon at bounding box center [879, 316] width 14 height 14
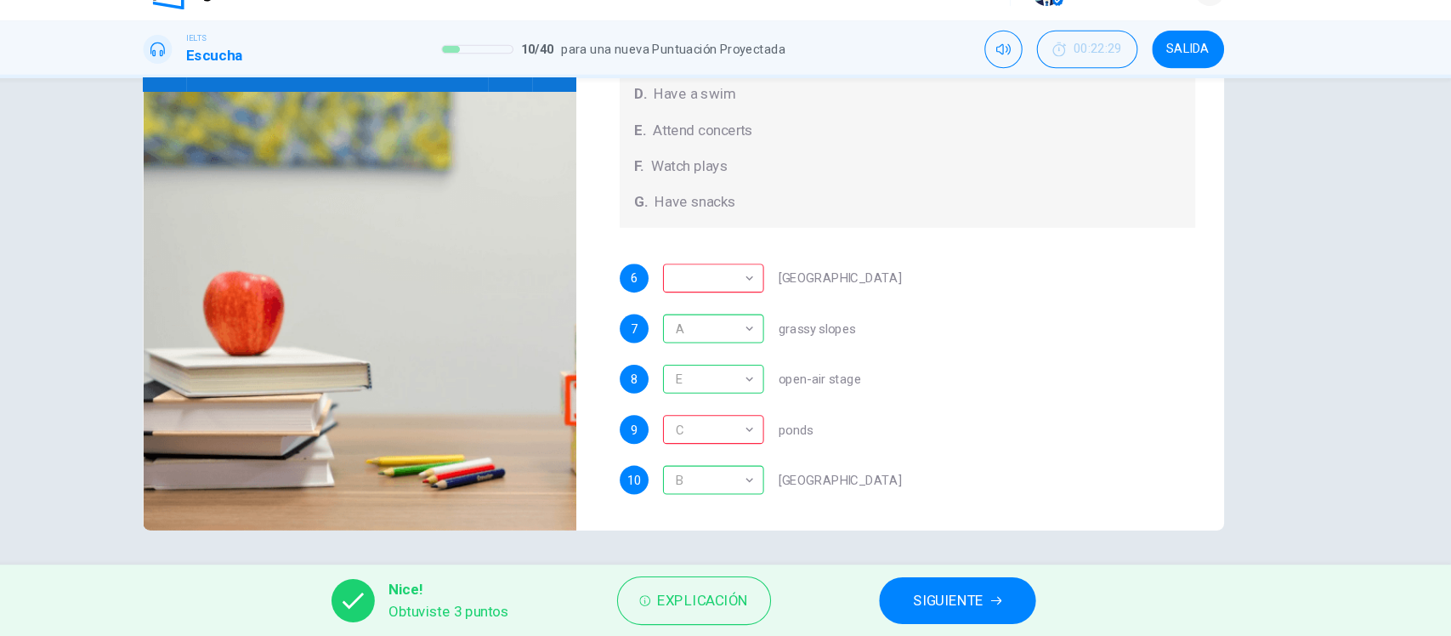
click at [990, 609] on span "SIGUIENTE" at bounding box center [976, 602] width 66 height 24
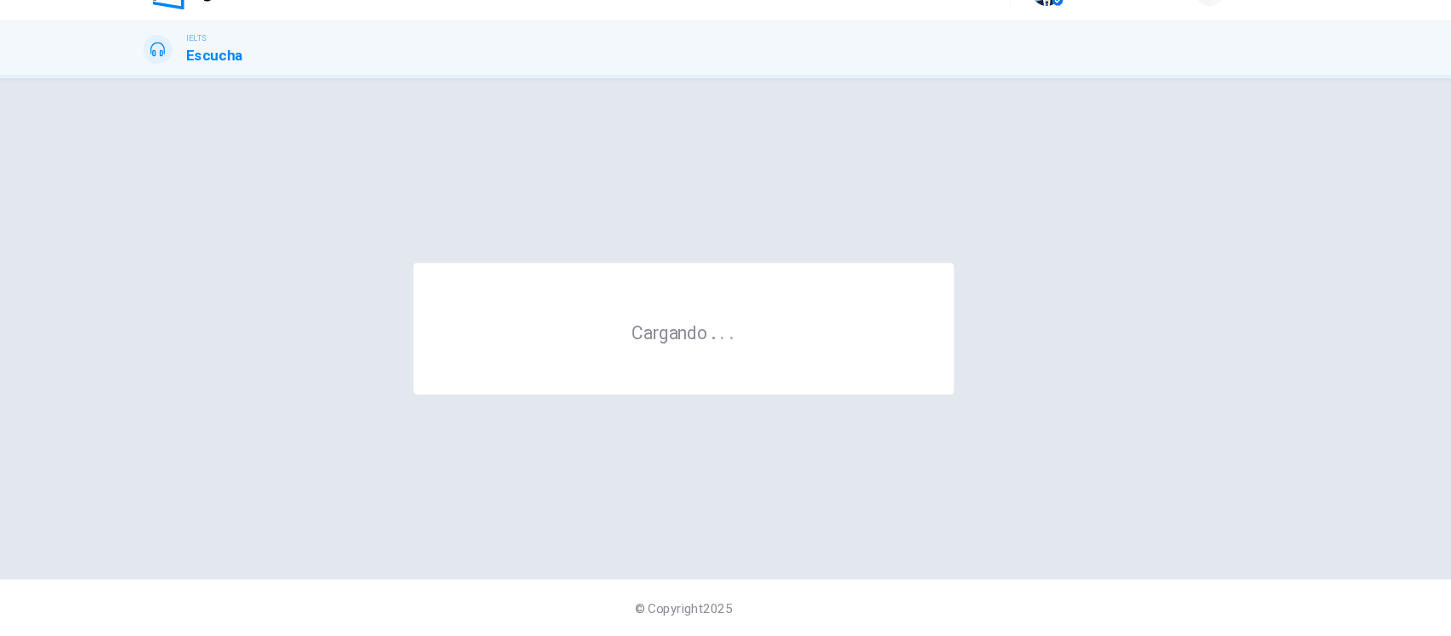
scroll to position [0, 0]
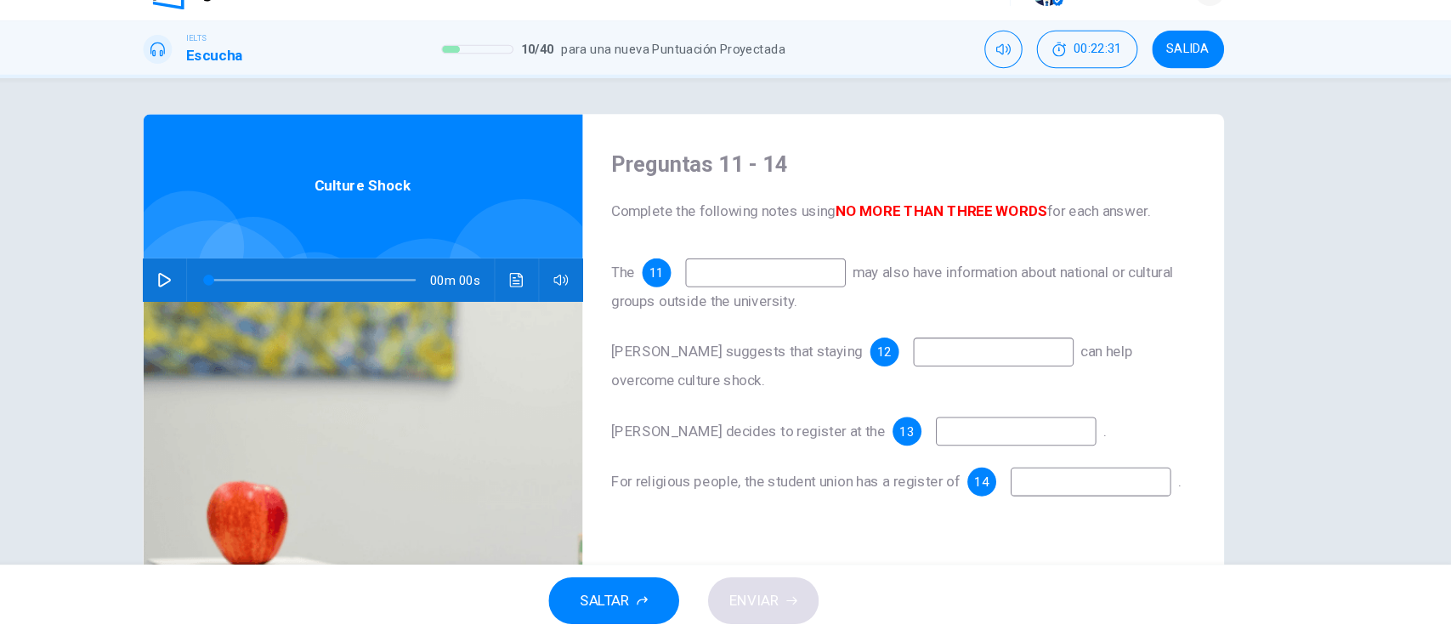
click at [167, 258] on div "Preguntas 11 - 14 Complete the following notes using NO MORE THAN THREE WORDS f…" at bounding box center [725, 338] width 1451 height 459
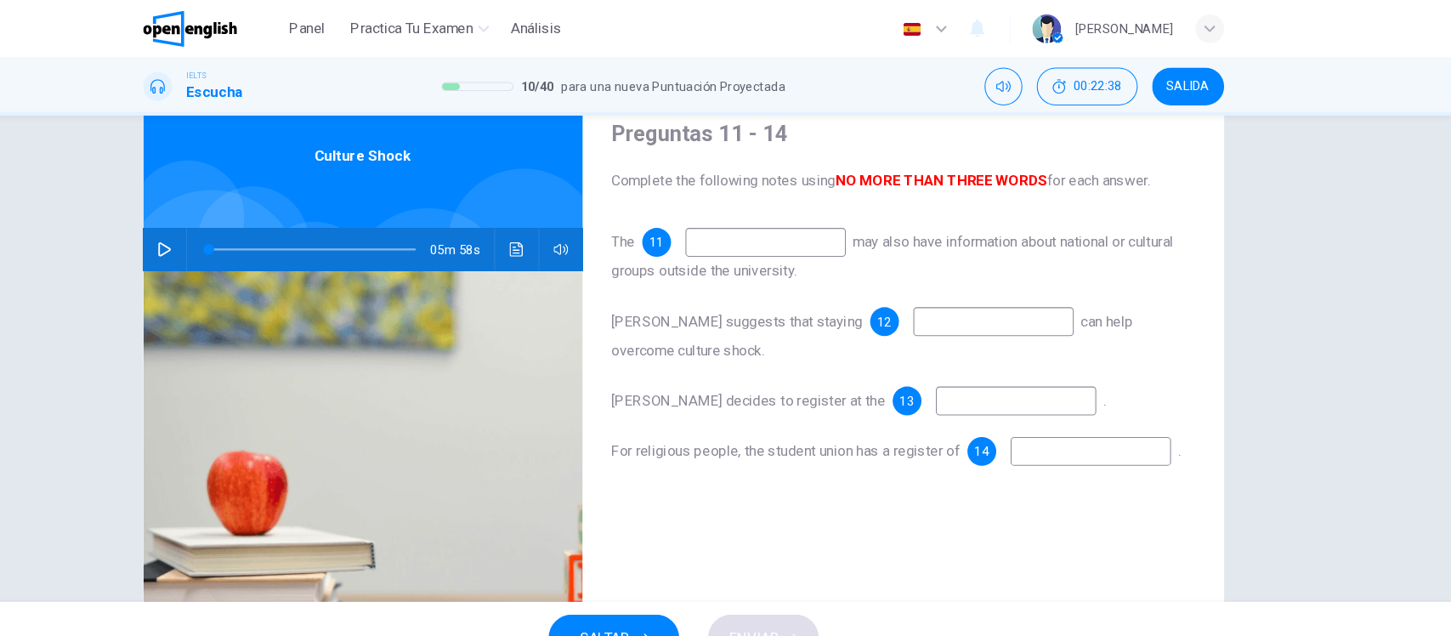
scroll to position [65, 0]
click at [230, 233] on icon "button" at bounding box center [236, 235] width 14 height 14
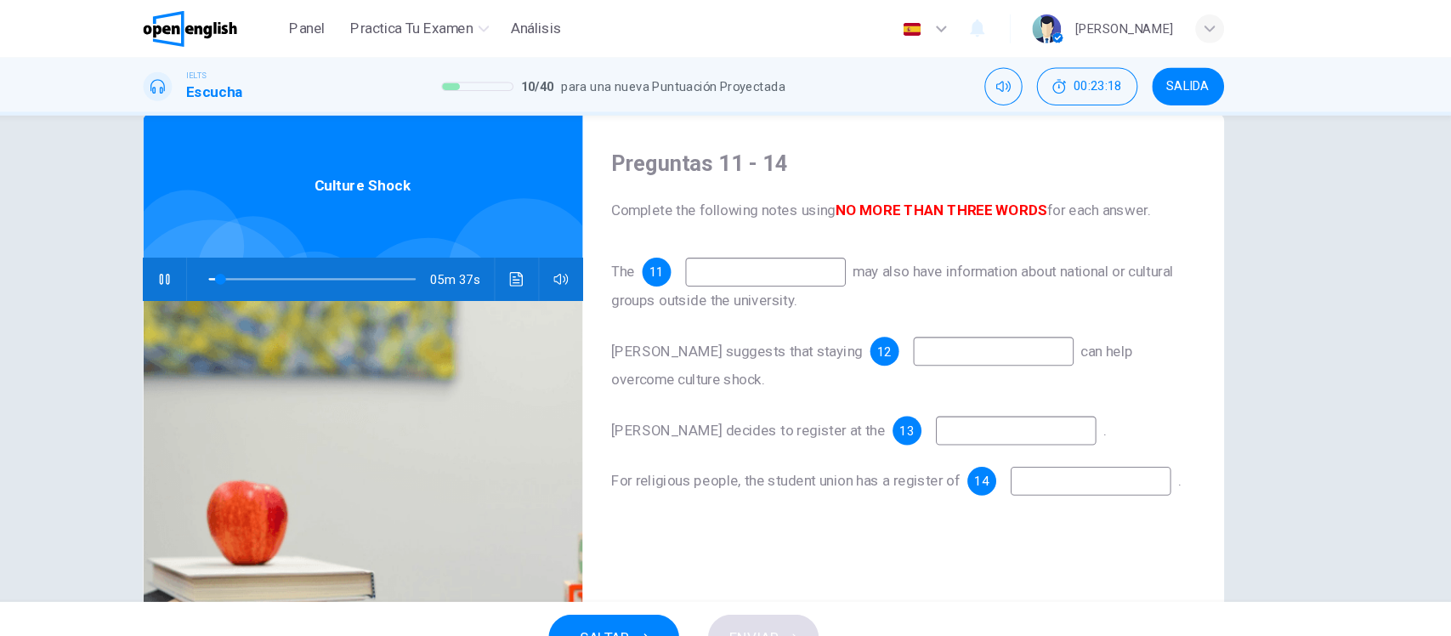
click at [234, 266] on icon "button" at bounding box center [236, 264] width 14 height 14
drag, startPoint x: 284, startPoint y: 266, endPoint x: 194, endPoint y: 265, distance: 90.1
click at [200, 265] on div "Preguntas 11 - 14 Complete the following notes using NO MORE THAN THREE WORDS f…" at bounding box center [726, 402] width 1074 height 591
click at [230, 261] on icon "button" at bounding box center [236, 264] width 12 height 14
click at [762, 270] on div "The [DATE] also have information about national or cultural groups outside the …" at bounding box center [933, 270] width 551 height 54
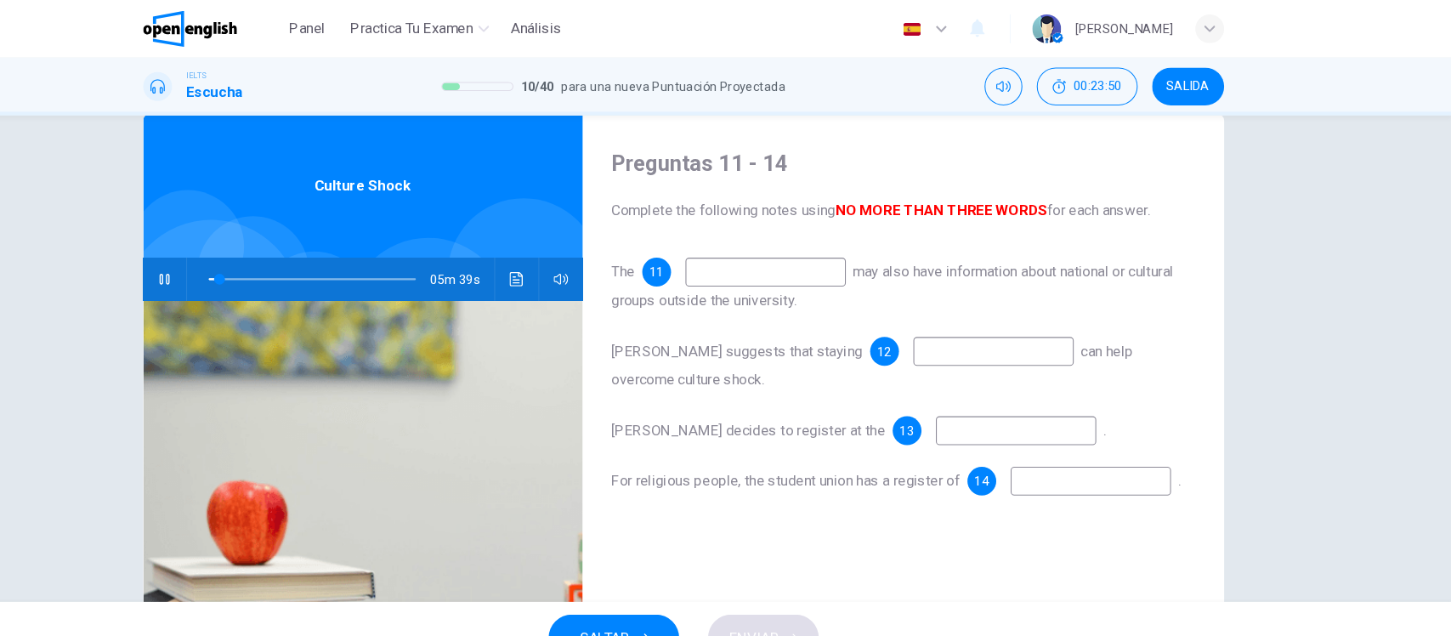
click at [779, 258] on input at bounding box center [803, 256] width 151 height 27
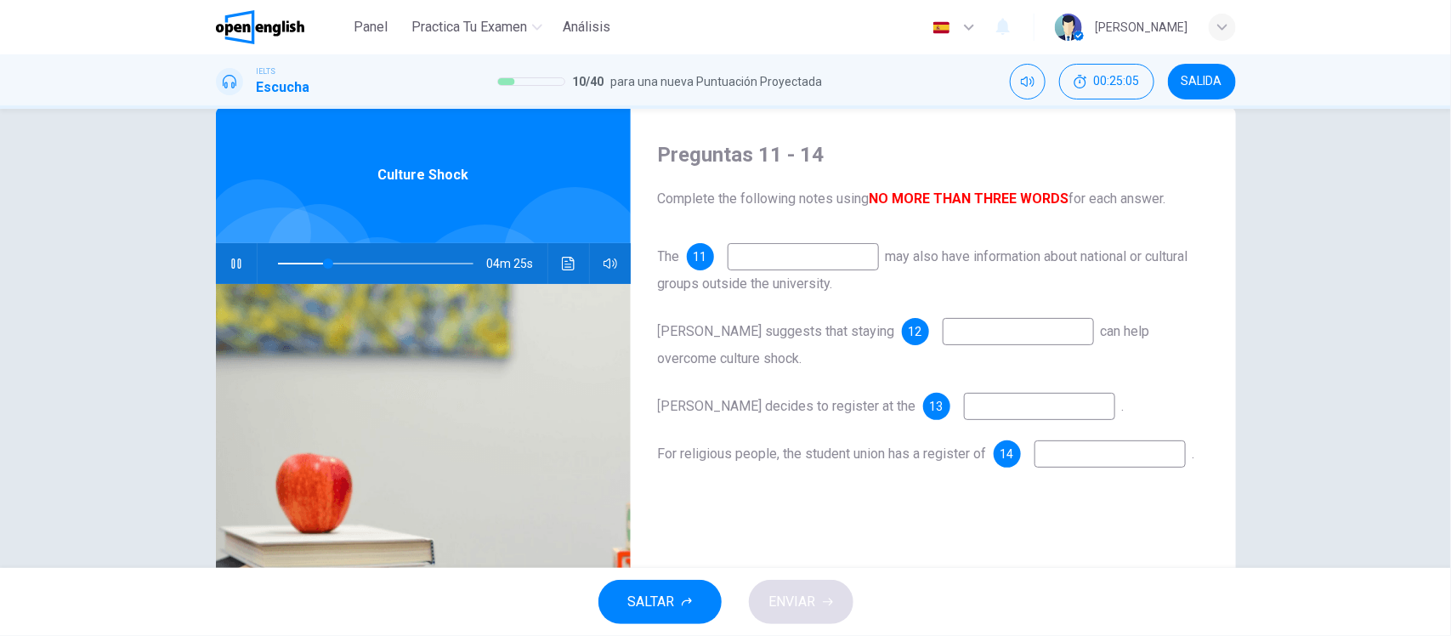
type input "**"
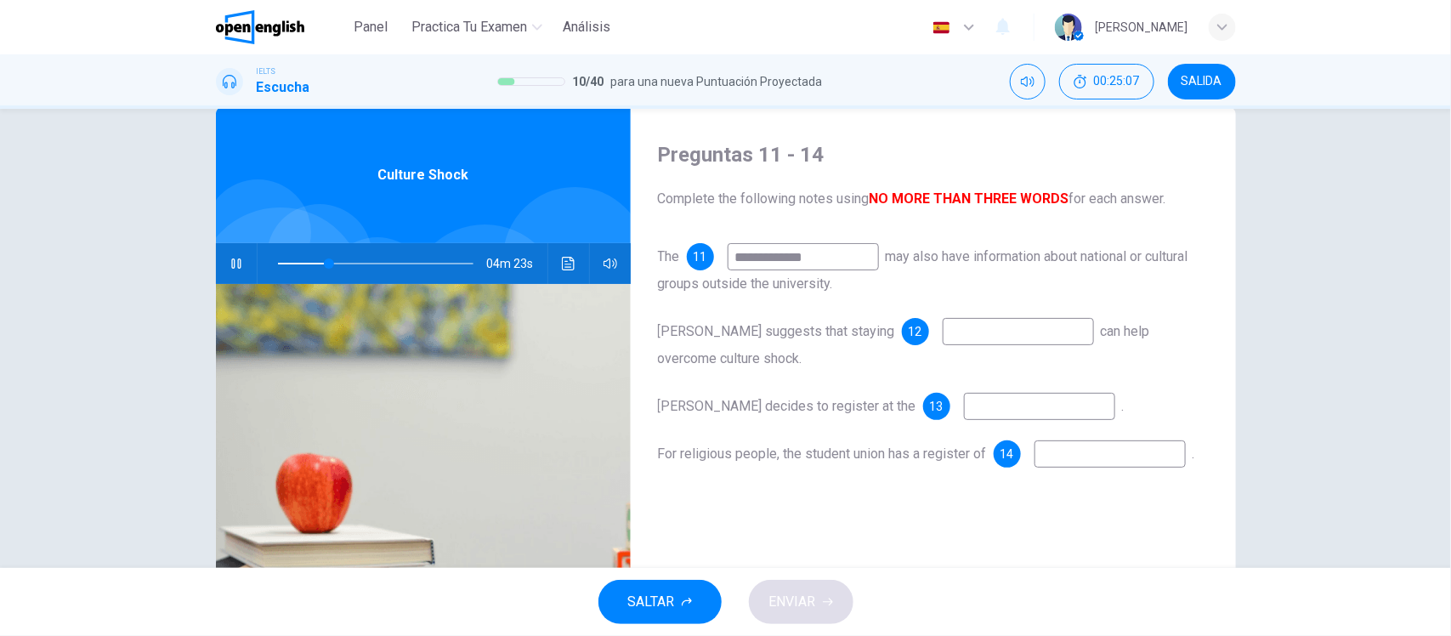
type input "**"
click at [774, 268] on input "**" at bounding box center [803, 256] width 151 height 27
type input "**"
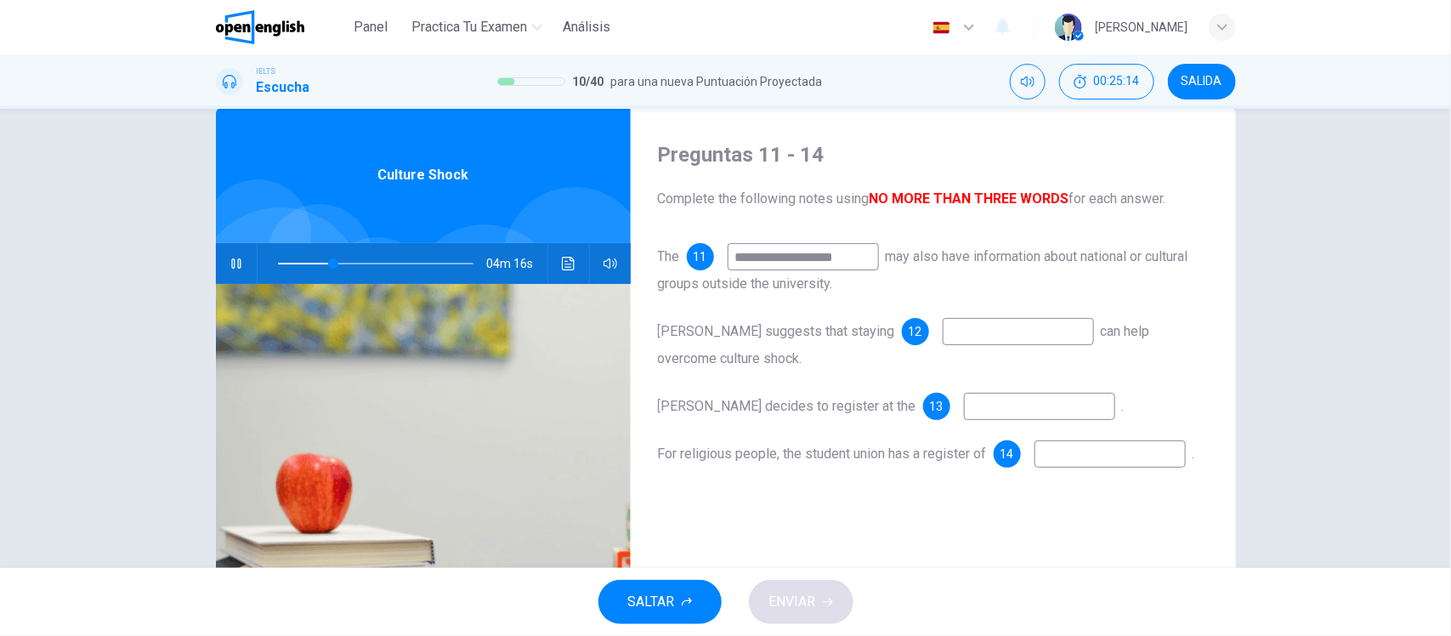
type input "**********"
type input "**"
type input "**********"
type input "**"
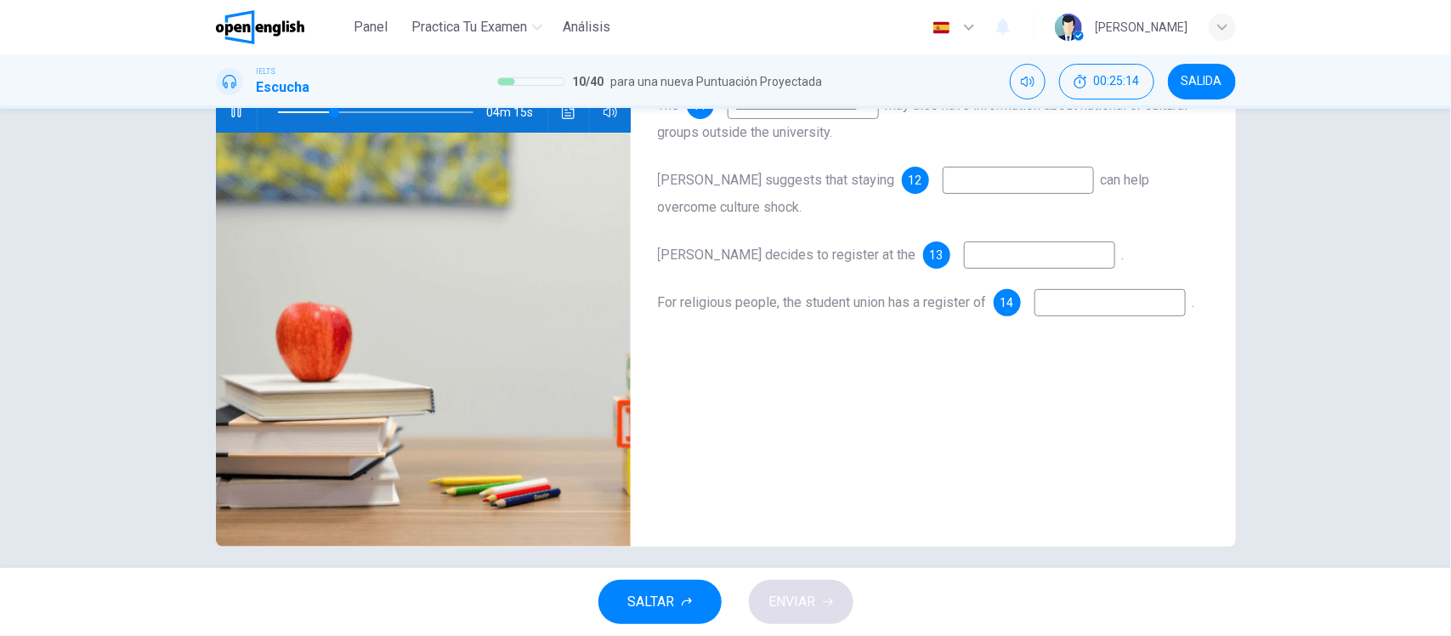
scroll to position [176, 0]
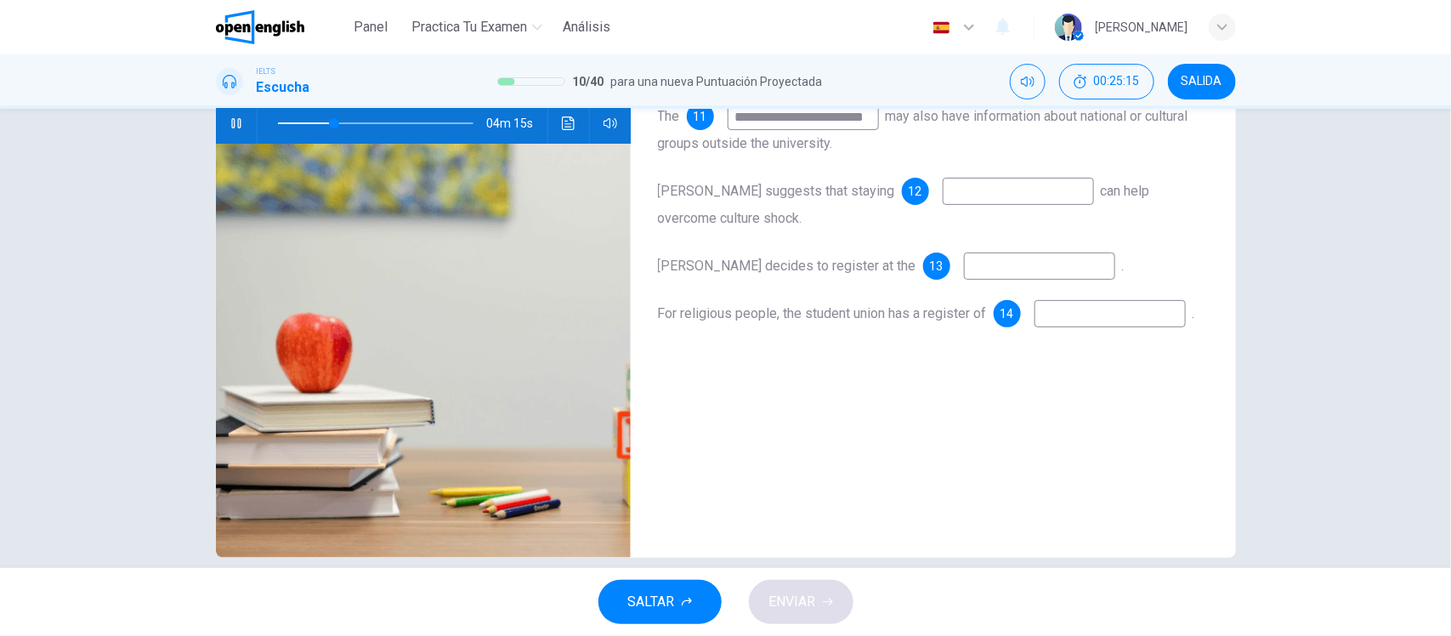
type input "**********"
type input "**"
type input "**********"
type input "**"
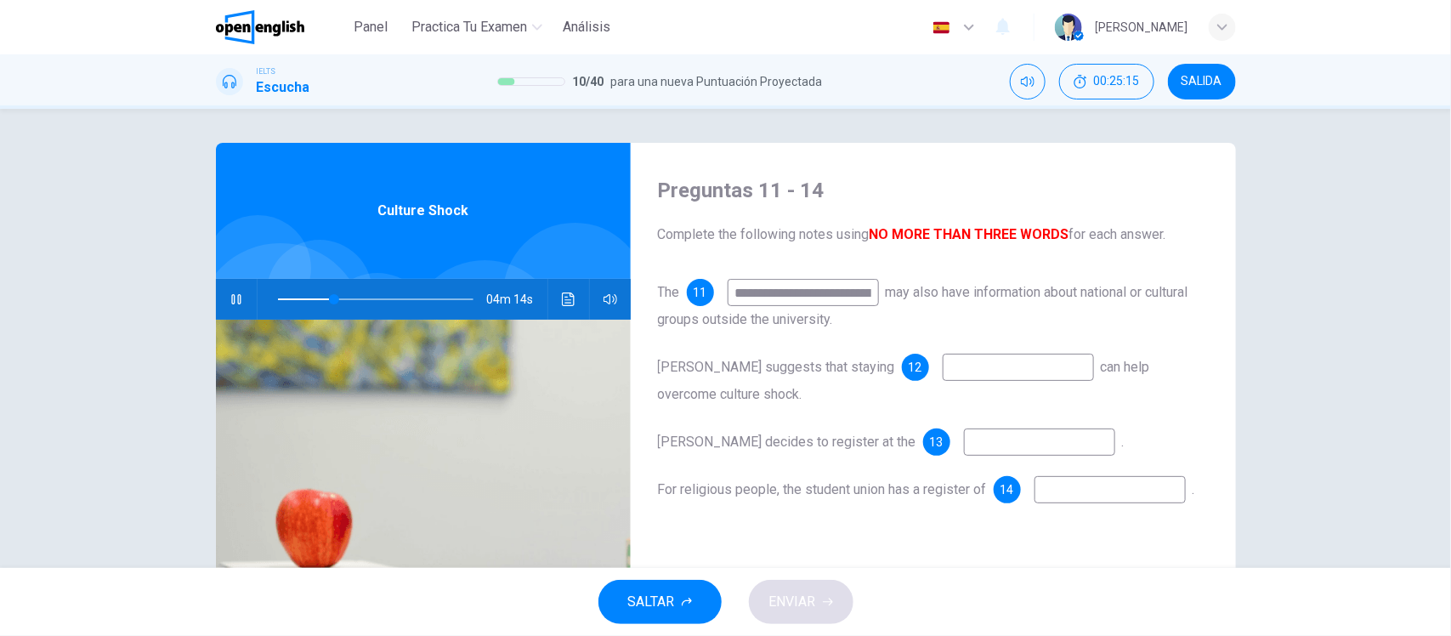
scroll to position [0, 4]
type input "**********"
type input "**"
drag, startPoint x: 884, startPoint y: 298, endPoint x: 629, endPoint y: 300, distance: 255.0
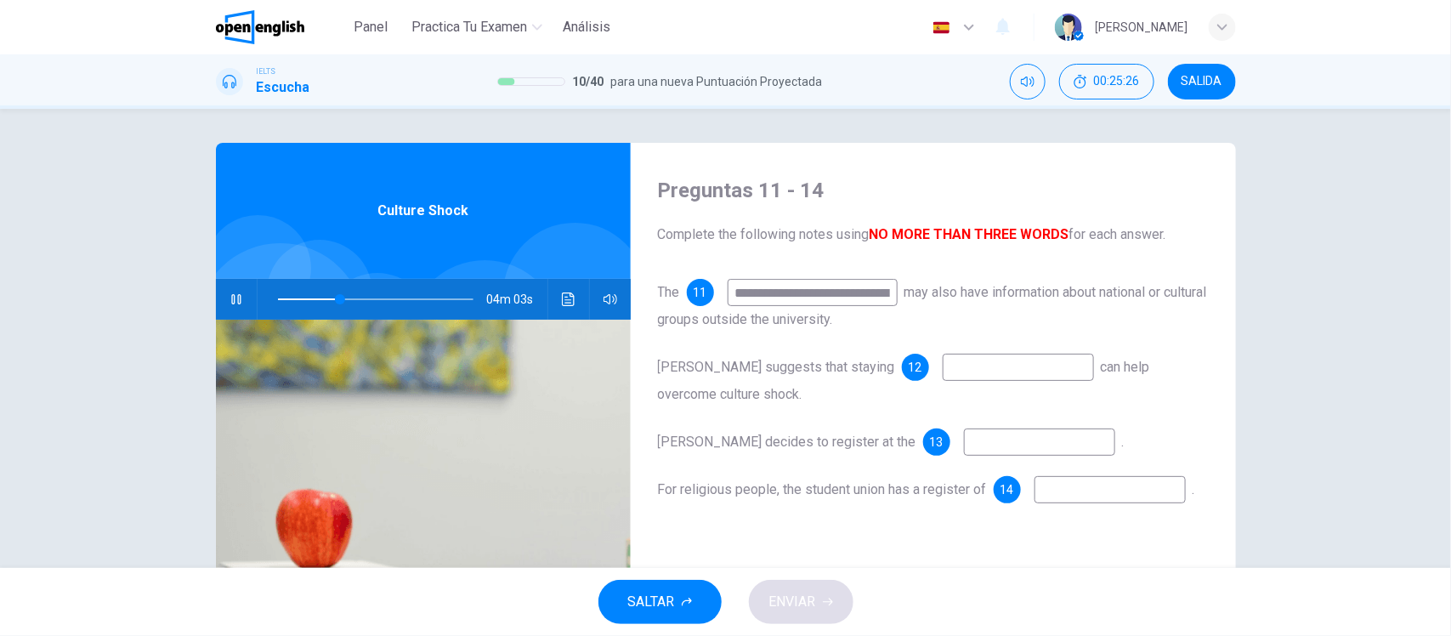
click at [631, 300] on div "**********" at bounding box center [933, 438] width 605 height 591
type input "*"
drag, startPoint x: 756, startPoint y: 289, endPoint x: 661, endPoint y: 309, distance: 97.2
click at [661, 309] on div "The 11 * may also have information about national or cultural groups outside th…" at bounding box center [933, 306] width 551 height 54
type input "**"
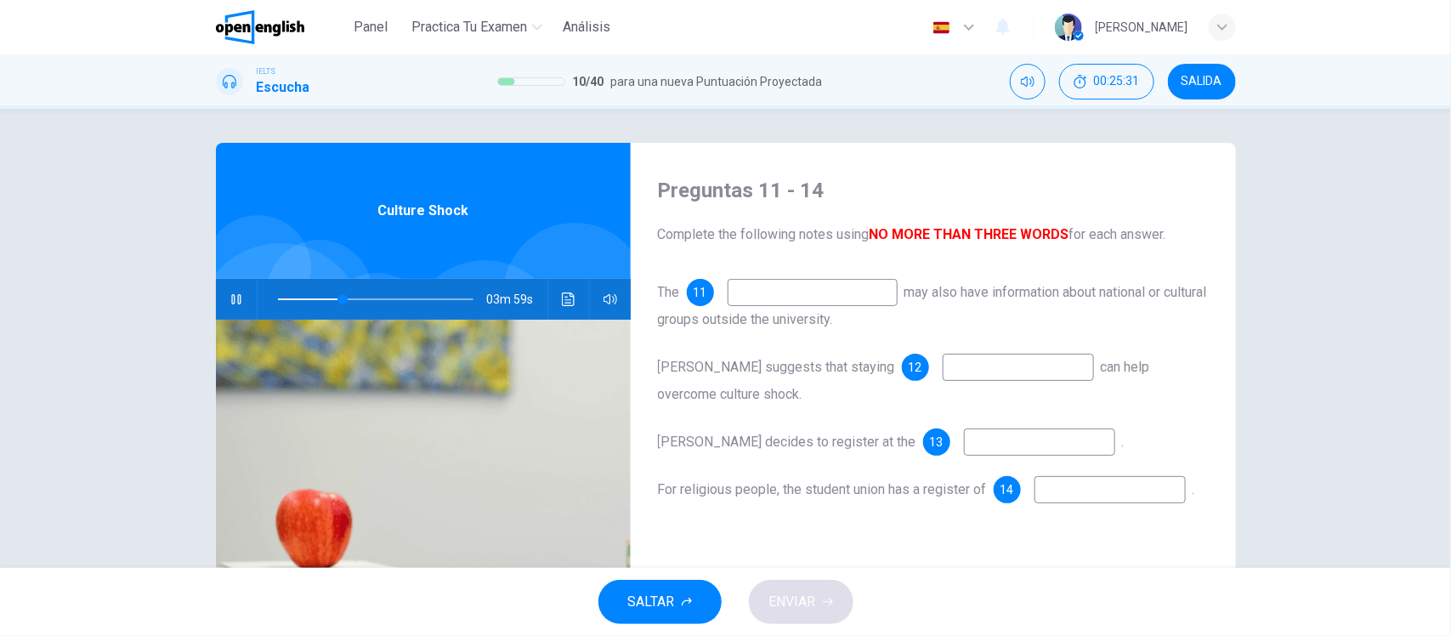
type input "**"
click at [286, 298] on span at bounding box center [375, 299] width 195 height 24
click at [286, 296] on span at bounding box center [291, 299] width 10 height 10
click at [558, 306] on button "Haz clic para ver la transcripción del audio" at bounding box center [568, 299] width 27 height 41
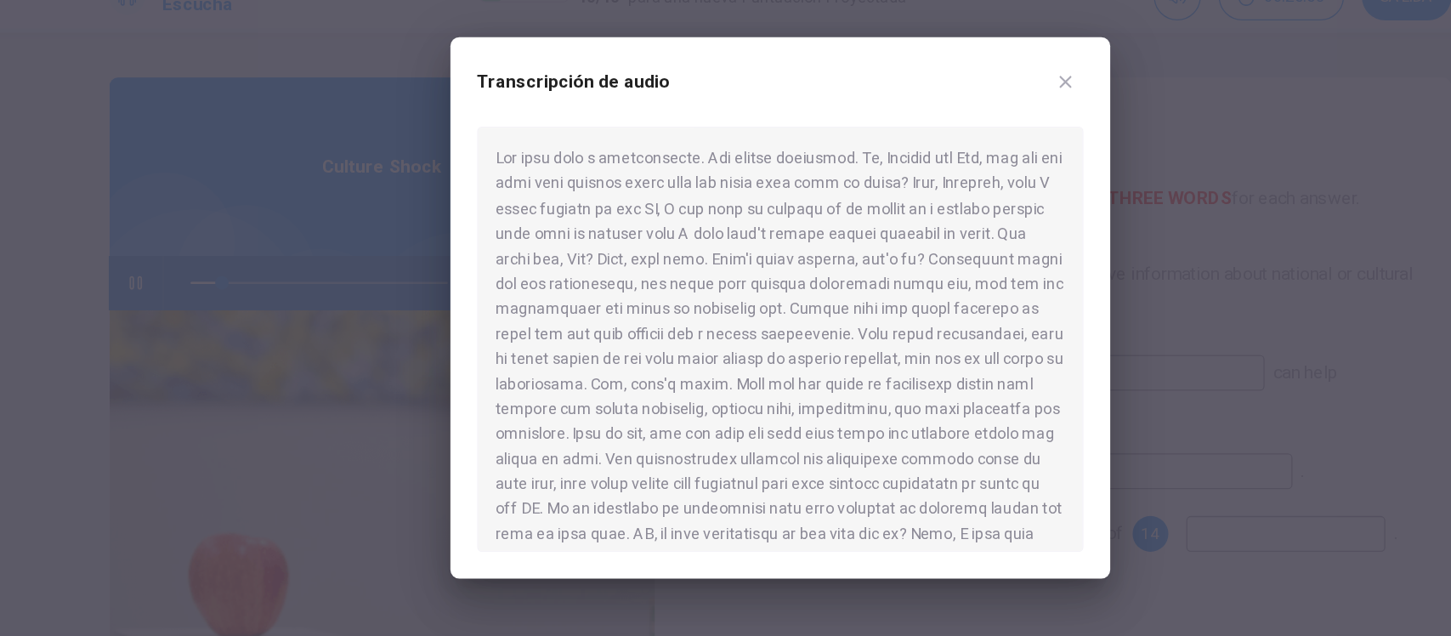
click at [942, 150] on icon "button" at bounding box center [943, 146] width 14 height 14
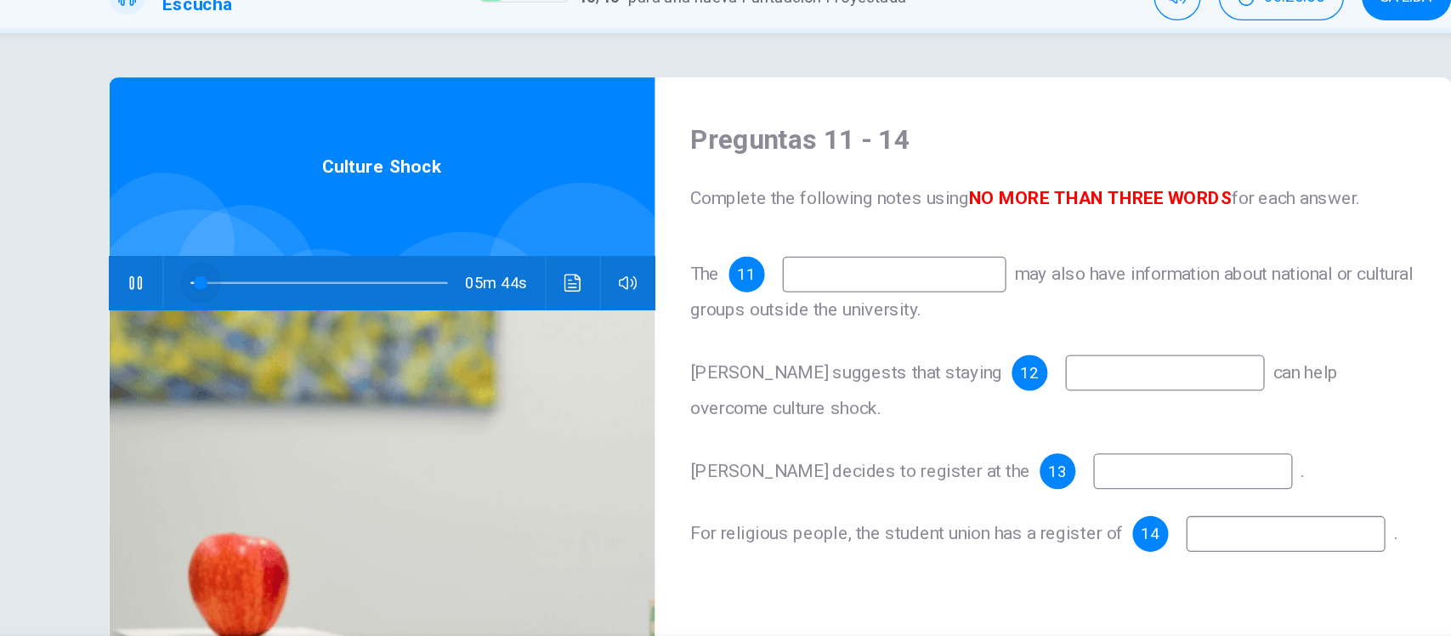
click at [280, 297] on span at bounding box center [285, 299] width 10 height 10
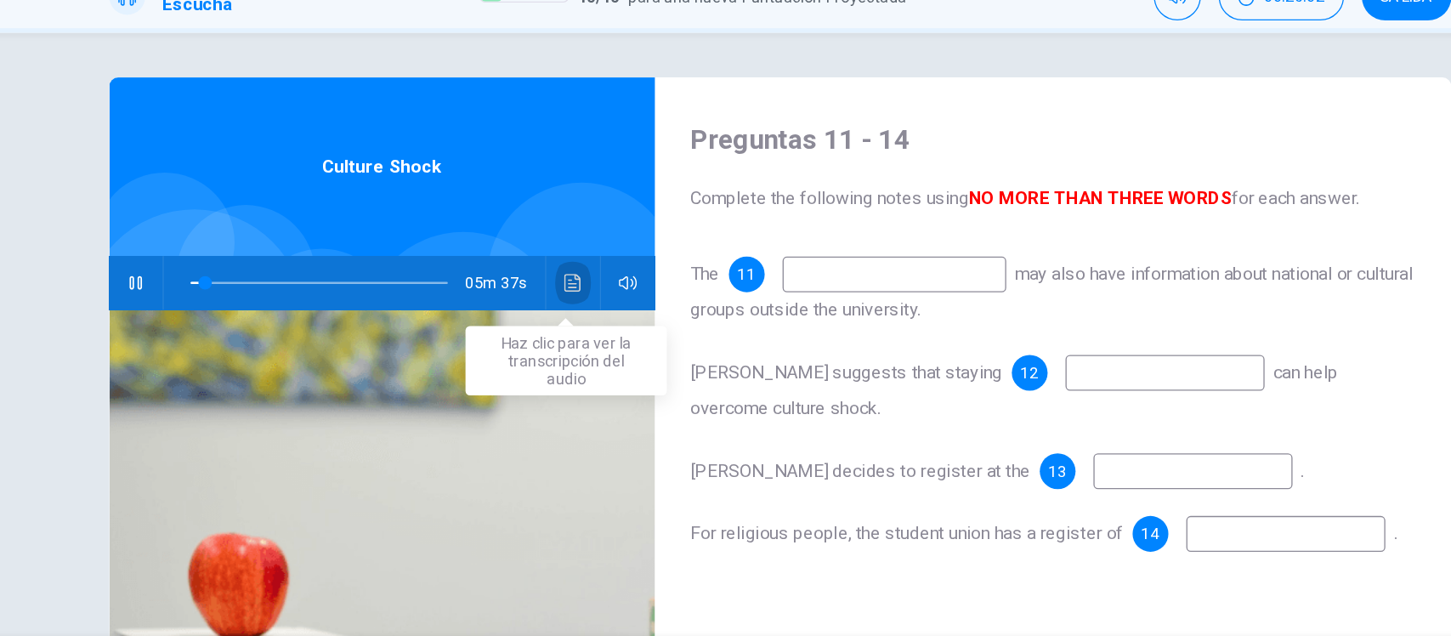
click at [555, 298] on button "Haz clic para ver la transcripción del audio" at bounding box center [568, 299] width 27 height 41
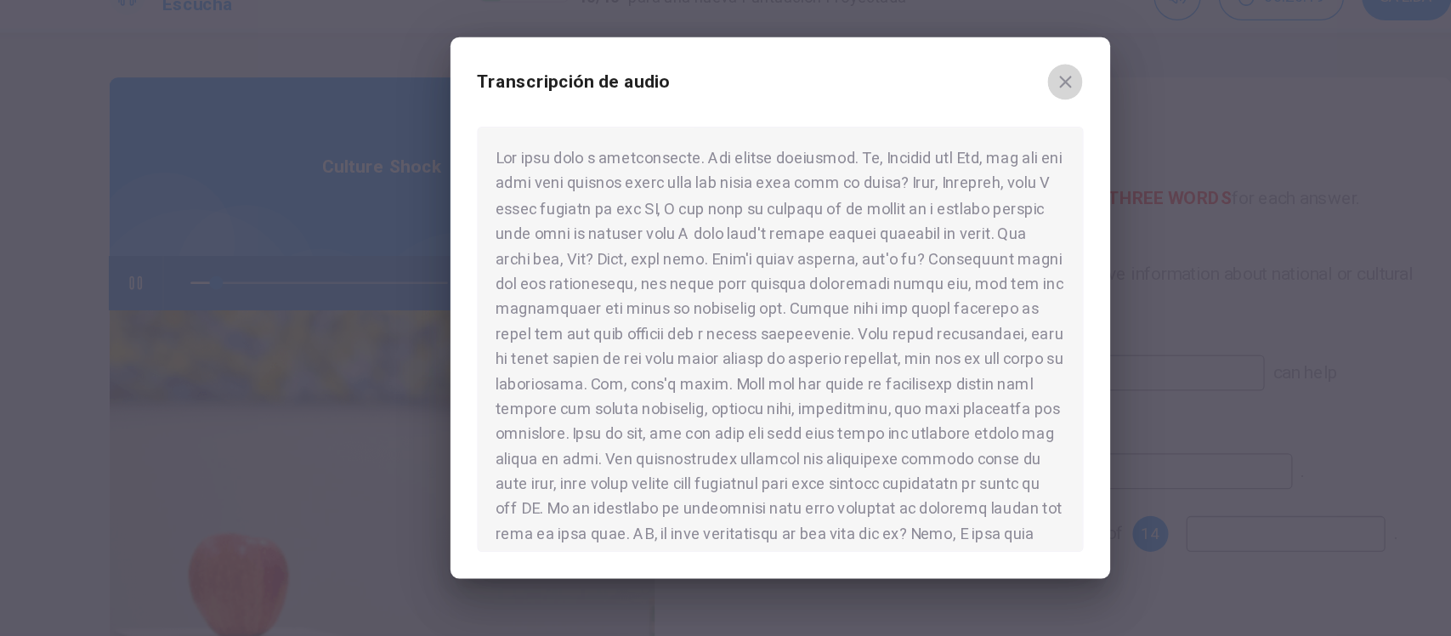
click at [949, 144] on button "button" at bounding box center [942, 146] width 27 height 27
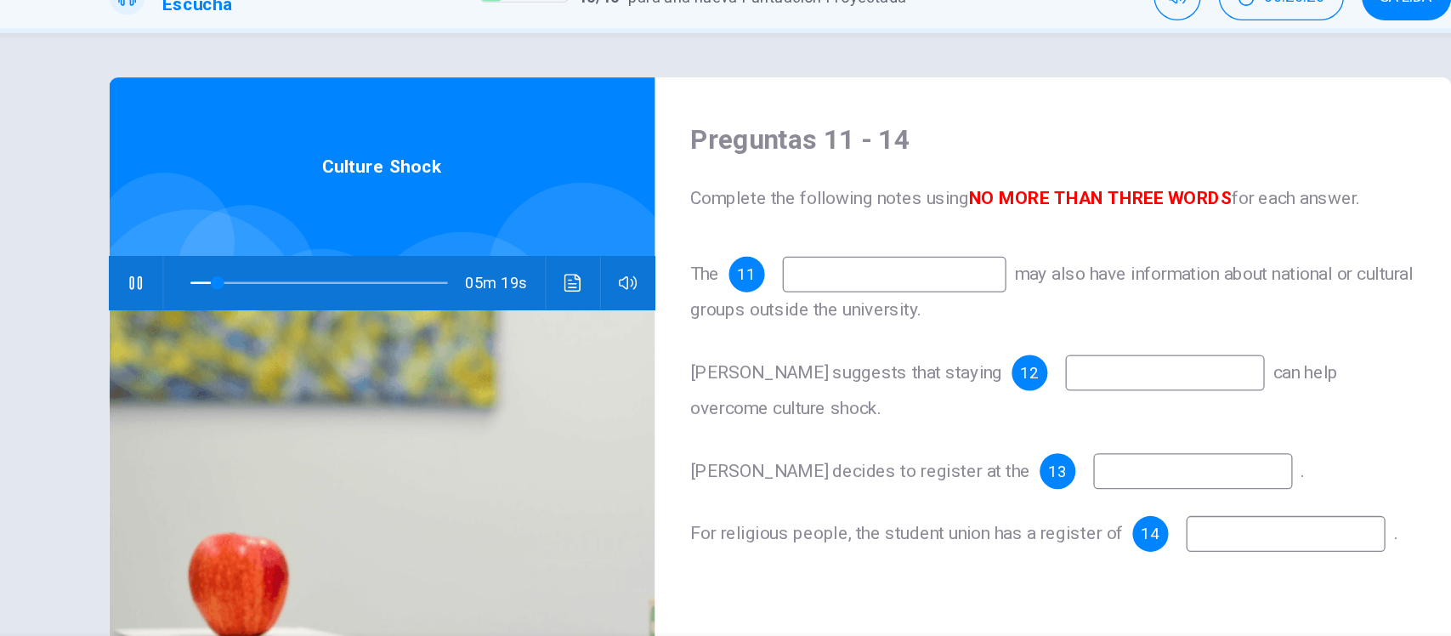
drag, startPoint x: 291, startPoint y: 302, endPoint x: 133, endPoint y: 343, distance: 162.4
click at [133, 343] on div "Preguntas 11 - 14 Complete the following notes using NO MORE THAN THREE WORDS f…" at bounding box center [725, 338] width 1451 height 459
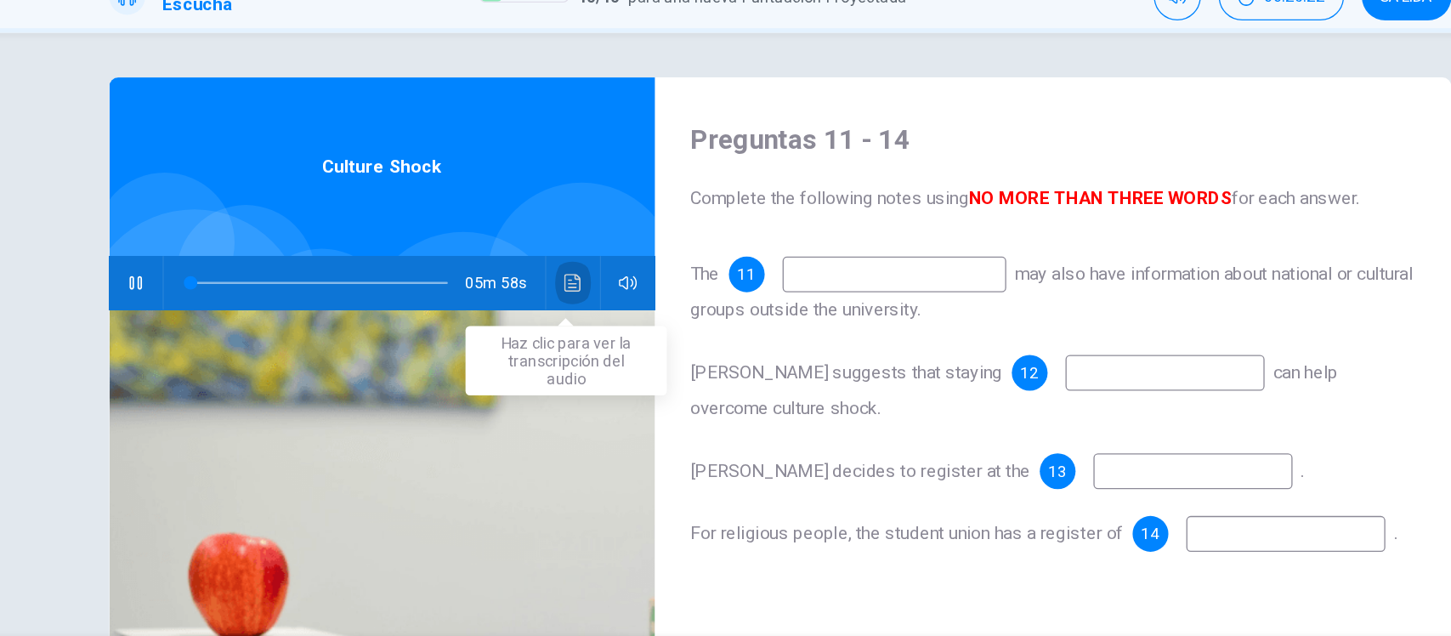
click at [563, 292] on icon "Haz clic para ver la transcripción del audio" at bounding box center [569, 299] width 14 height 14
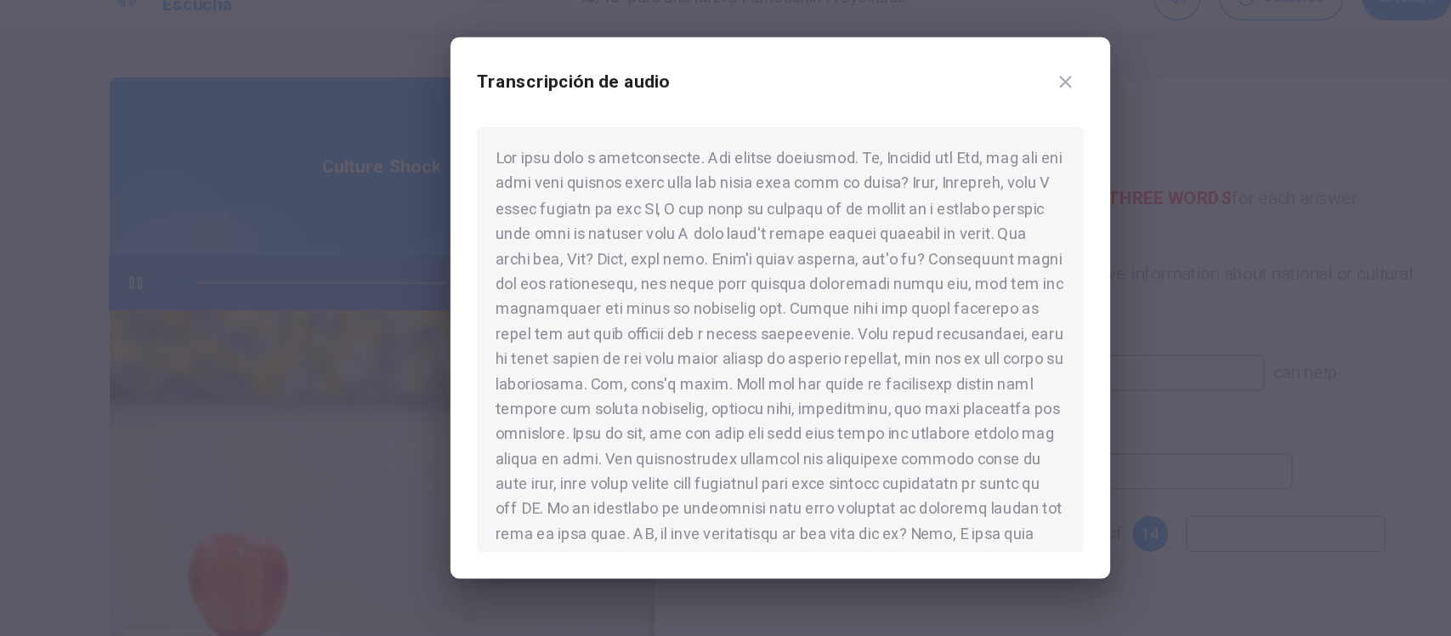
click at [282, 335] on div at bounding box center [725, 318] width 1451 height 636
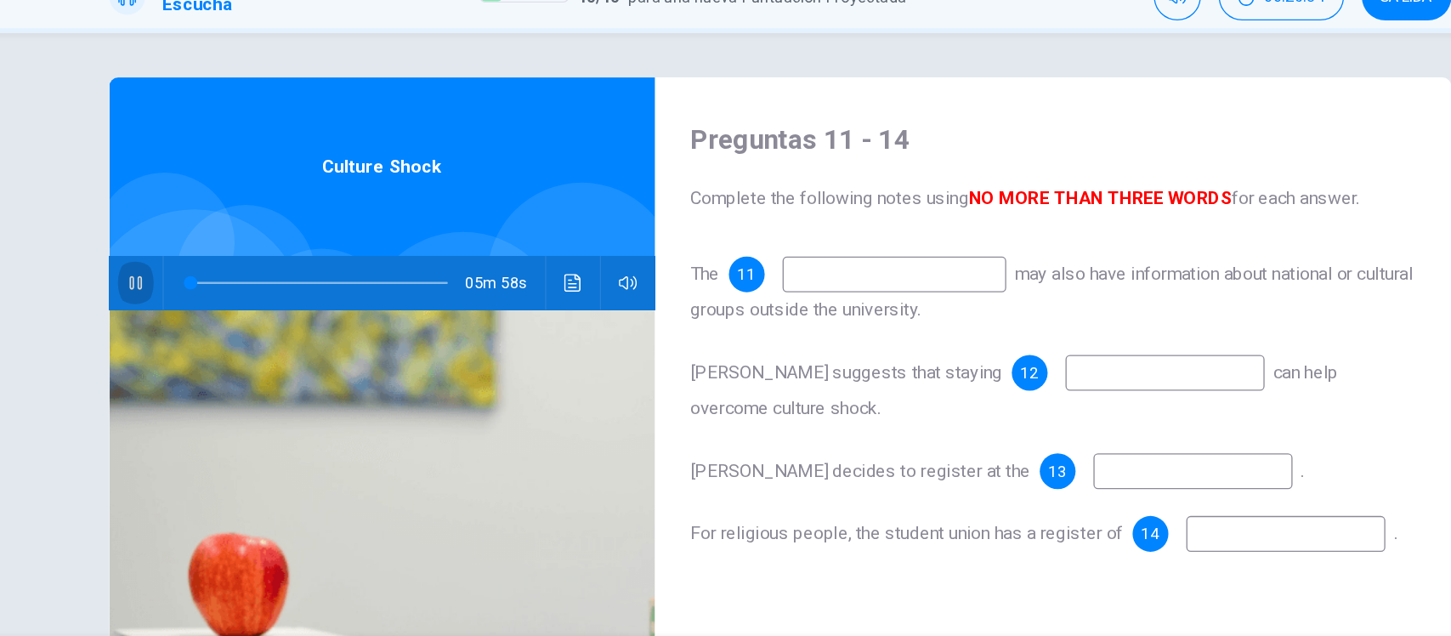
click at [231, 294] on icon "button" at bounding box center [236, 299] width 14 height 14
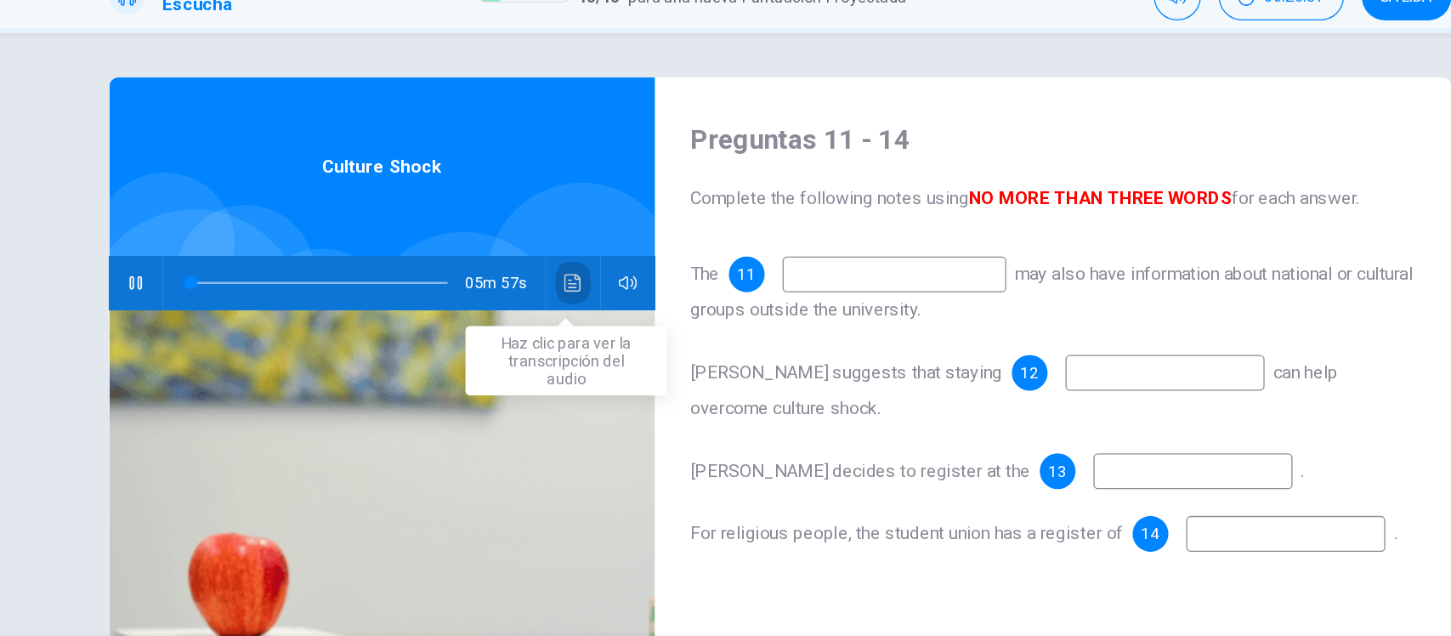
click at [573, 293] on button "Haz clic para ver la transcripción del audio" at bounding box center [568, 299] width 27 height 41
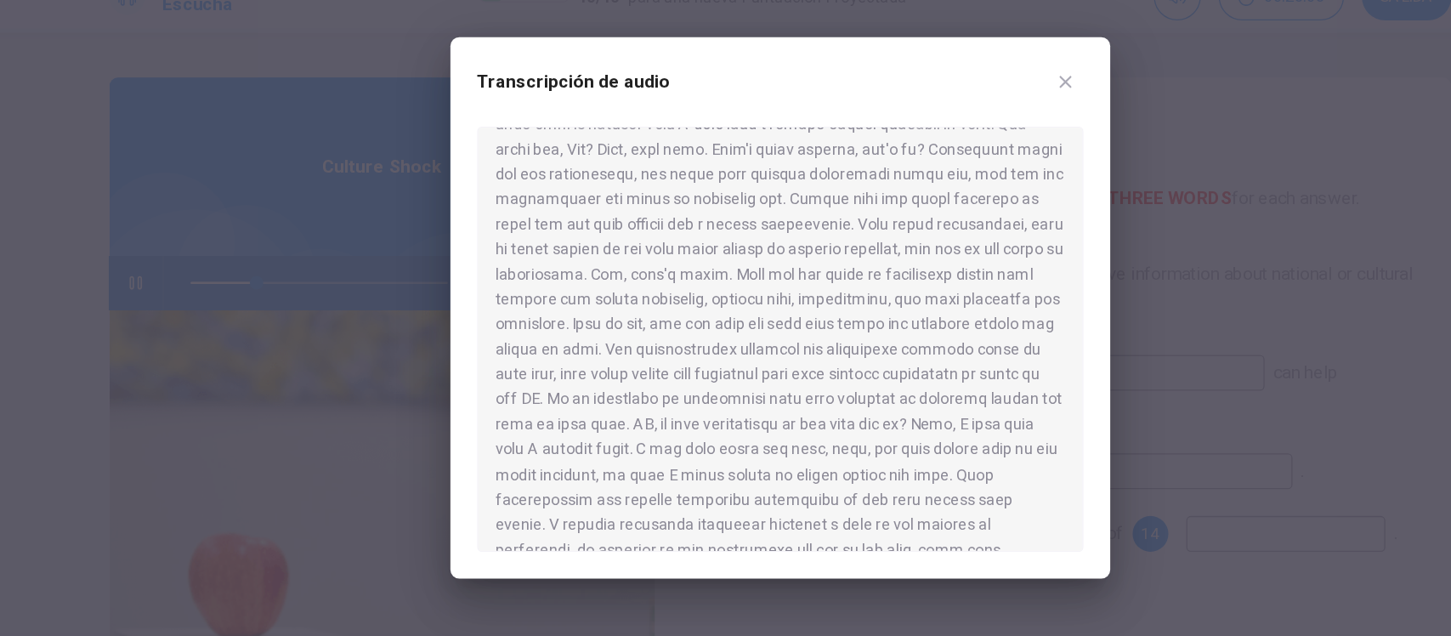
scroll to position [132, 0]
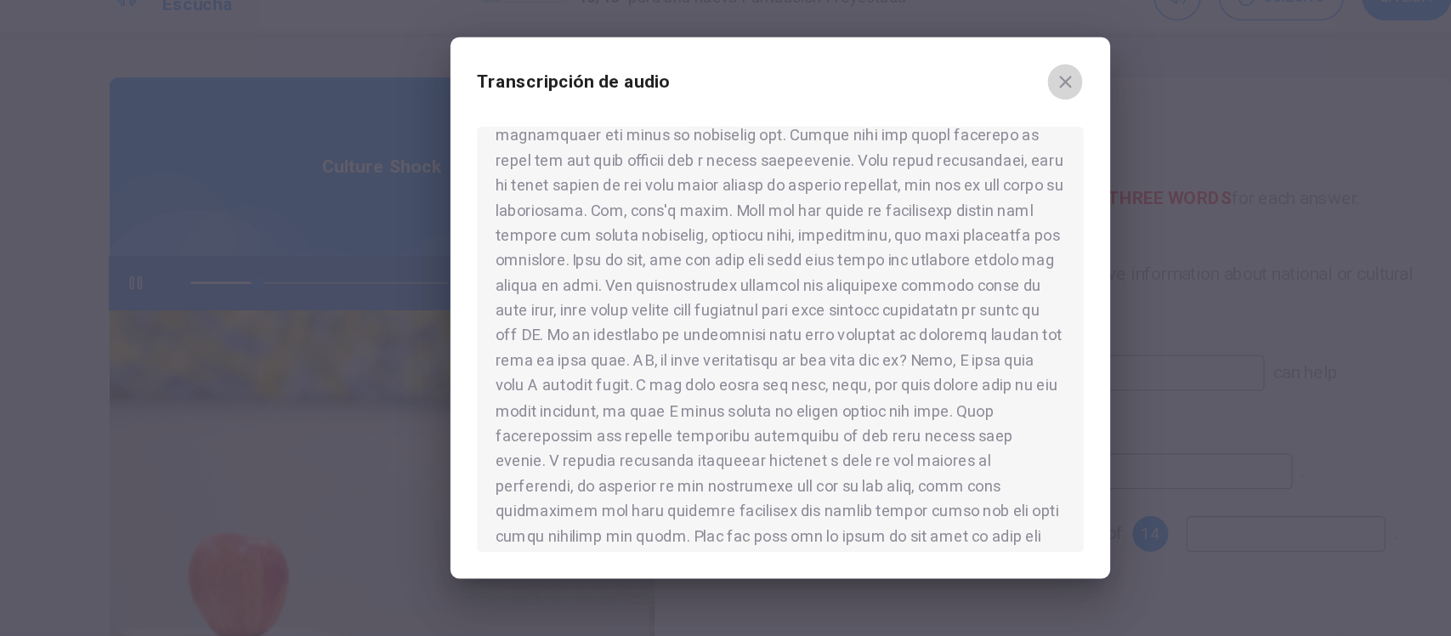
click at [943, 150] on icon "button" at bounding box center [943, 146] width 14 height 14
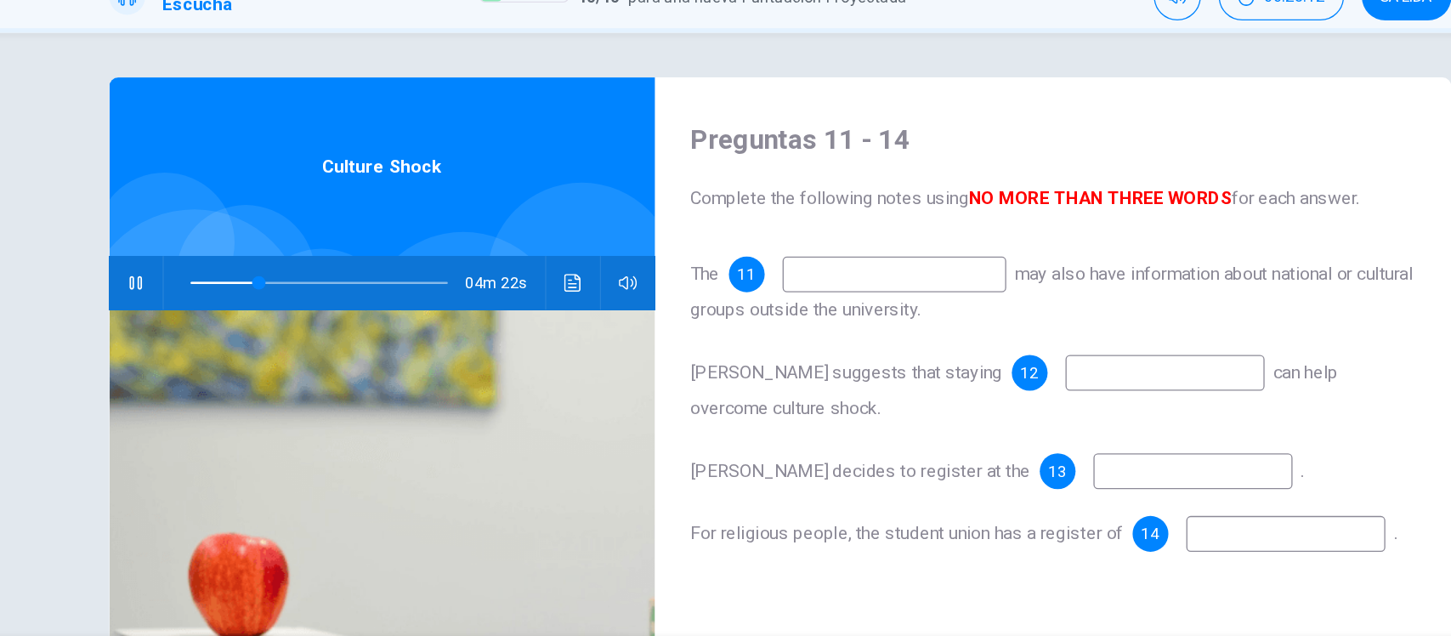
click at [229, 298] on icon "button" at bounding box center [236, 299] width 14 height 14
click at [230, 298] on icon "button" at bounding box center [236, 299] width 12 height 14
click at [229, 298] on icon "button" at bounding box center [236, 299] width 14 height 14
type input "**"
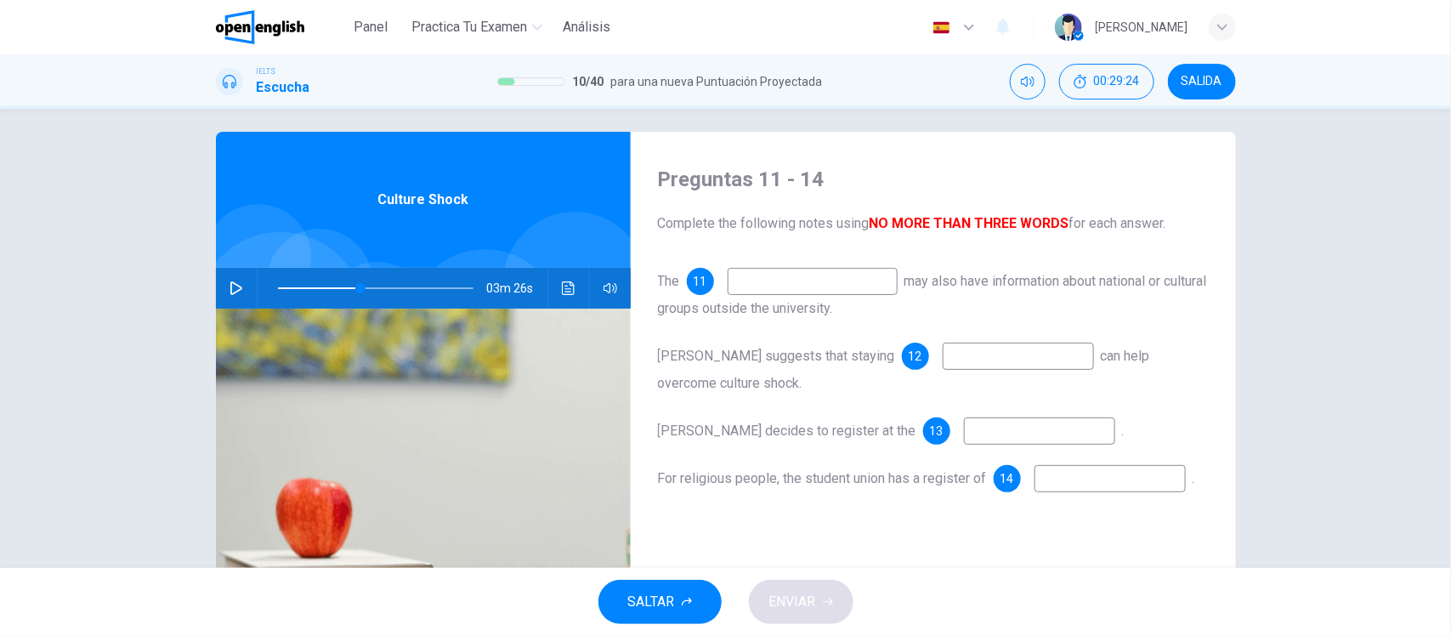
scroll to position [0, 0]
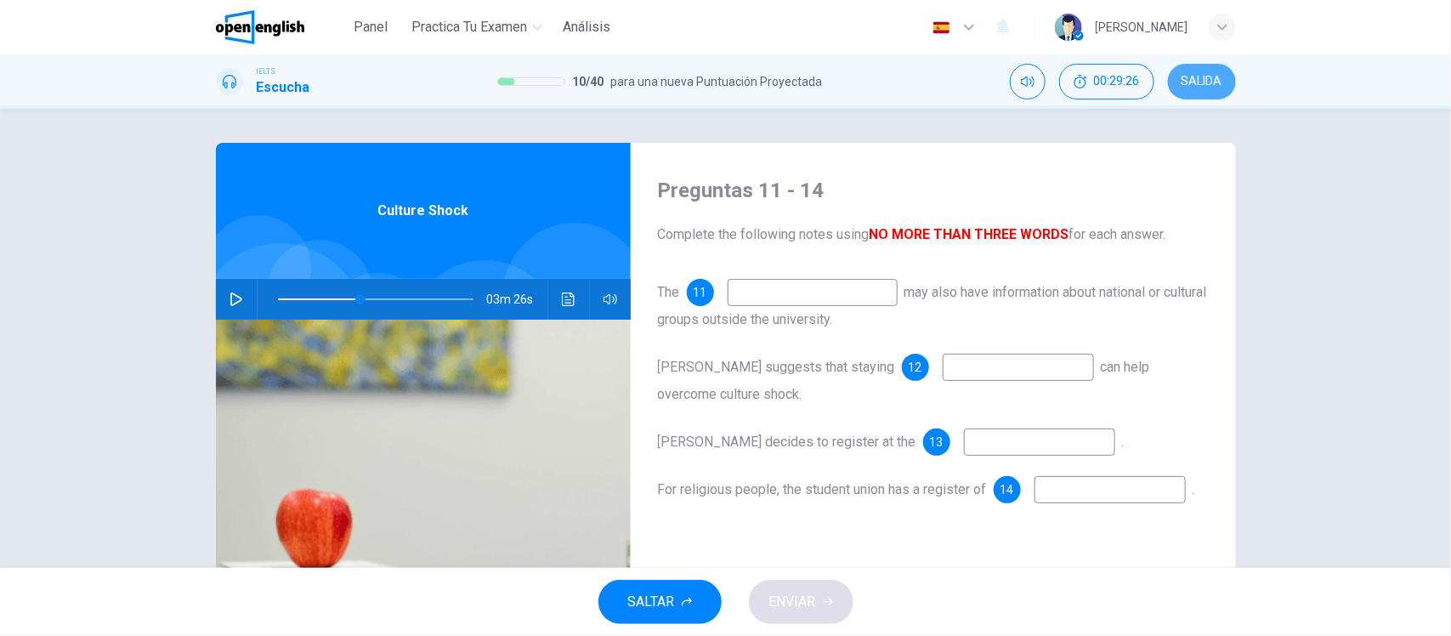
click at [1205, 83] on span "SALIDA" at bounding box center [1201, 82] width 41 height 14
